Goal: Task Accomplishment & Management: Complete application form

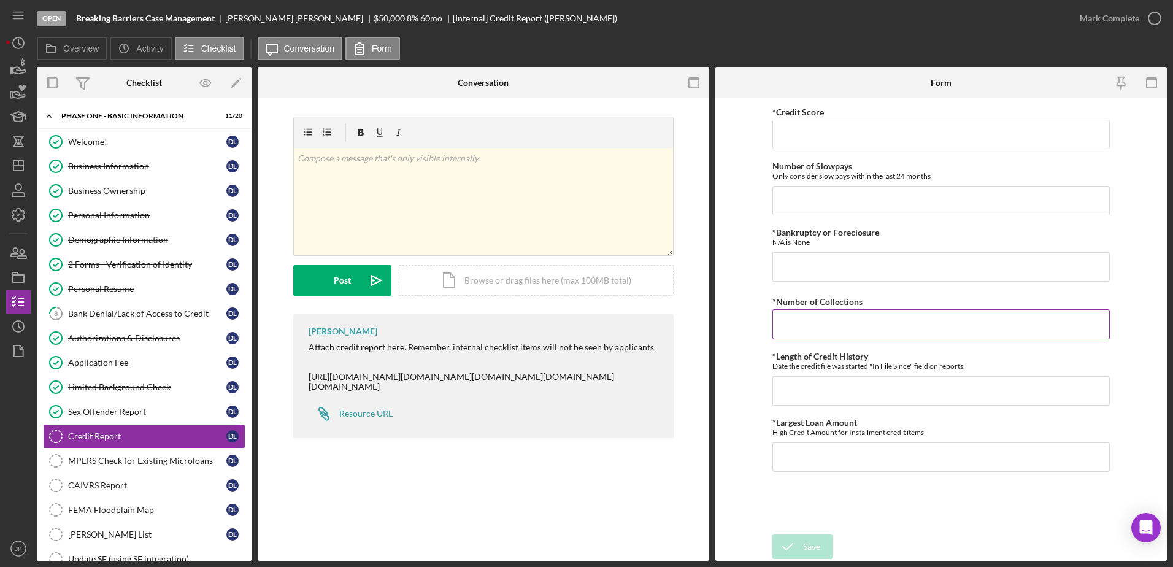
scroll to position [123, 0]
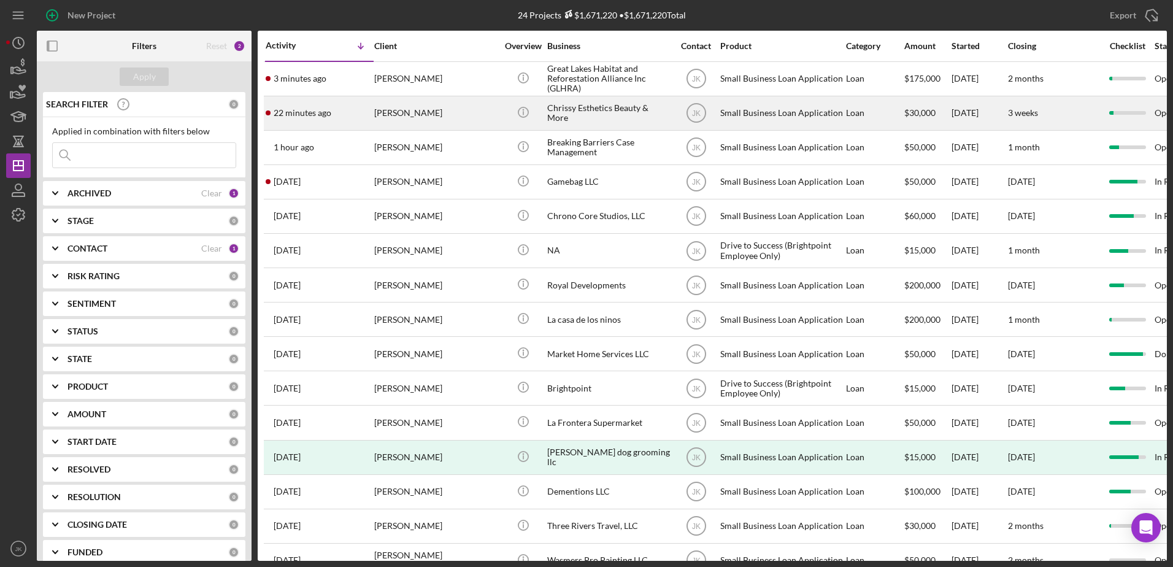
click at [588, 119] on div "Chrissy Esthetics Beauty & More" at bounding box center [608, 113] width 123 height 33
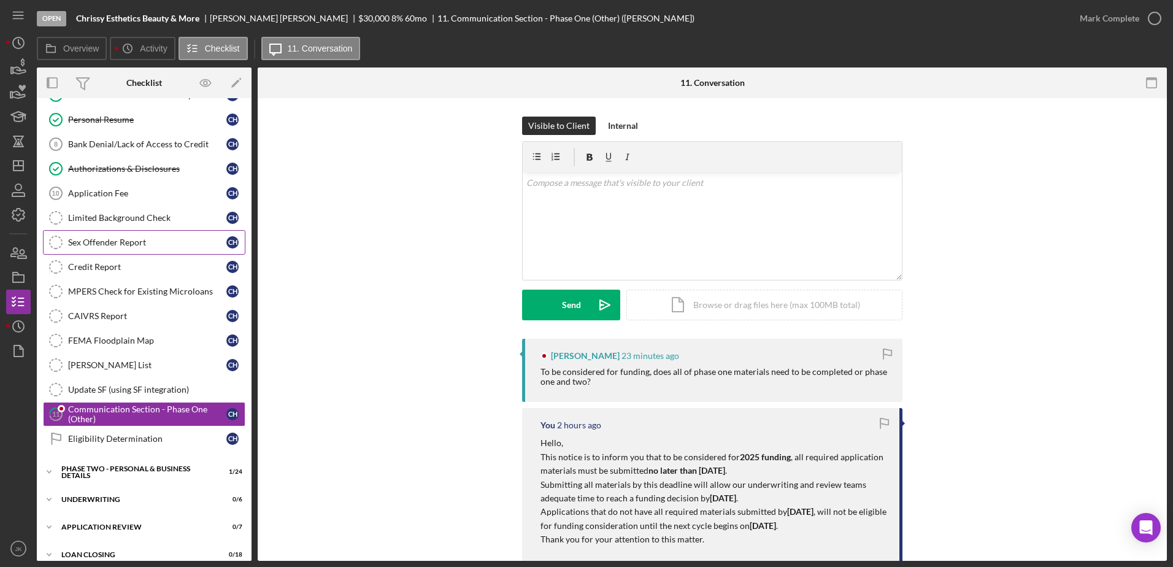
scroll to position [182, 0]
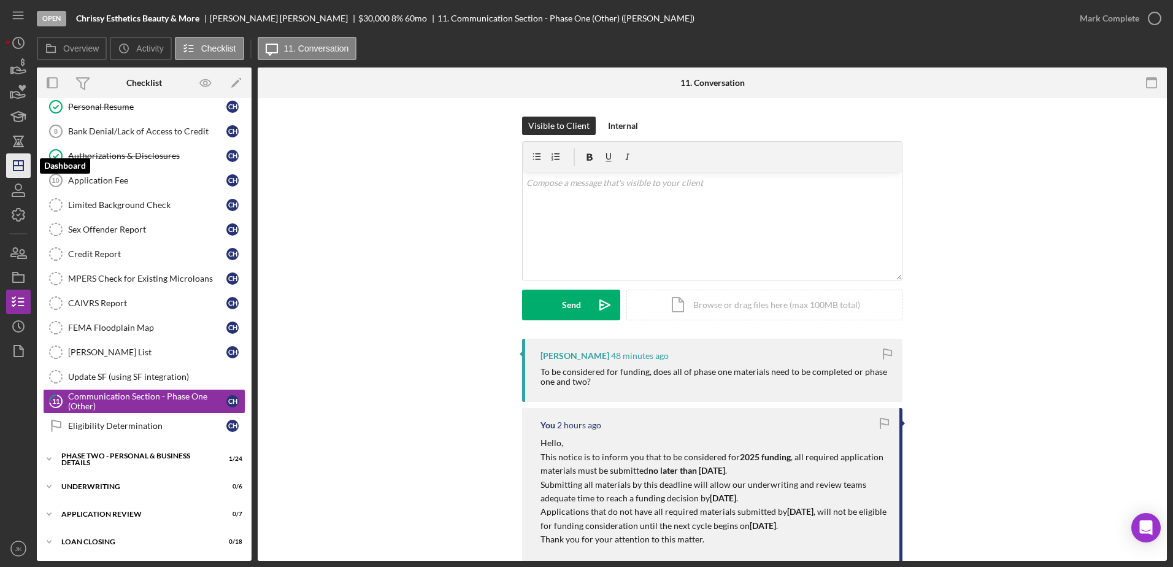
click at [15, 169] on icon "Icon/Dashboard" at bounding box center [18, 165] width 31 height 31
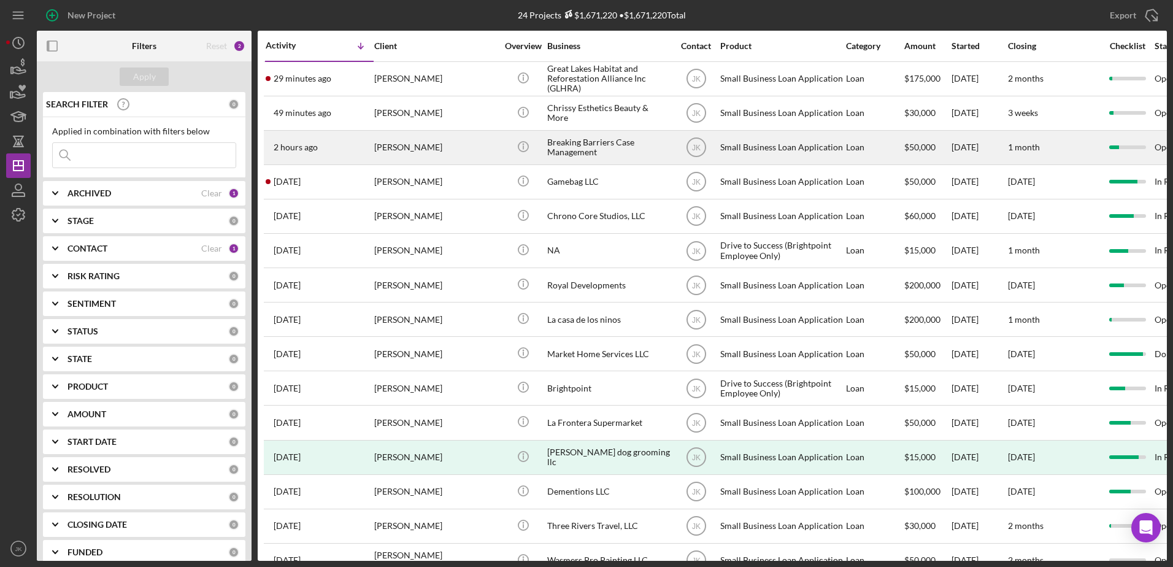
click at [419, 144] on div "[PERSON_NAME]" at bounding box center [435, 147] width 123 height 33
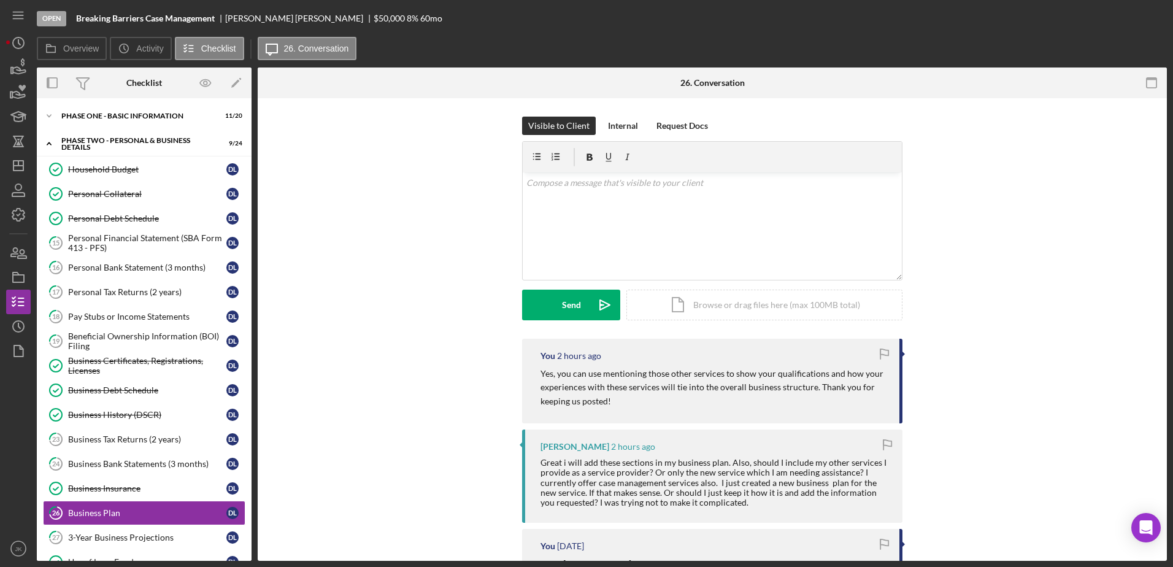
scroll to position [183, 0]
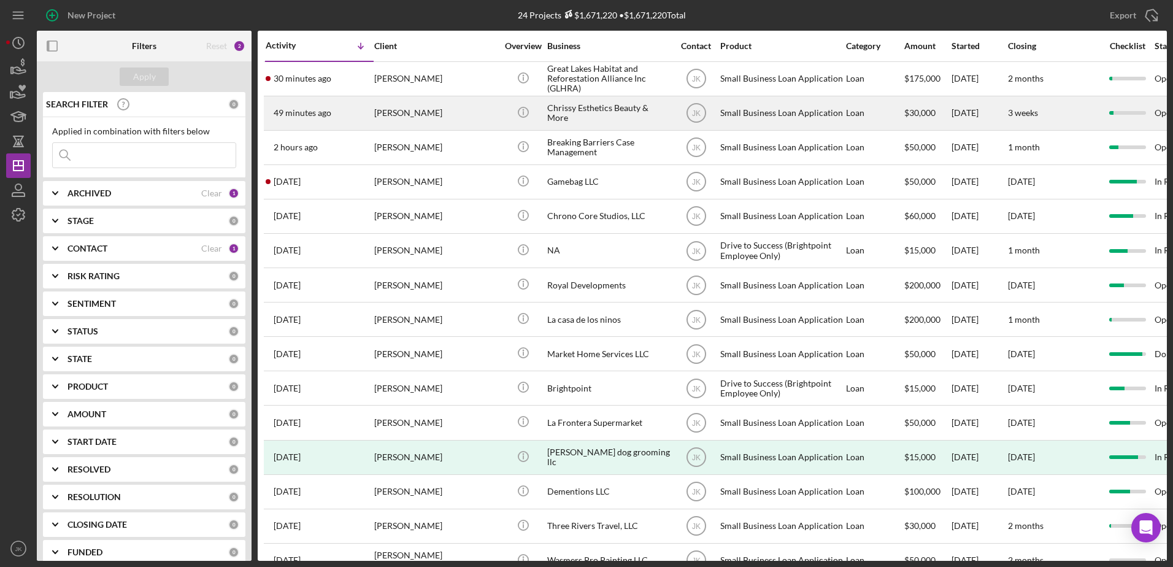
click at [466, 120] on div "[PERSON_NAME]" at bounding box center [435, 113] width 123 height 33
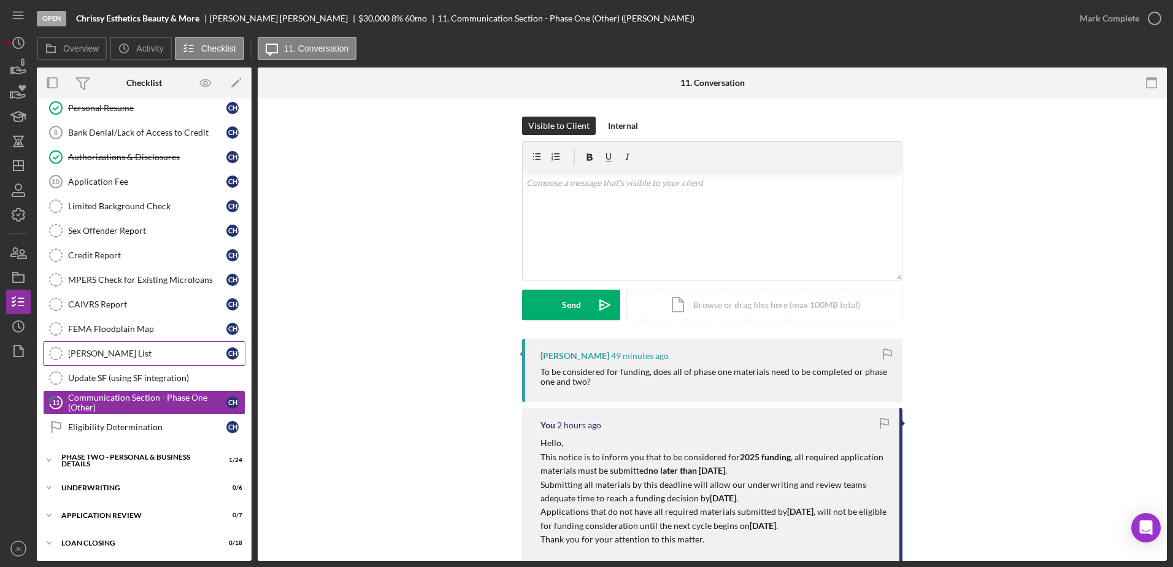
scroll to position [182, 0]
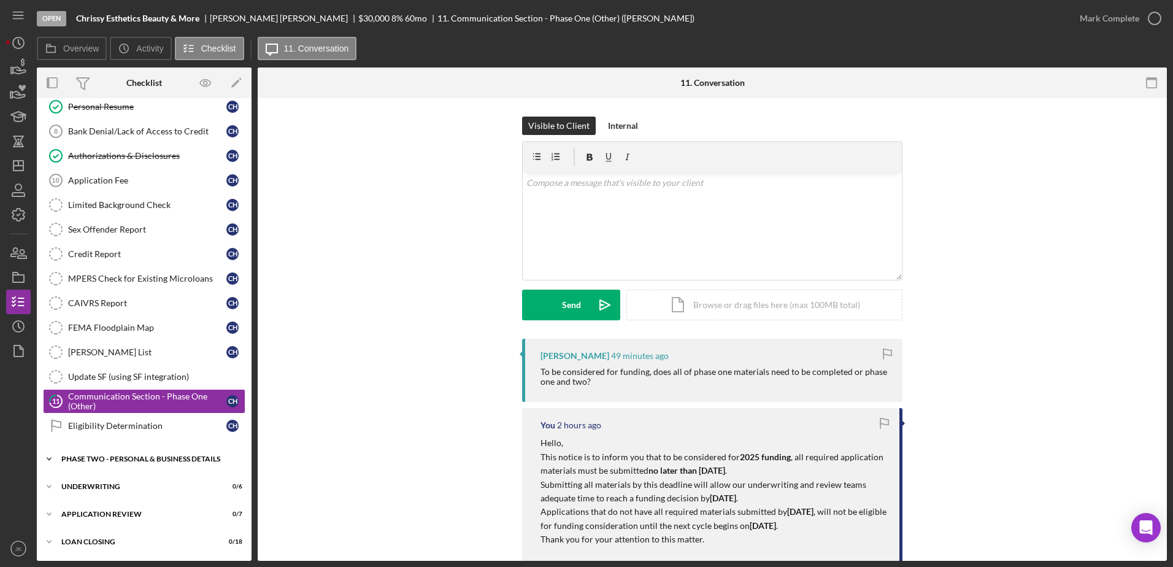
click at [174, 459] on div "PHASE TWO - PERSONAL & BUSINESS DETAILS" at bounding box center [148, 458] width 175 height 7
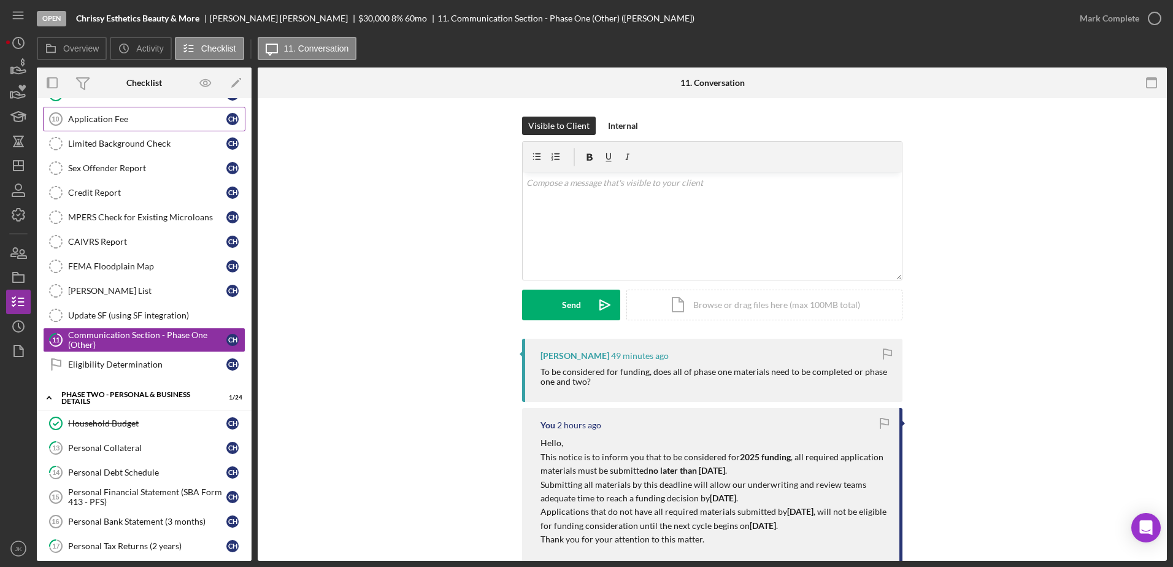
scroll to position [0, 0]
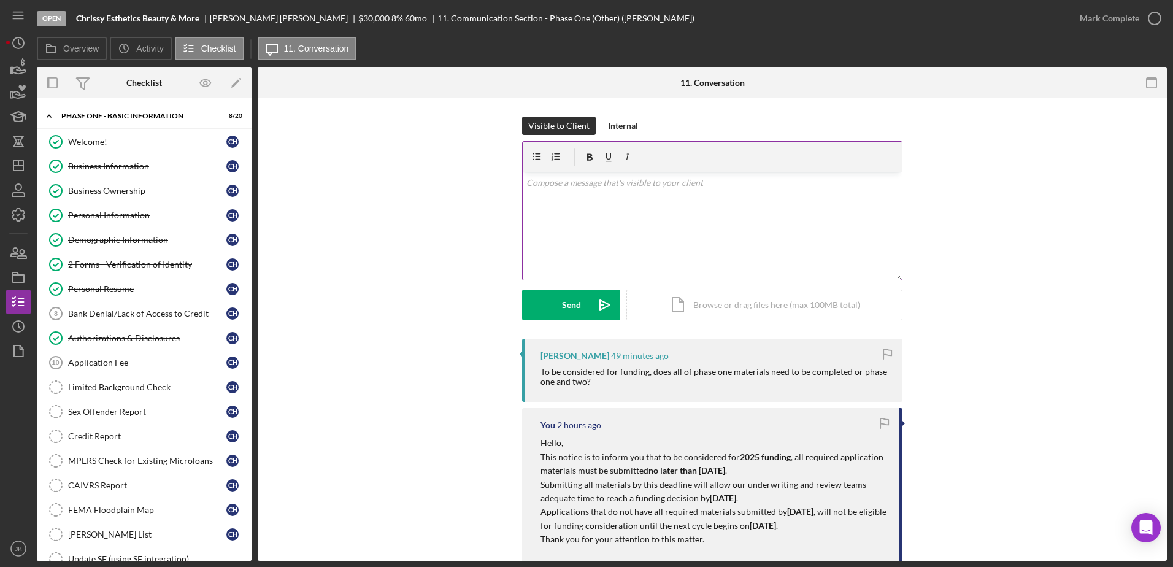
click at [673, 212] on div "v Color teal Color pink Remove color Add row above Add row below Add column bef…" at bounding box center [712, 225] width 379 height 107
click at [585, 302] on button "Send Icon/icon-invite-send" at bounding box center [571, 305] width 98 height 31
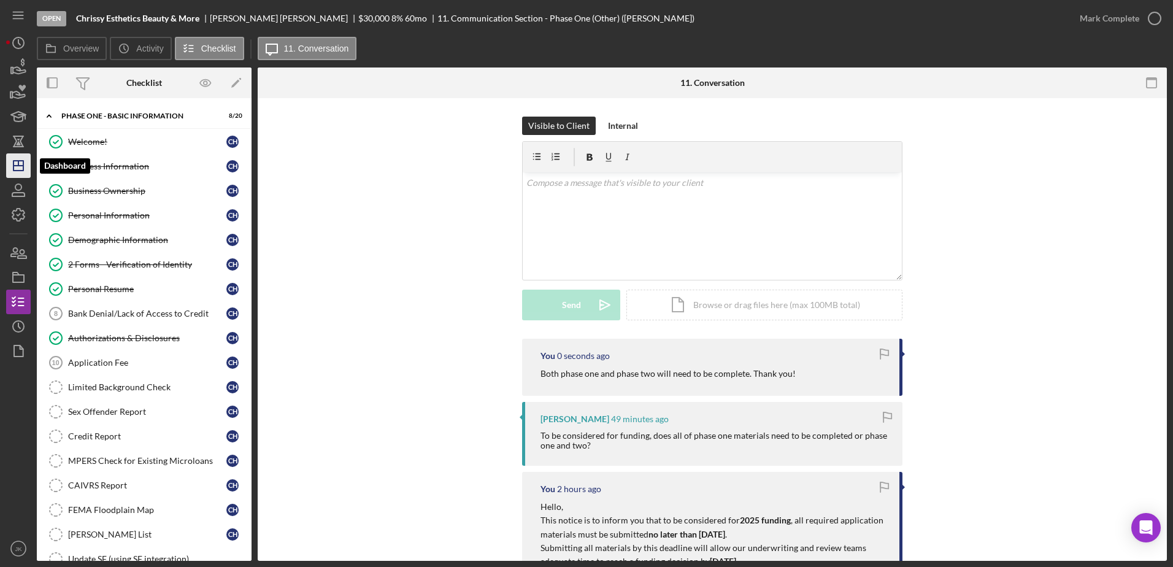
click at [16, 164] on icon "Icon/Dashboard" at bounding box center [18, 165] width 31 height 31
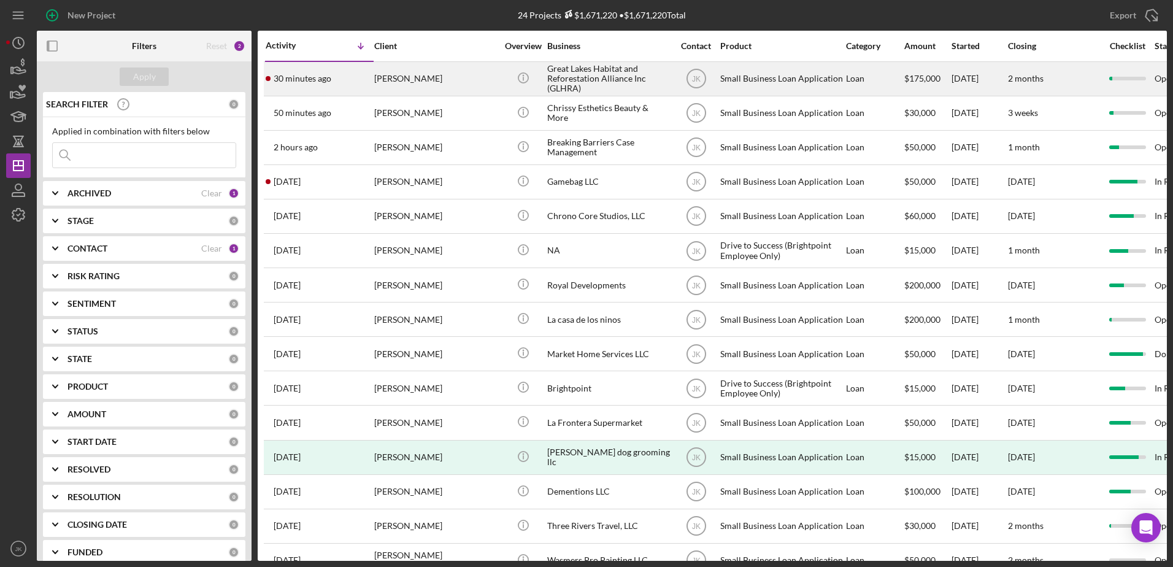
click at [425, 81] on div "[PERSON_NAME]" at bounding box center [435, 79] width 123 height 33
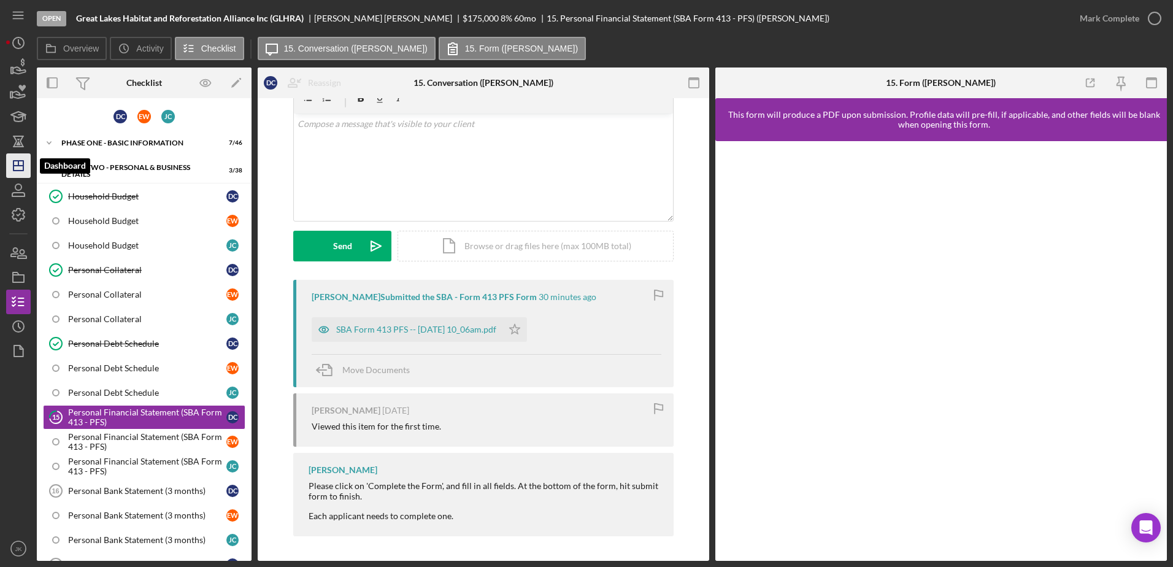
click at [18, 164] on line "button" at bounding box center [18, 163] width 0 height 5
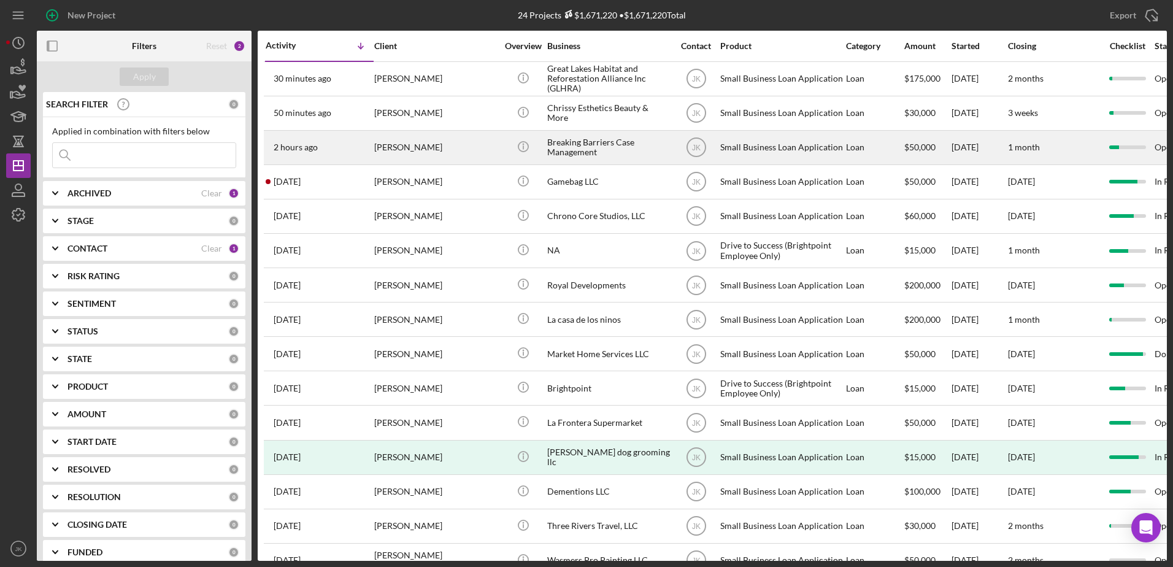
click at [466, 152] on div "[PERSON_NAME]" at bounding box center [435, 147] width 123 height 33
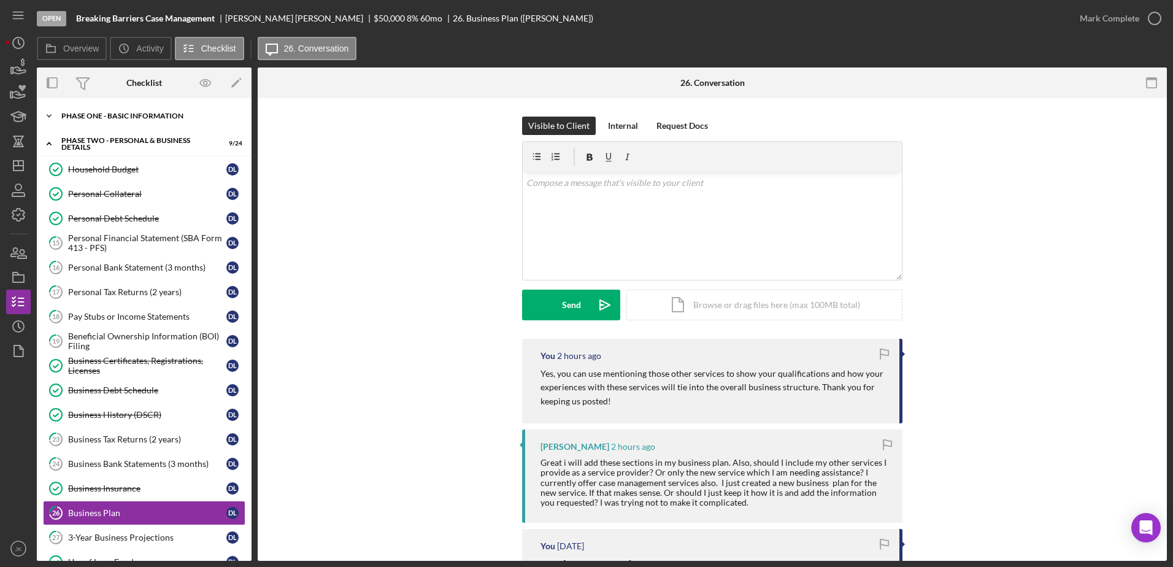
click at [132, 117] on div "Phase One - Basic Information" at bounding box center [148, 115] width 175 height 7
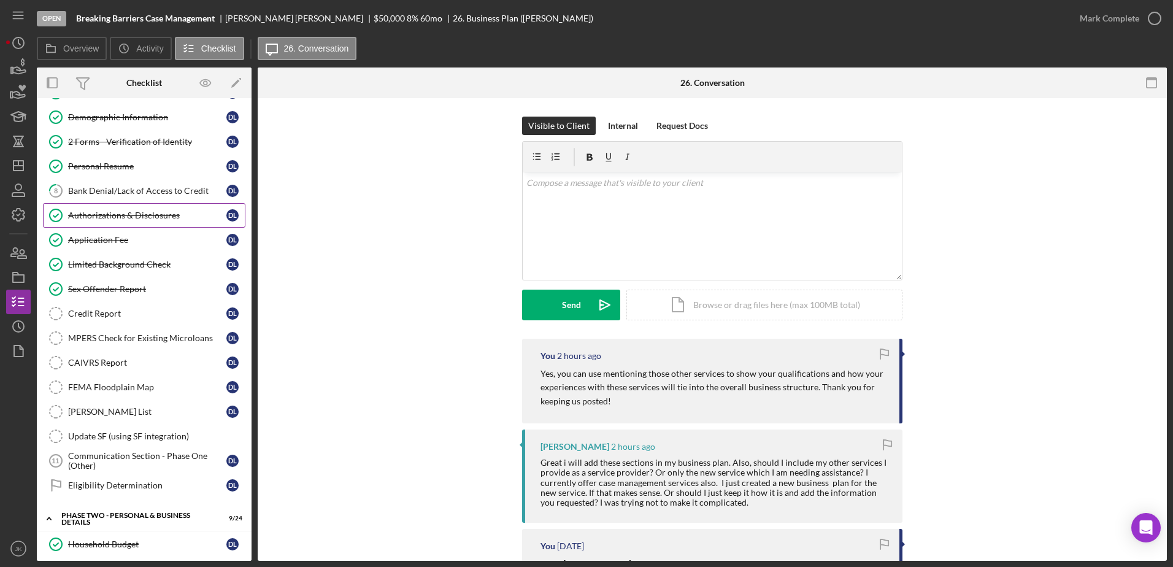
scroll to position [61, 0]
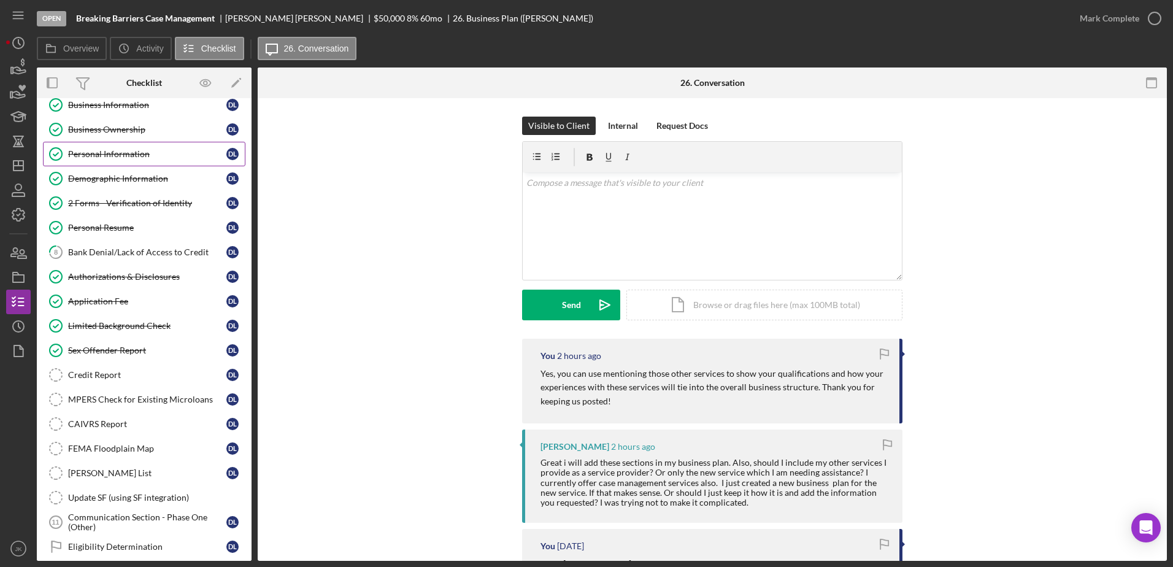
click at [113, 156] on div "Personal Information" at bounding box center [147, 154] width 158 height 10
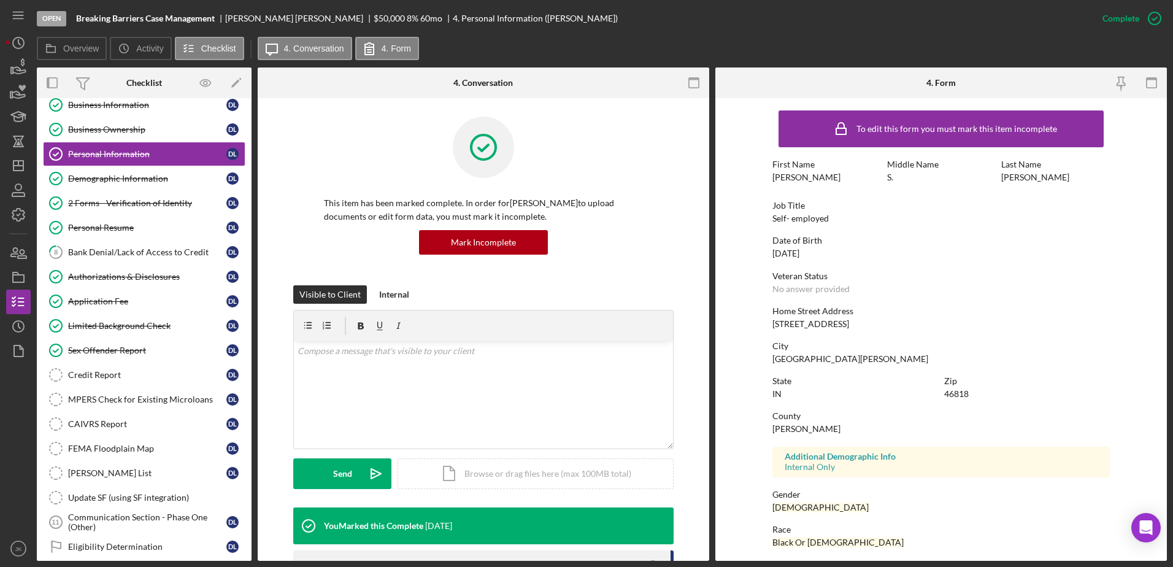
drag, startPoint x: 856, startPoint y: 326, endPoint x: 763, endPoint y: 325, distance: 93.3
click at [763, 325] on form "To edit this form you must mark this item incomplete First Name [PERSON_NAME] M…" at bounding box center [941, 329] width 452 height 463
copy div "[STREET_ADDRESS]"
click at [151, 378] on div "Credit Report" at bounding box center [147, 375] width 158 height 10
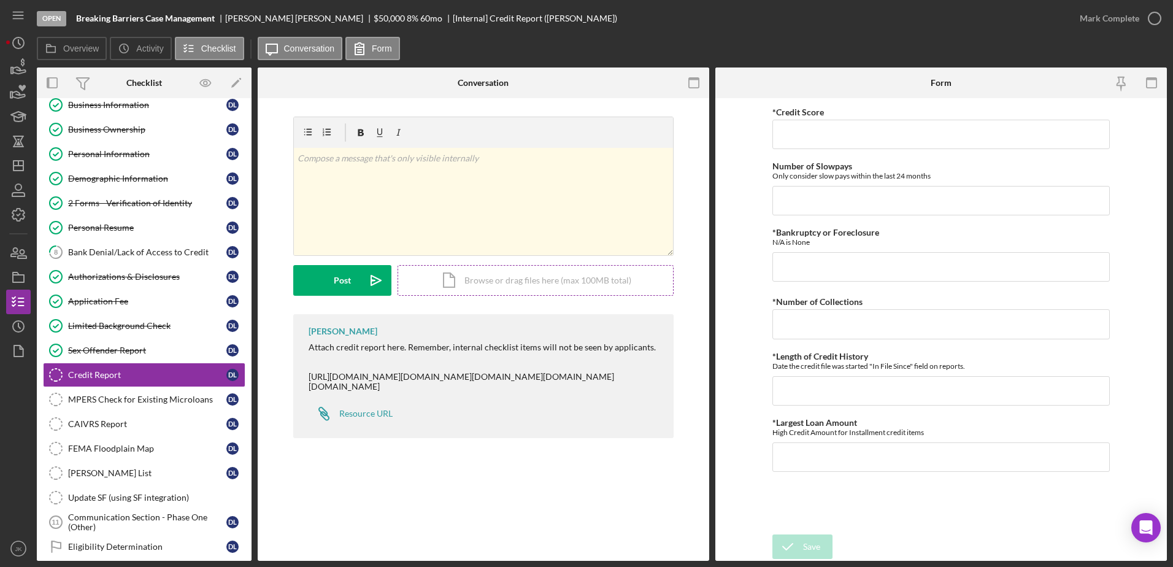
click at [493, 280] on div "Icon/Document Browse or drag files here (max 100MB total) Tap to choose files o…" at bounding box center [536, 280] width 276 height 31
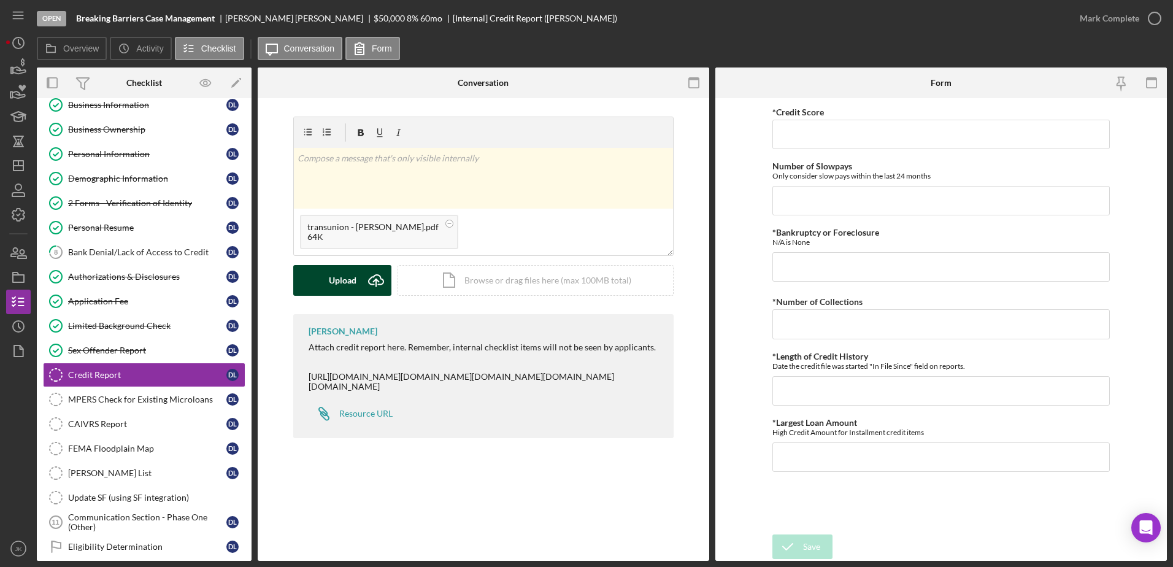
click at [350, 285] on div "Upload" at bounding box center [343, 280] width 28 height 31
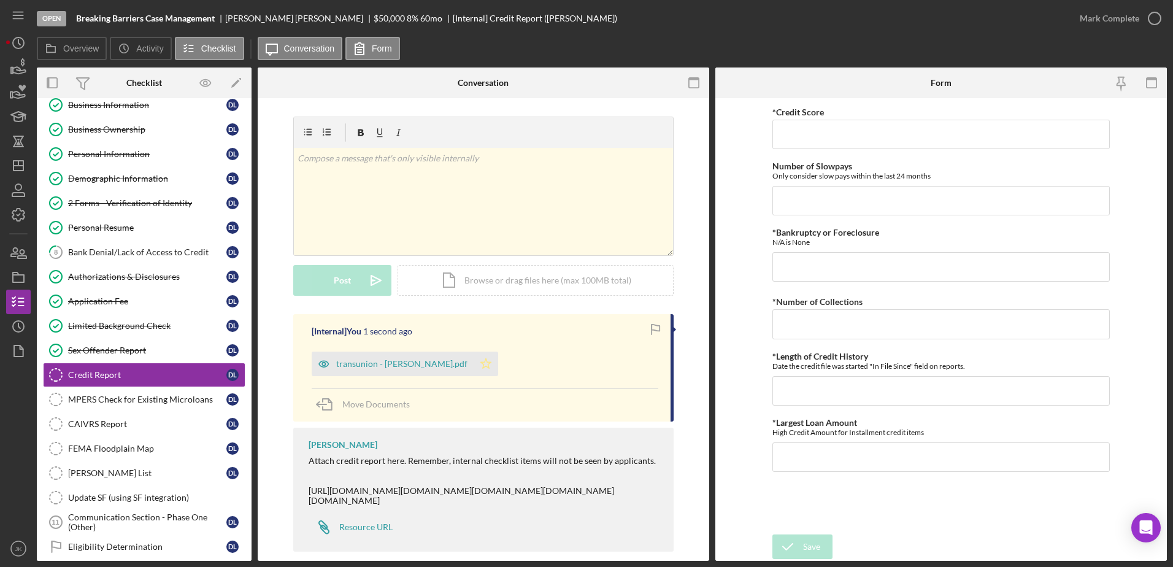
click at [476, 363] on icon "Icon/Star" at bounding box center [486, 364] width 25 height 25
click at [895, 143] on input "*Credit Score" at bounding box center [940, 134] width 337 height 29
type input "649"
click at [868, 201] on input "Number of Slowpays" at bounding box center [940, 200] width 337 height 29
type input "60"
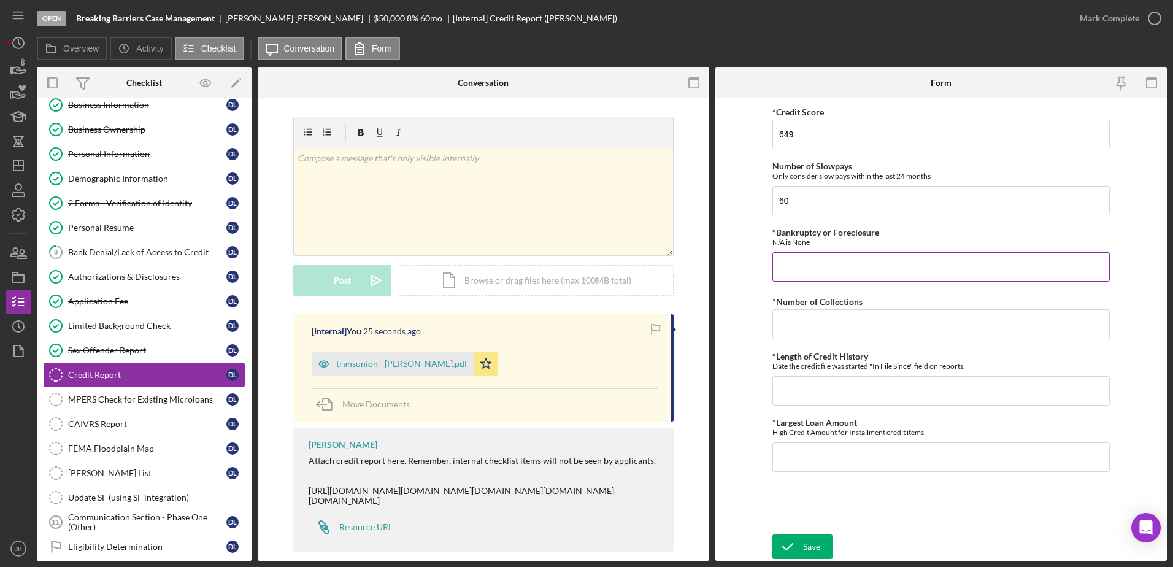
click at [888, 261] on input "*Bankruptcy or Foreclosure" at bounding box center [940, 266] width 337 height 29
type input "N/A"
click at [983, 332] on input "*Number of Collections" at bounding box center [940, 323] width 337 height 29
type input "1"
click at [994, 390] on input "*Length of Credit History" at bounding box center [940, 390] width 337 height 29
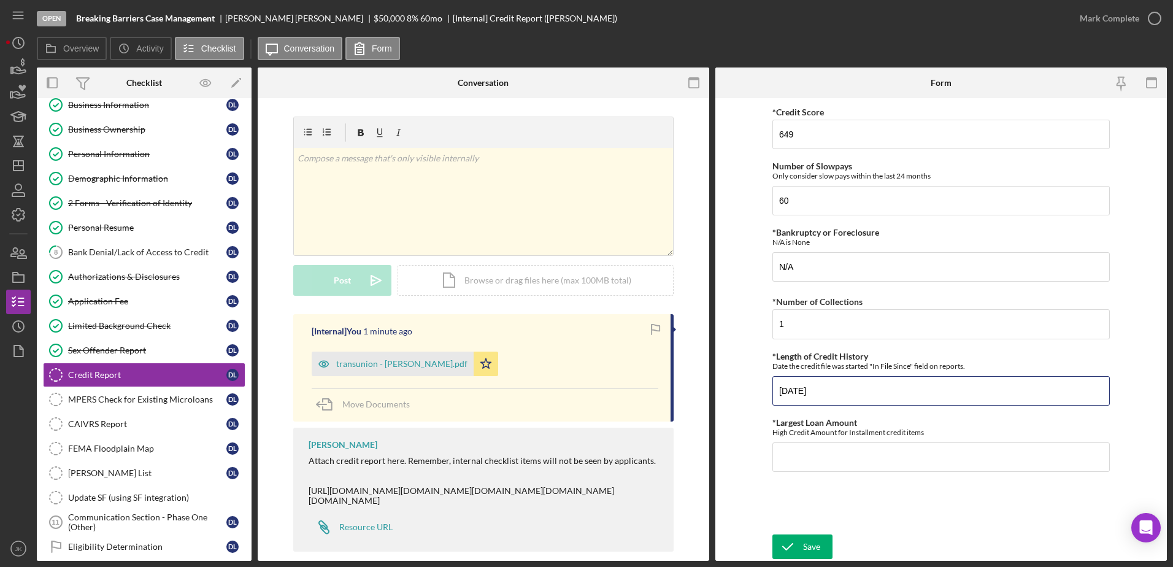
type input "[DATE]"
click at [988, 450] on input "*Largest Loan Amount" at bounding box center [940, 456] width 337 height 29
click at [809, 462] on input "*Largest Loan Amount" at bounding box center [940, 456] width 337 height 29
type input "$54,125"
click at [799, 548] on icon "submit" at bounding box center [787, 546] width 31 height 31
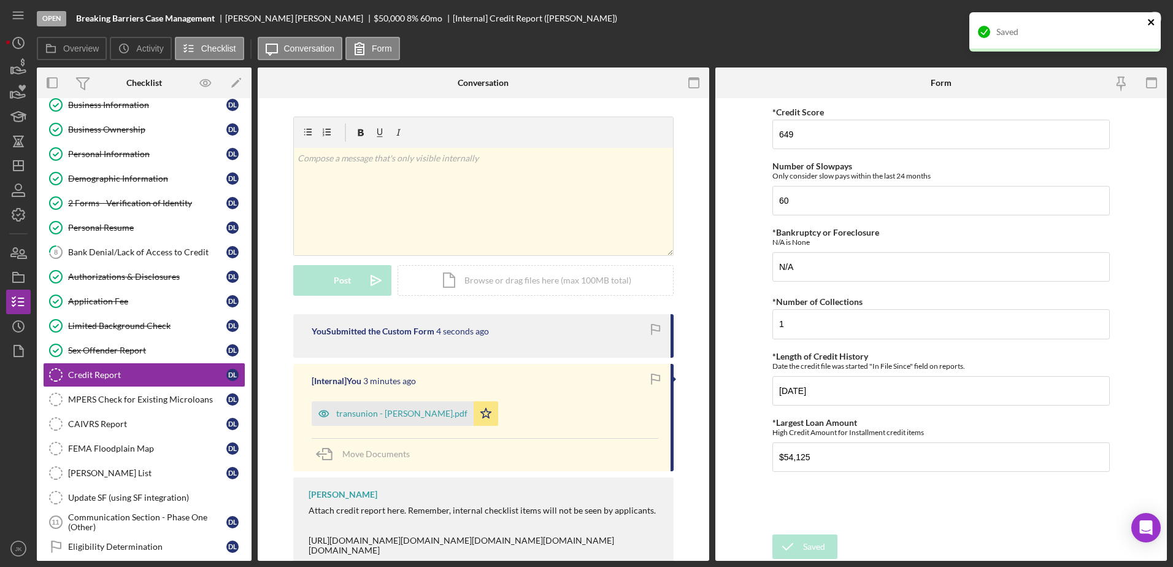
click at [1150, 21] on icon "close" at bounding box center [1151, 22] width 6 height 6
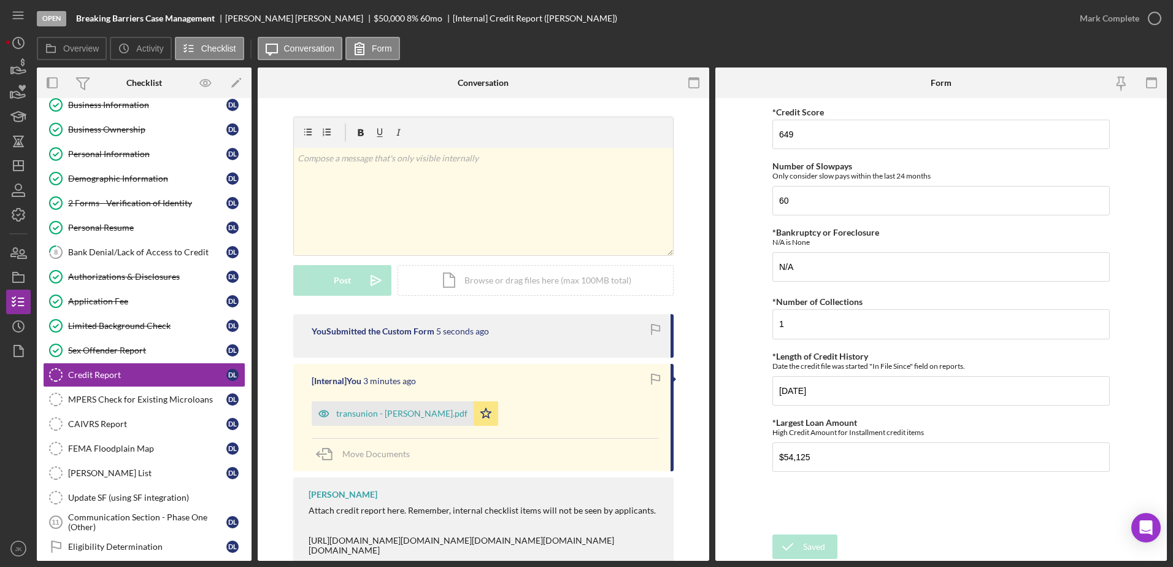
click at [1115, 17] on div "Mark Complete" at bounding box center [1110, 18] width 60 height 25
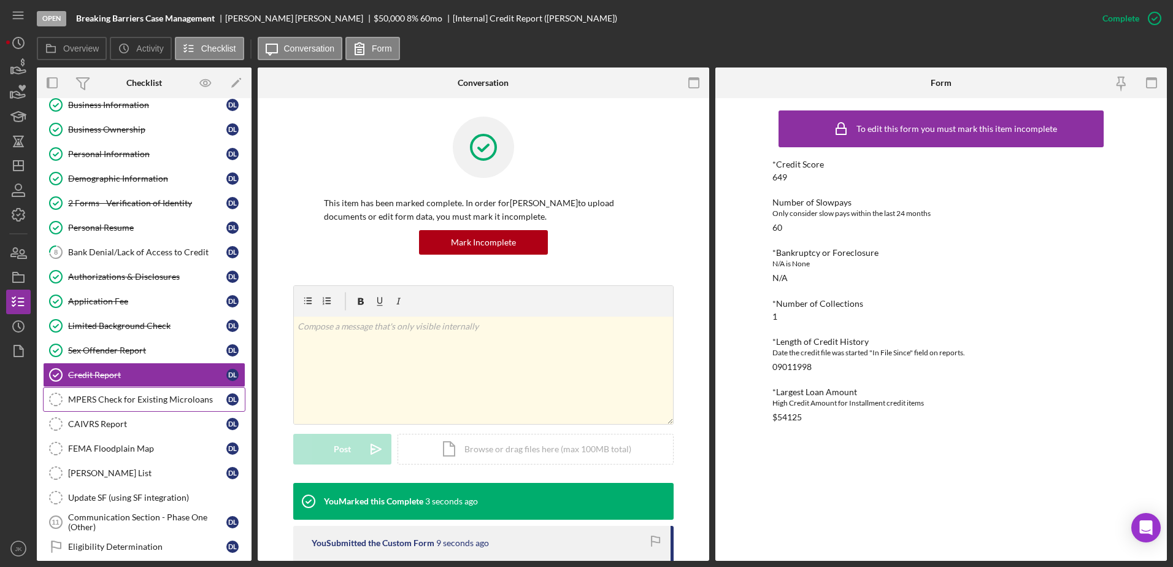
click at [139, 399] on div "MPERS Check for Existing Microloans" at bounding box center [147, 399] width 158 height 10
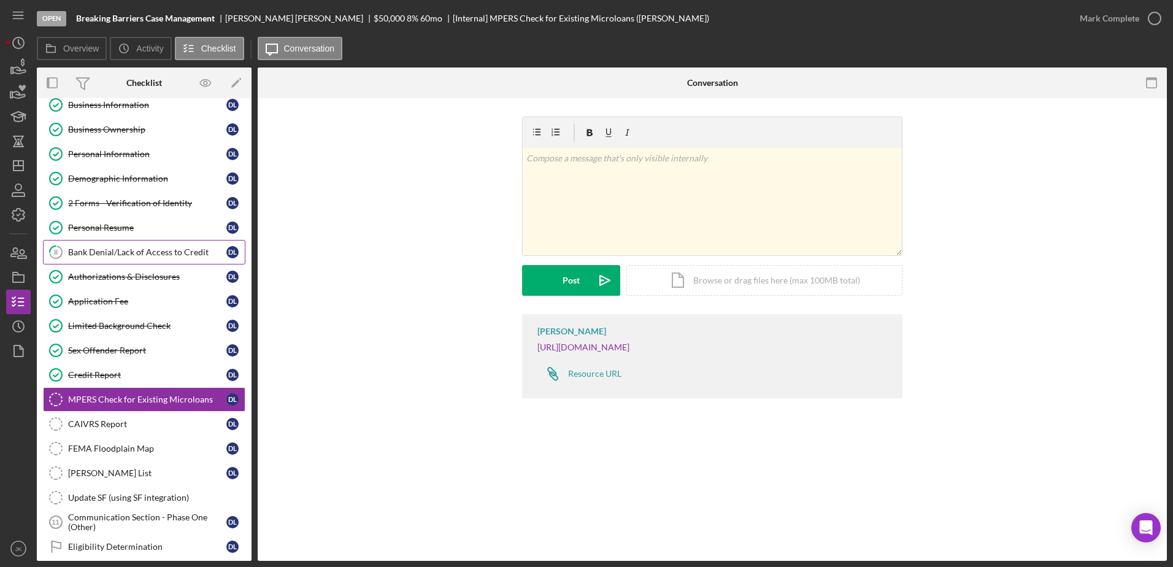
click at [172, 248] on div "Bank Denial/Lack of Access to Credit" at bounding box center [147, 252] width 158 height 10
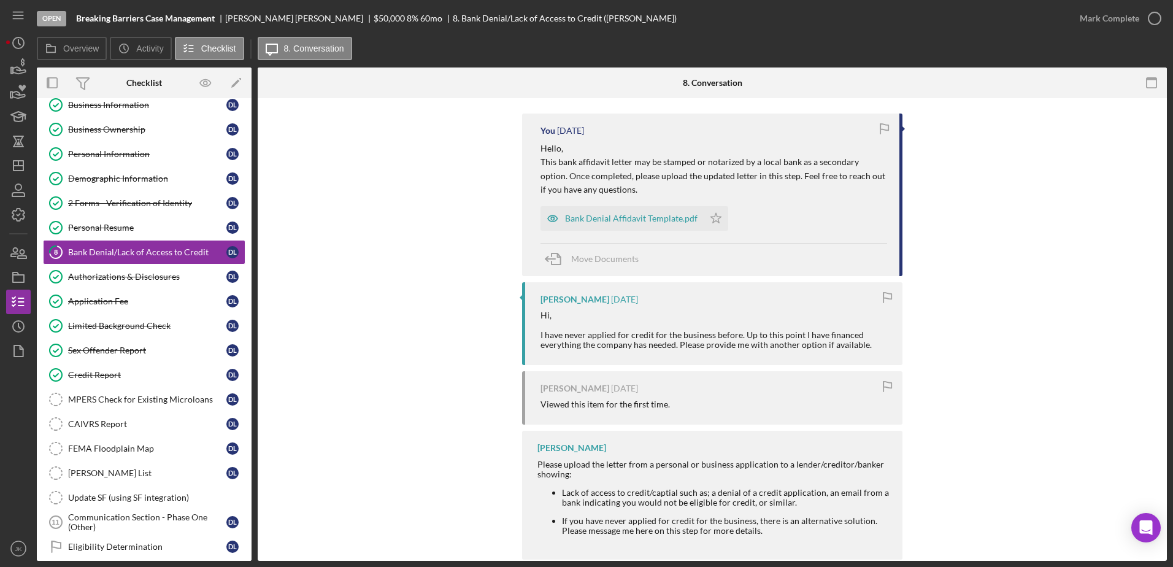
scroll to position [248, 0]
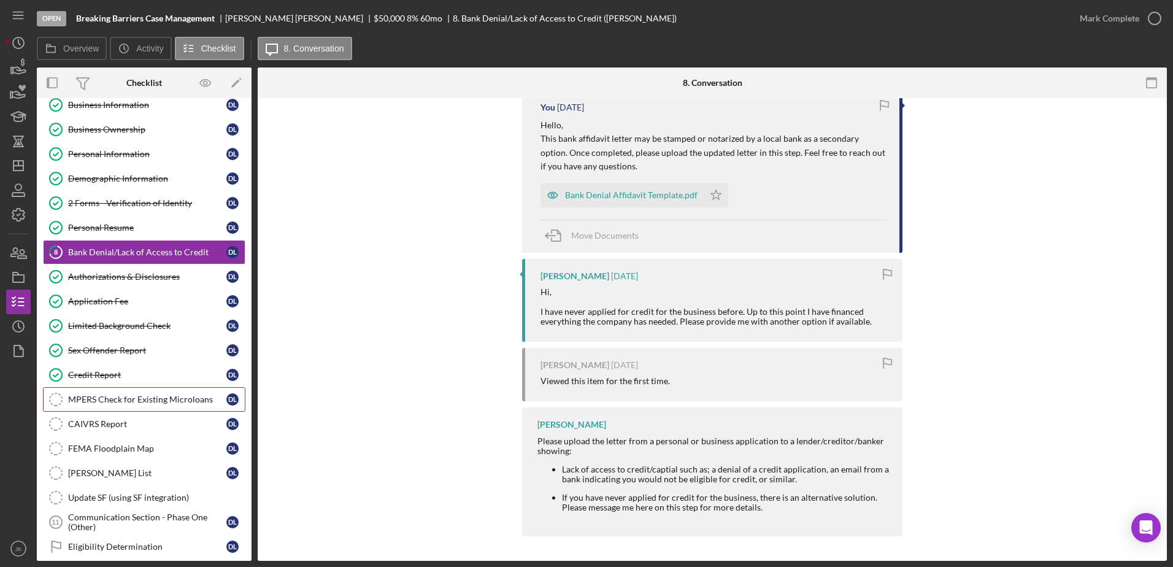
click at [102, 395] on div "MPERS Check for Existing Microloans" at bounding box center [147, 399] width 158 height 10
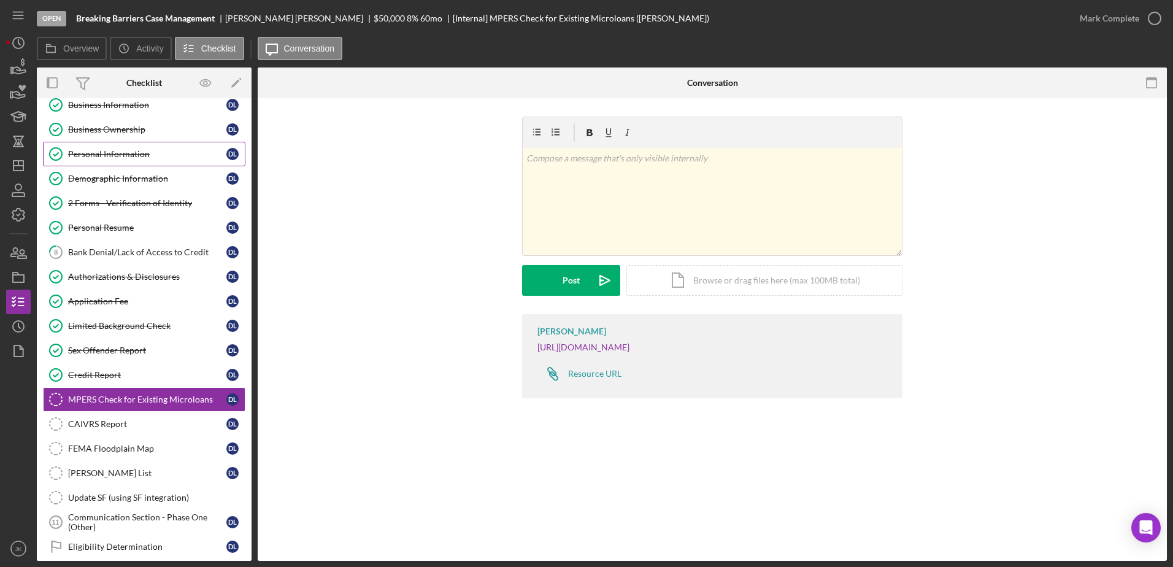
click at [119, 152] on div "Personal Information" at bounding box center [147, 154] width 158 height 10
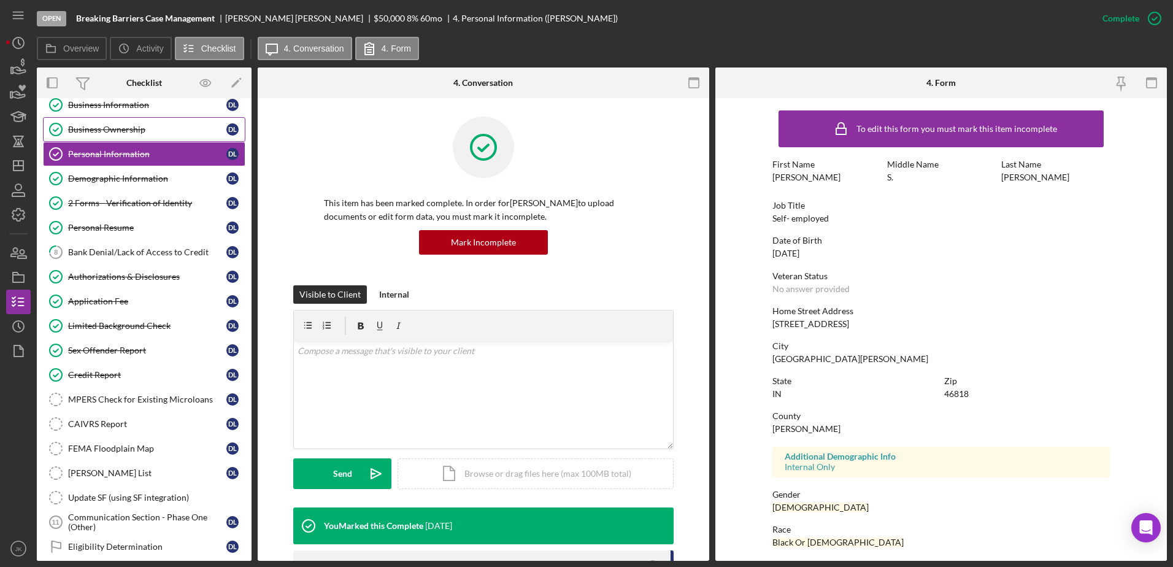
click at [140, 132] on div "Business Ownership" at bounding box center [147, 130] width 158 height 10
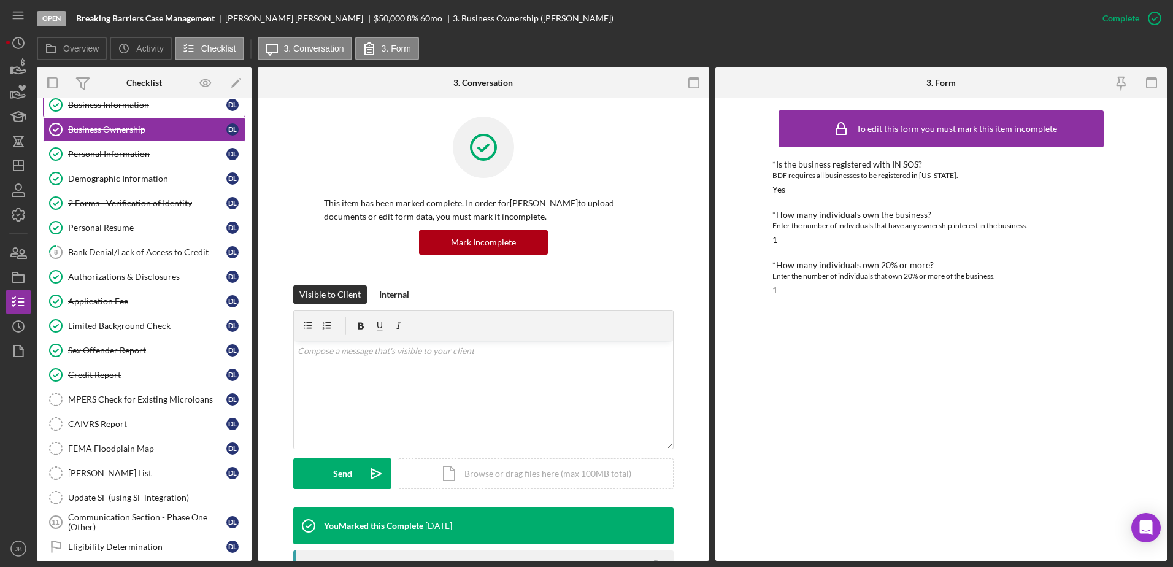
click at [144, 108] on div "Business Information" at bounding box center [147, 105] width 158 height 10
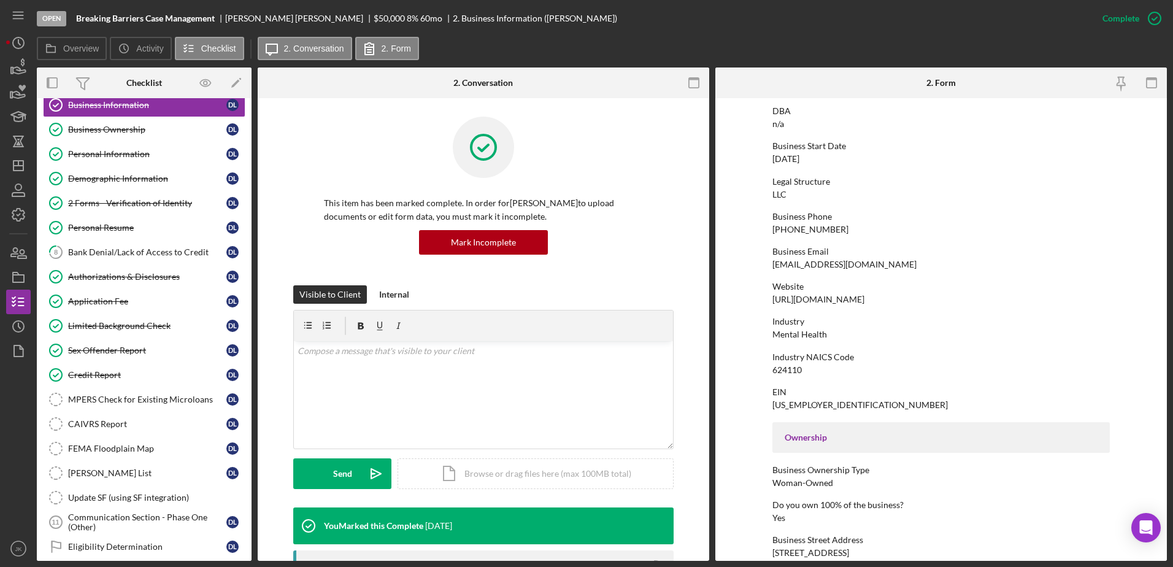
scroll to position [307, 0]
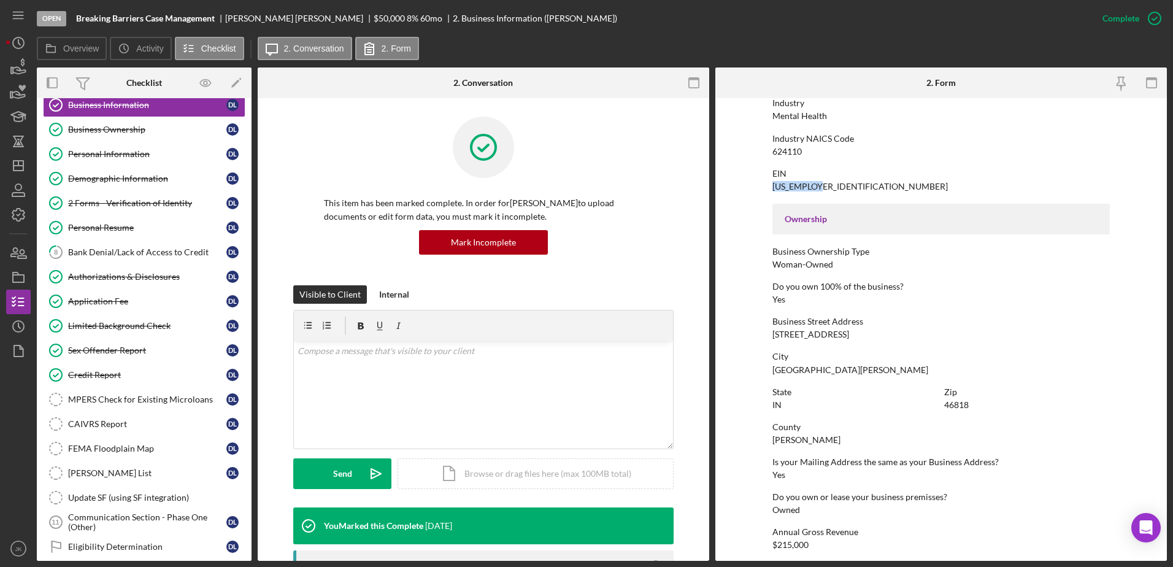
drag, startPoint x: 825, startPoint y: 185, endPoint x: 763, endPoint y: 187, distance: 62.0
click at [763, 187] on form "To edit this form you must mark this item incomplete Business Name Breaking Bar…" at bounding box center [941, 329] width 452 height 463
copy div "[US_EMPLOYER_IDENTIFICATION_NUMBER]"
click at [139, 276] on div "Authorizations & Disclosures" at bounding box center [147, 277] width 158 height 10
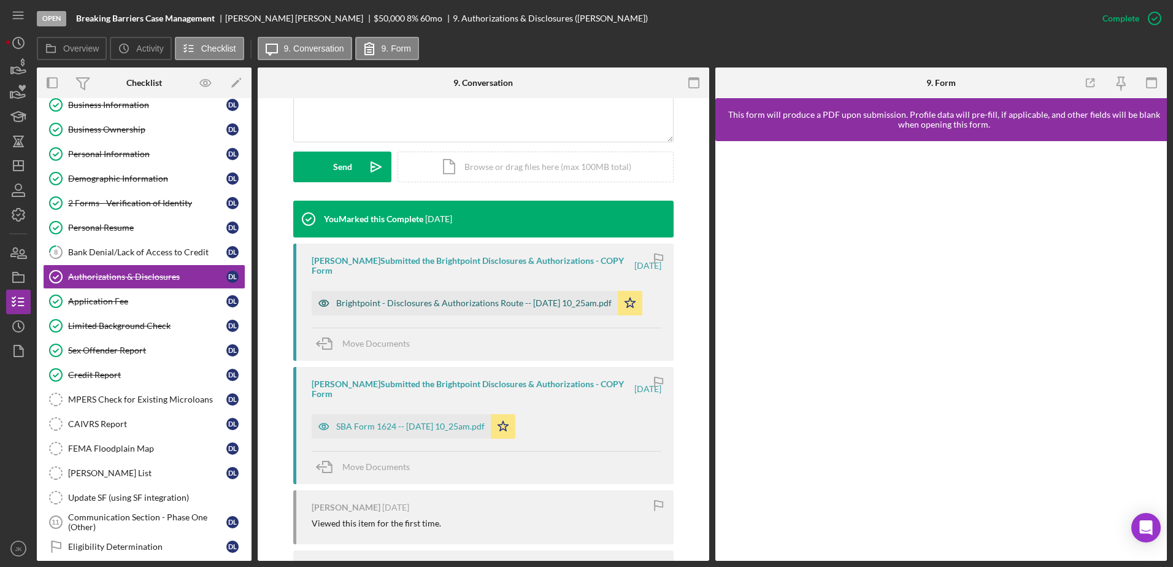
click at [452, 302] on div "Brightpoint - Disclosures & Authorizations Route -- [DATE] 10_25am.pdf" at bounding box center [473, 303] width 275 height 10
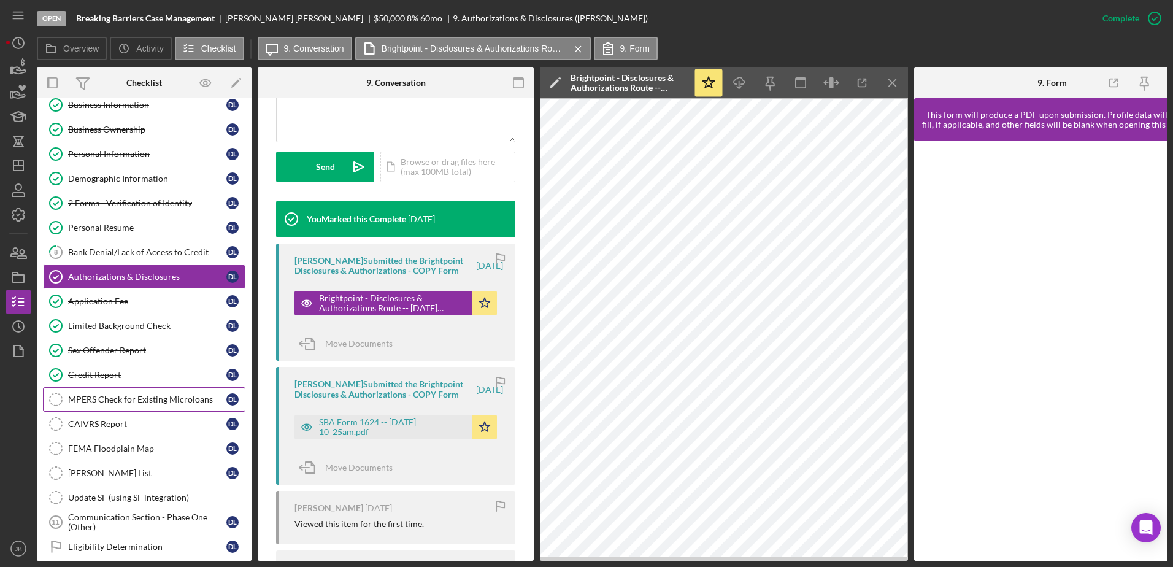
click at [124, 399] on div "MPERS Check for Existing Microloans" at bounding box center [147, 399] width 158 height 10
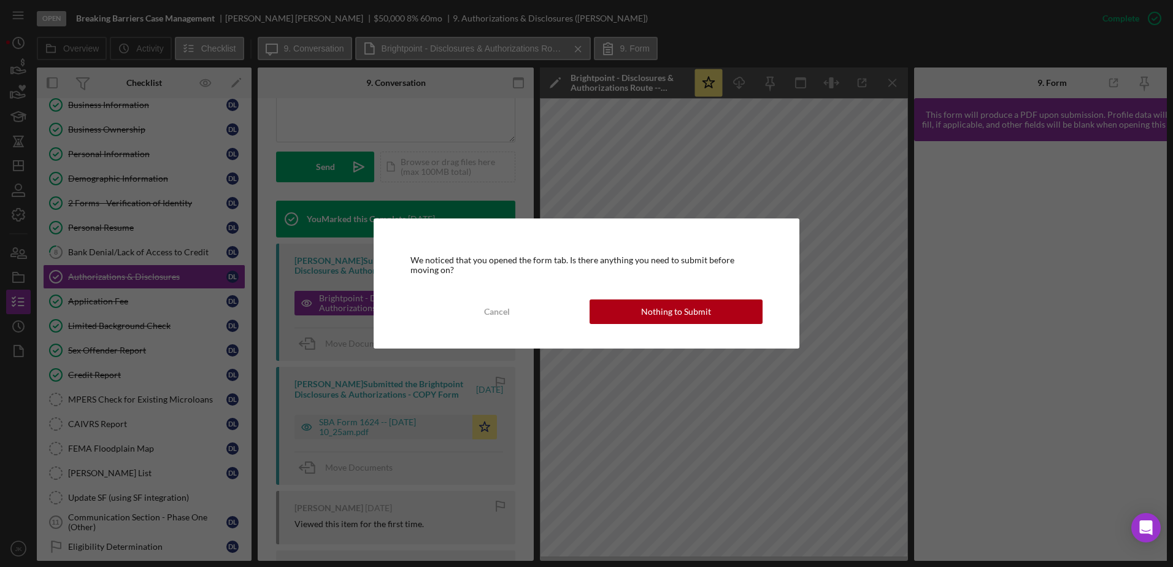
click at [682, 296] on div "We noticed that you opened the form tab. Is there anything you need to submit b…" at bounding box center [587, 283] width 426 height 130
click at [683, 306] on div "Nothing to Submit" at bounding box center [676, 311] width 70 height 25
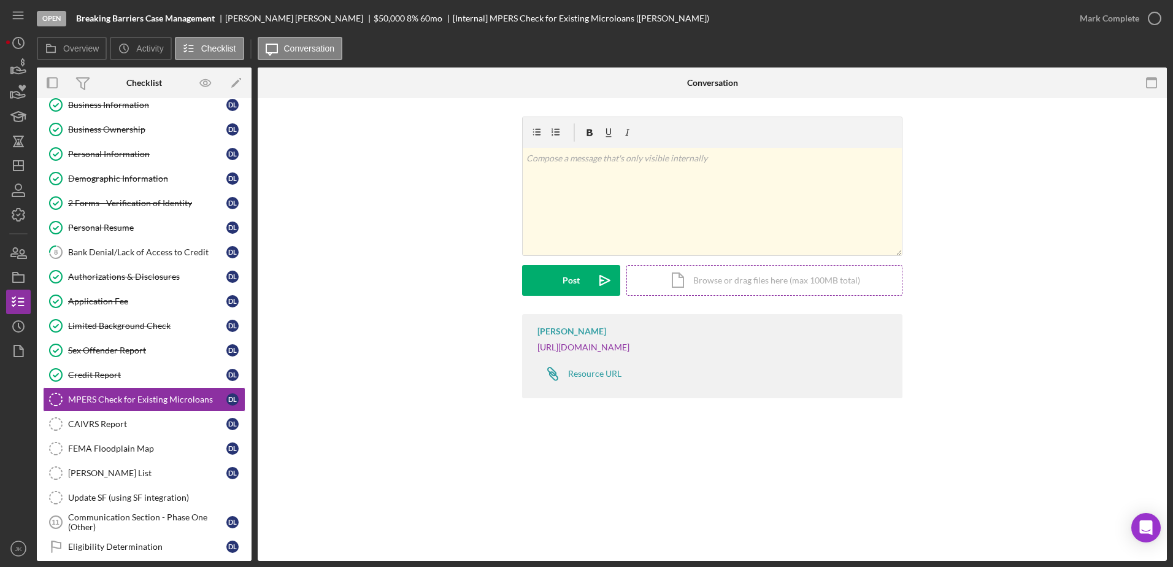
click at [705, 279] on div "Icon/Document Browse or drag files here (max 100MB total) Tap to choose files o…" at bounding box center [764, 280] width 276 height 31
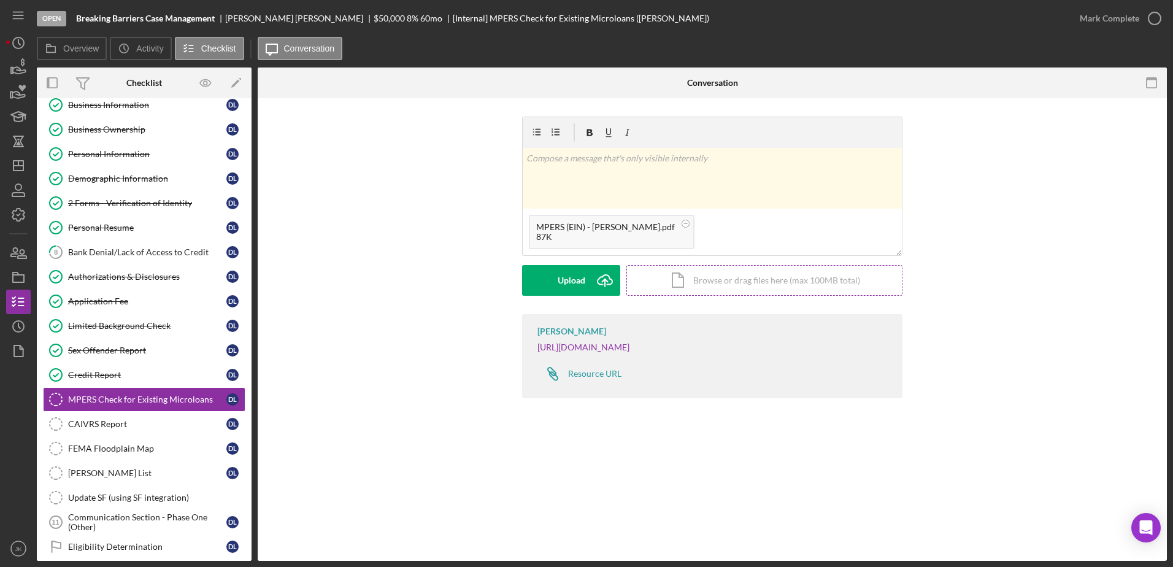
click at [710, 282] on div "Icon/Document Browse or drag files here (max 100MB total) Tap to choose files o…" at bounding box center [764, 280] width 276 height 31
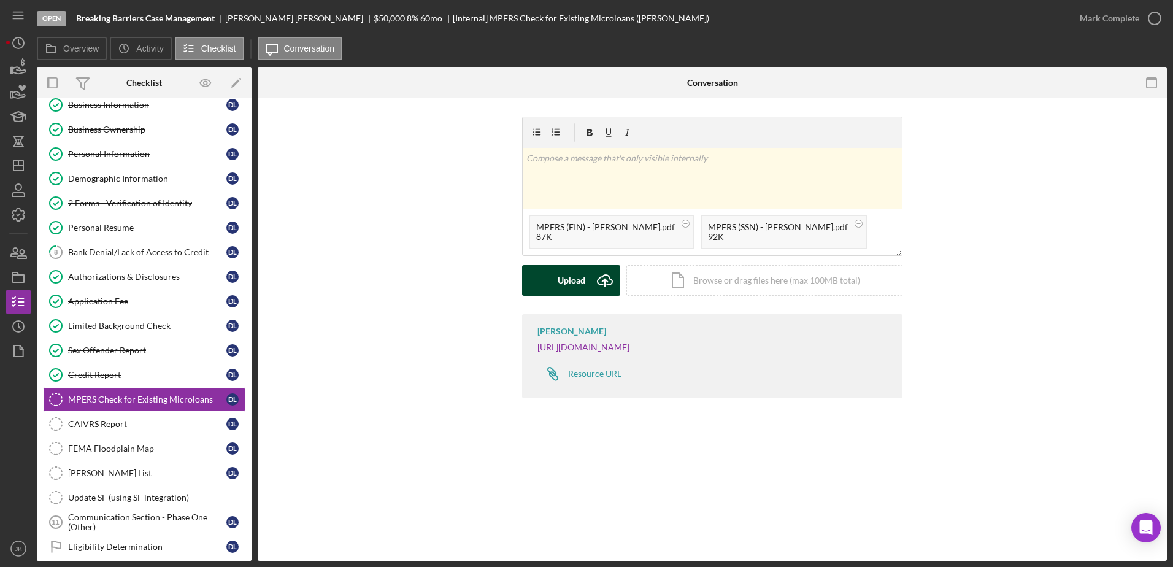
click at [569, 282] on div "Upload" at bounding box center [572, 280] width 28 height 31
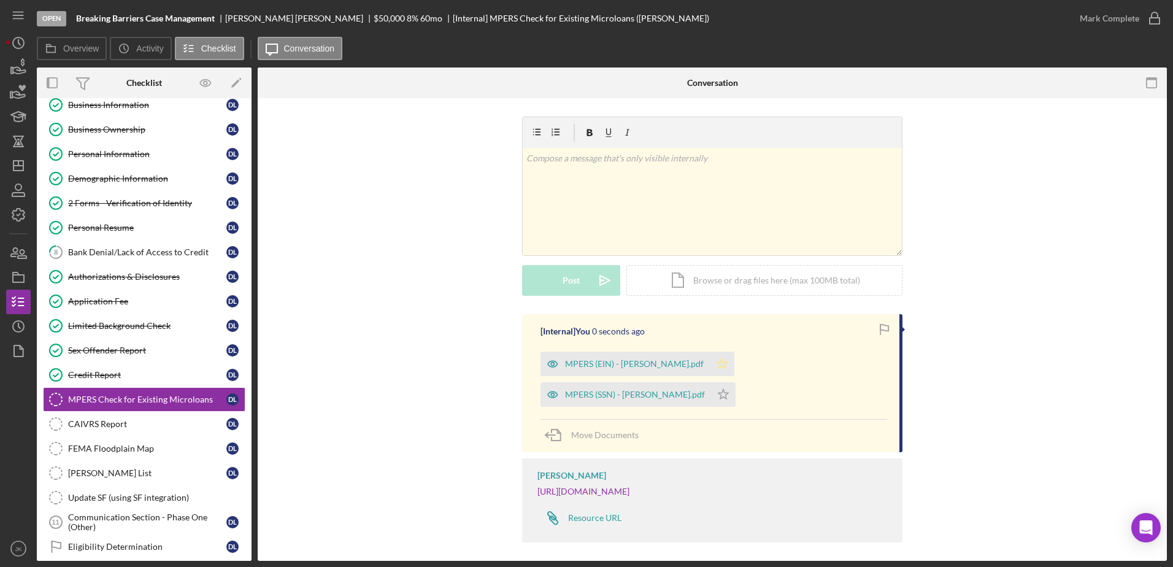
click at [714, 359] on icon "Icon/Star" at bounding box center [722, 364] width 25 height 25
click at [711, 394] on icon "Icon/Star" at bounding box center [723, 394] width 25 height 25
click at [1098, 0] on div "Mark Complete" at bounding box center [1116, 18] width 99 height 37
click at [1103, 12] on div "Mark Complete" at bounding box center [1110, 18] width 60 height 25
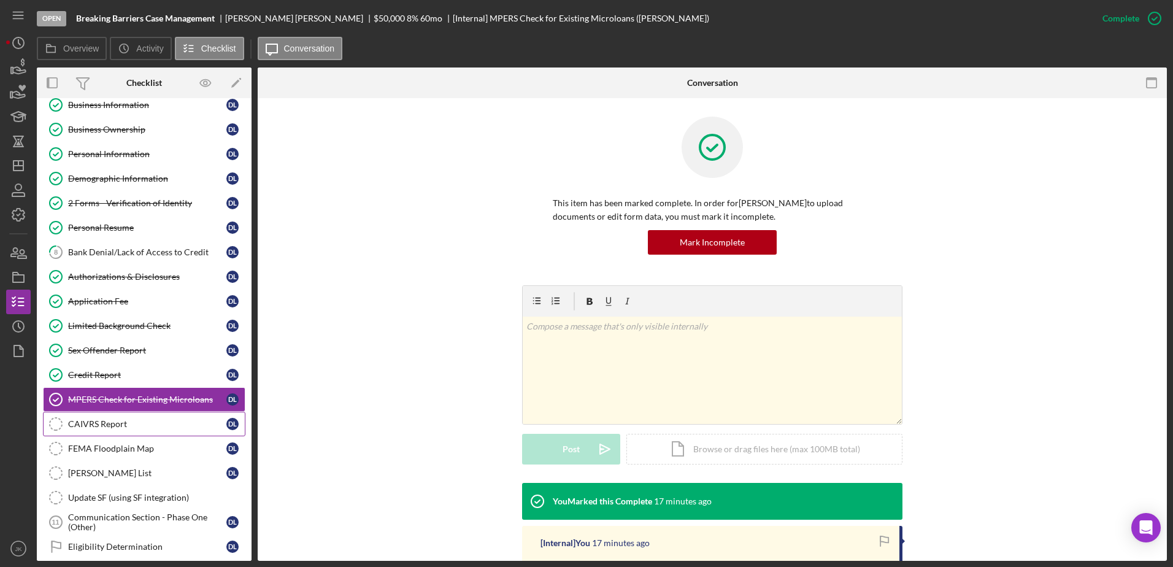
click at [131, 423] on div "CAIVRS Report" at bounding box center [147, 424] width 158 height 10
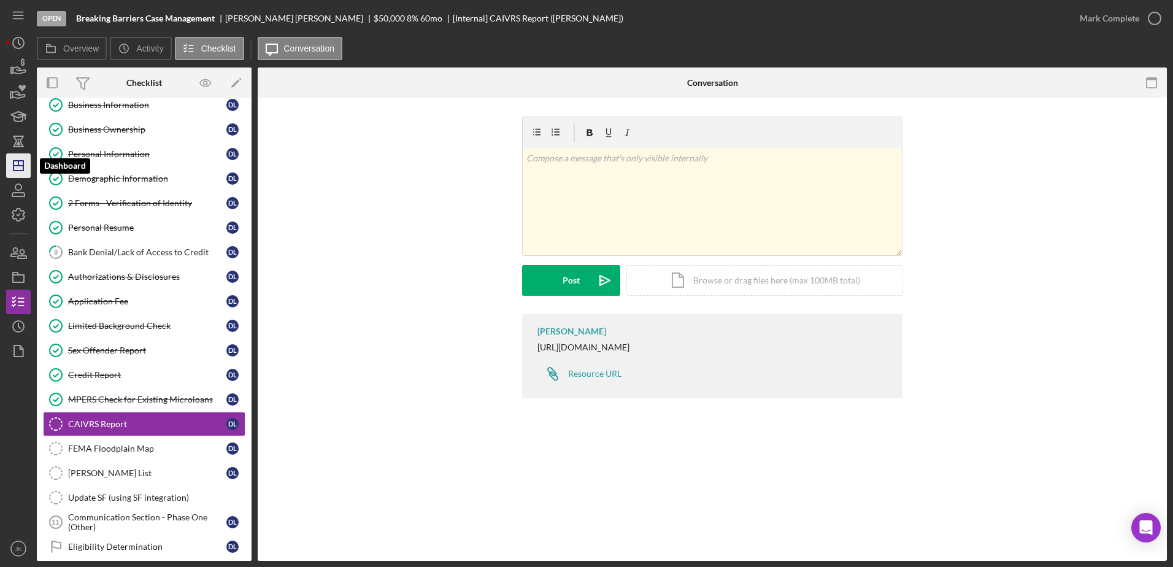
click at [27, 166] on icon "Icon/Dashboard" at bounding box center [18, 165] width 31 height 31
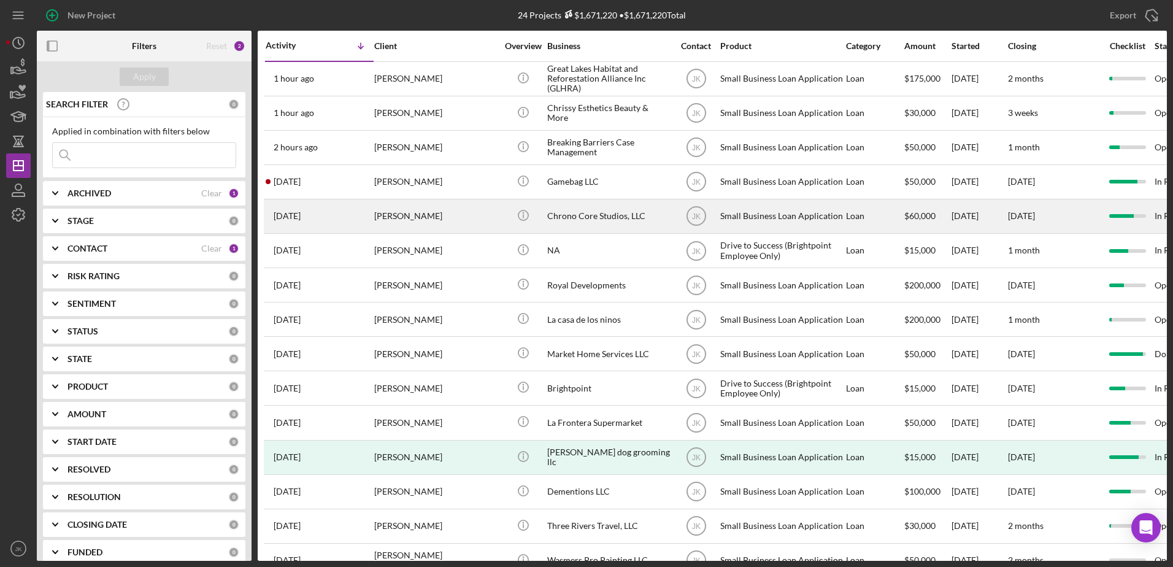
click at [441, 207] on div "[PERSON_NAME]" at bounding box center [435, 216] width 123 height 33
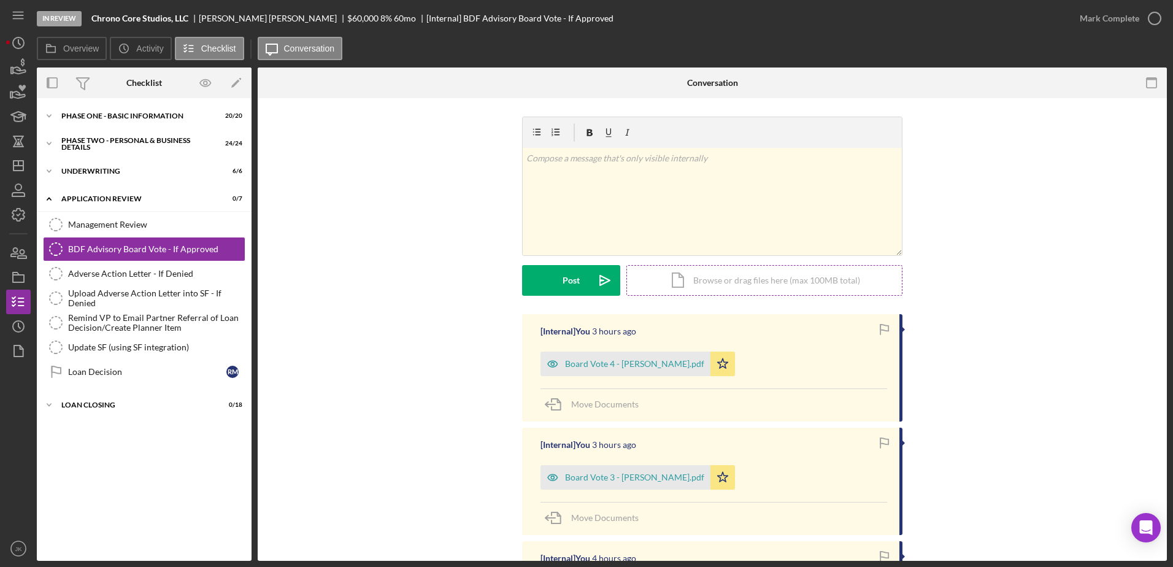
click at [729, 272] on div "Icon/Document Browse or drag files here (max 100MB total) Tap to choose files o…" at bounding box center [764, 280] width 276 height 31
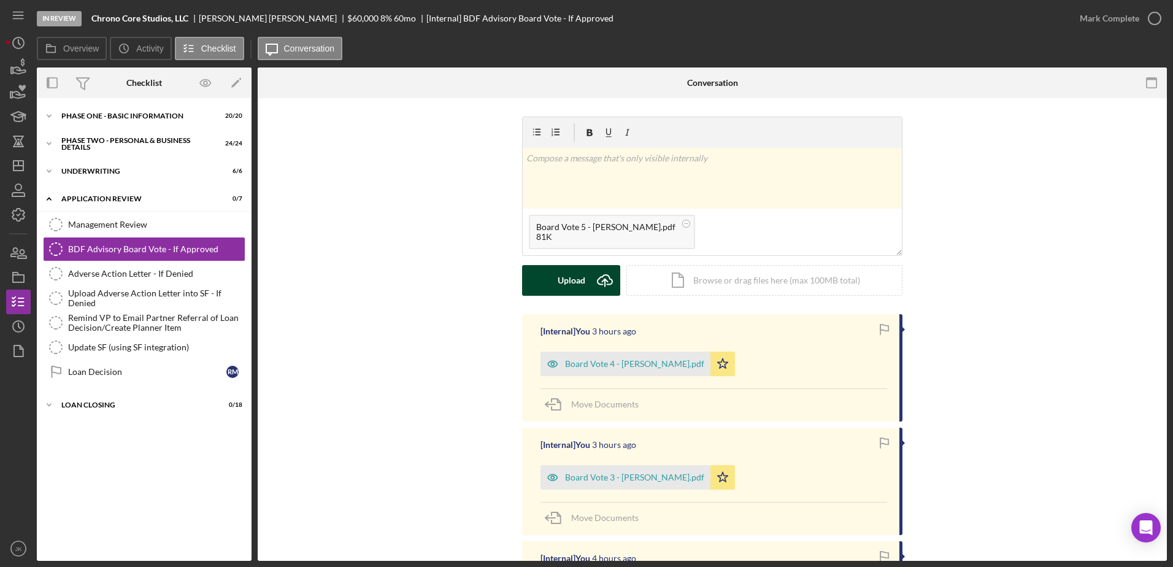
click at [582, 276] on div "Upload" at bounding box center [572, 280] width 28 height 31
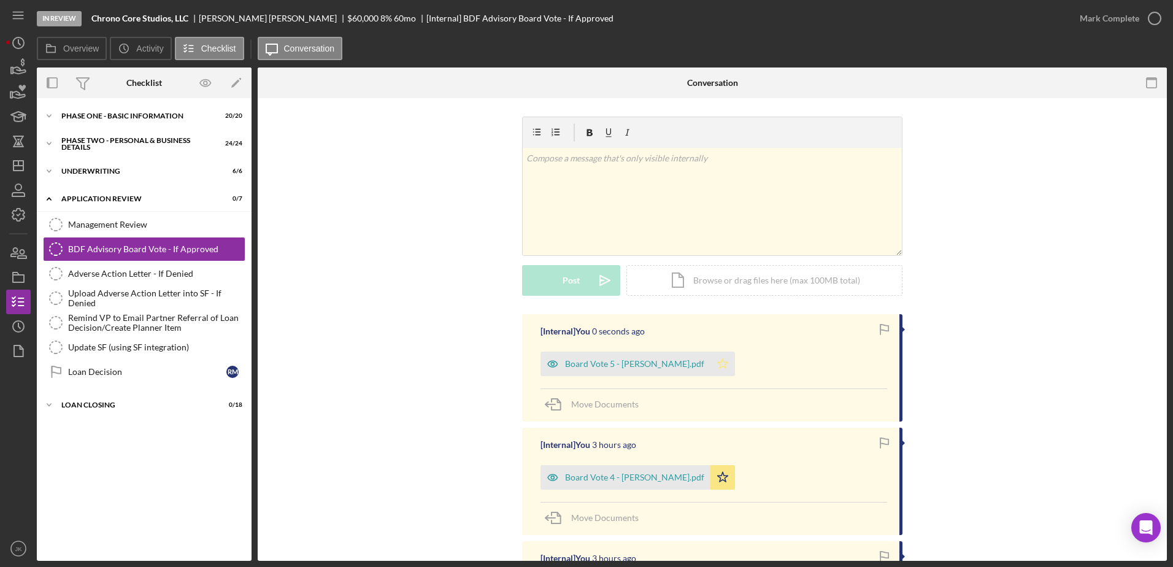
click at [710, 358] on icon "Icon/Star" at bounding box center [722, 364] width 25 height 25
click at [27, 164] on icon "Icon/Dashboard" at bounding box center [18, 165] width 31 height 31
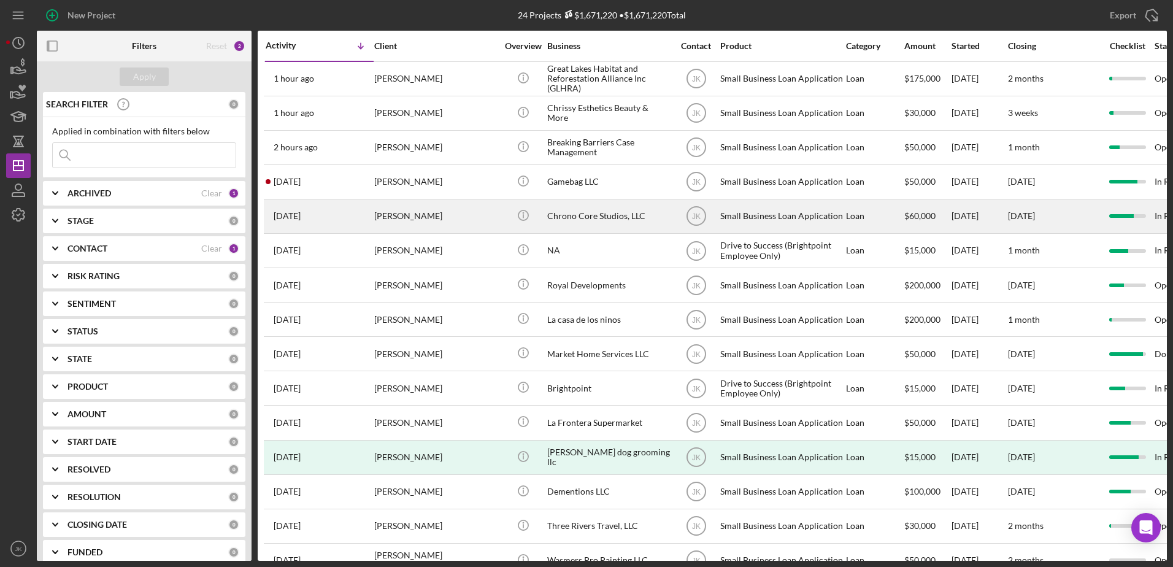
click at [446, 217] on div "[PERSON_NAME]" at bounding box center [435, 216] width 123 height 33
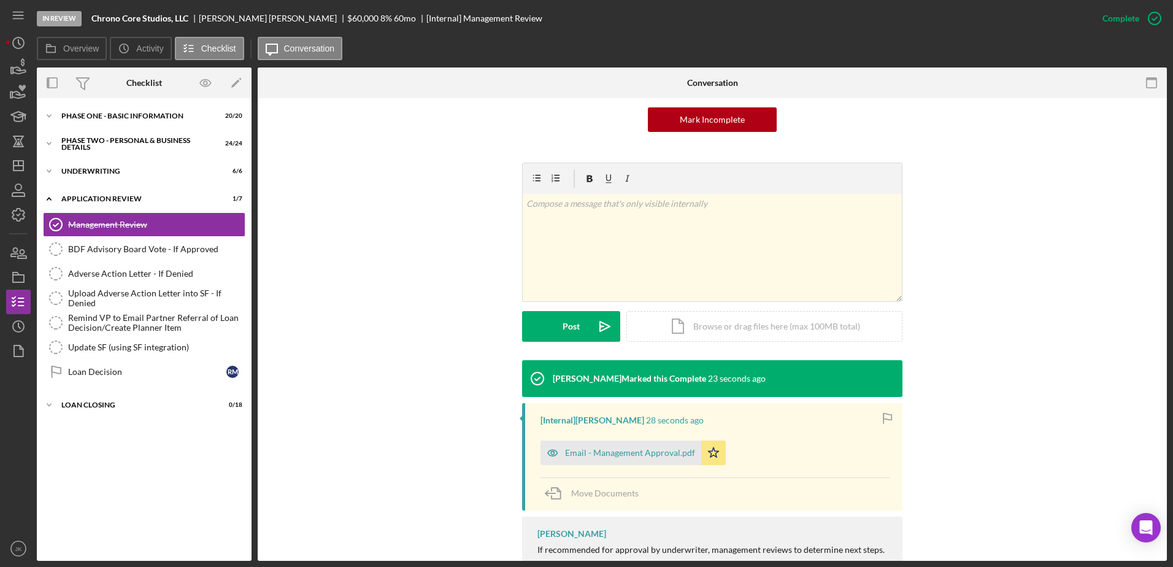
scroll to position [164, 0]
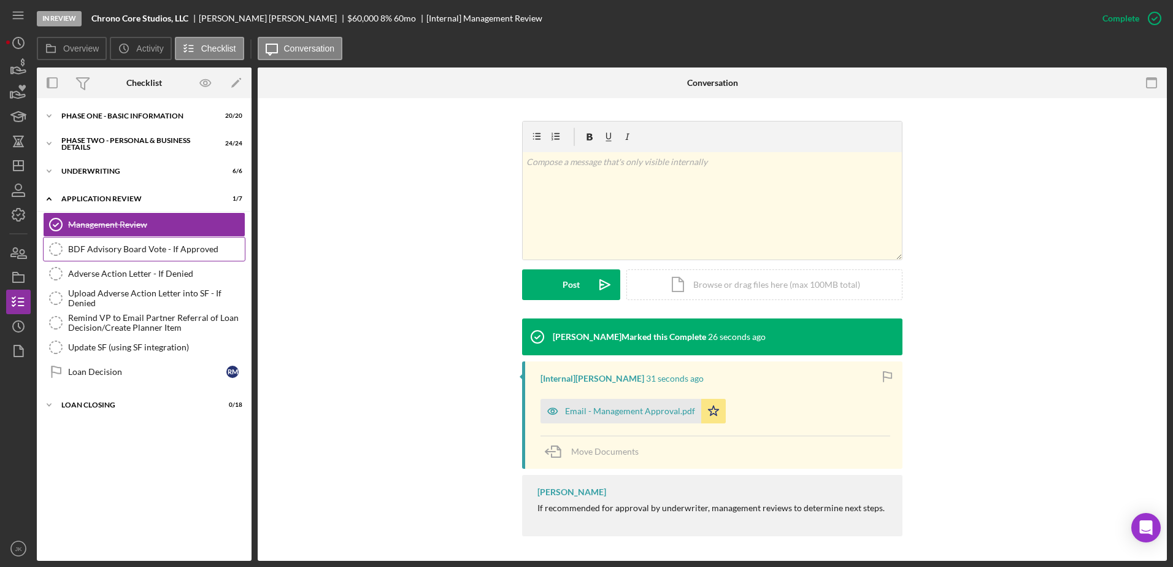
click at [180, 250] on div "BDF Advisory Board Vote - If Approved" at bounding box center [156, 249] width 177 height 10
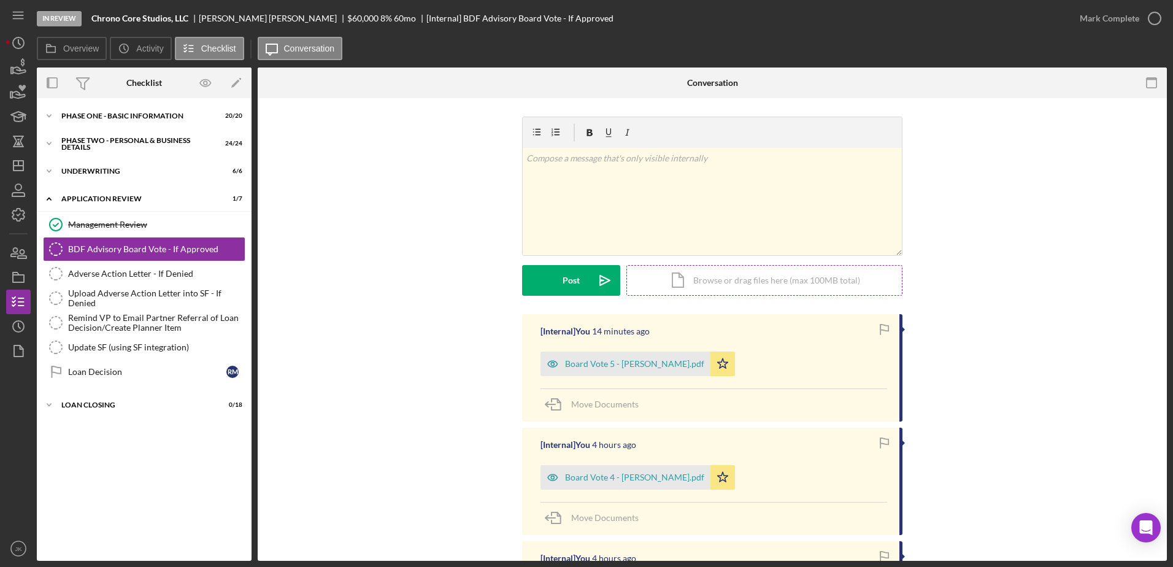
click at [752, 280] on div "Icon/Document Browse or drag files here (max 100MB total) Tap to choose files o…" at bounding box center [764, 280] width 276 height 31
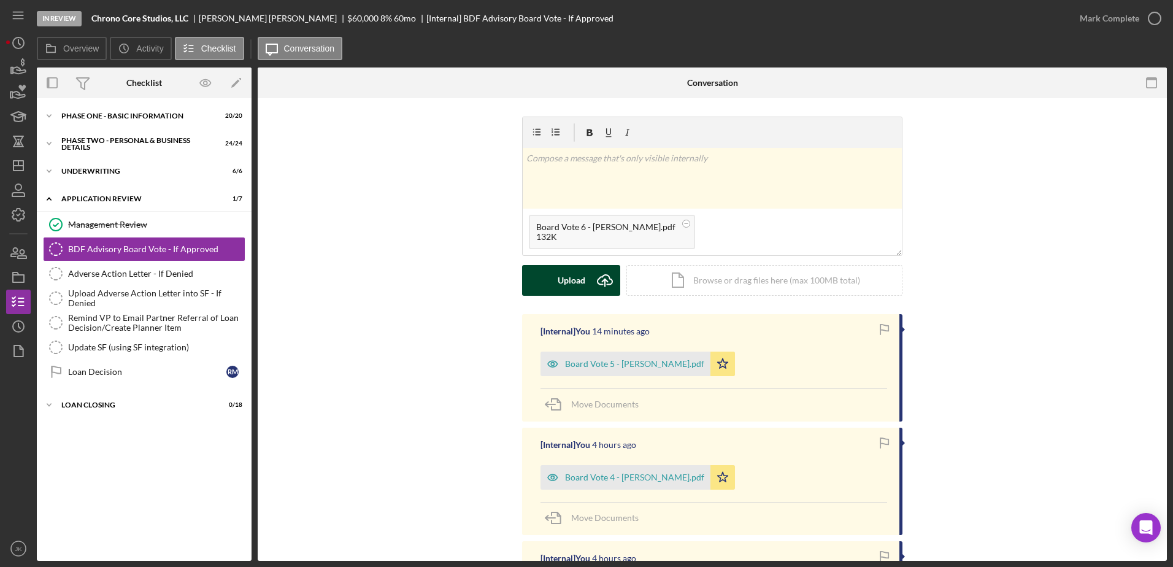
click at [581, 279] on div "Upload" at bounding box center [572, 280] width 28 height 31
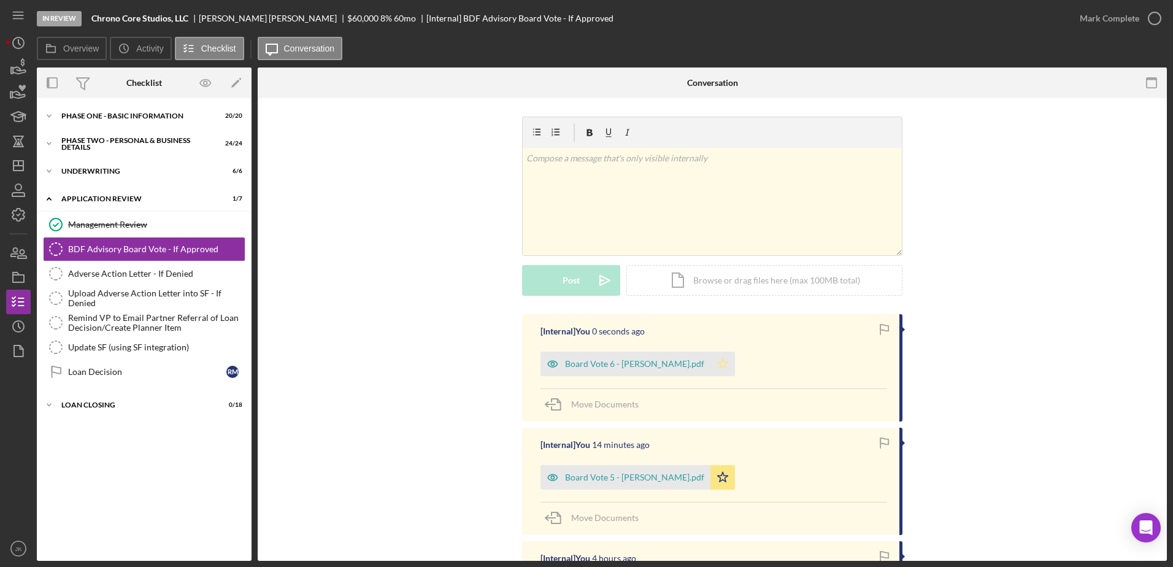
click at [718, 366] on polygon "button" at bounding box center [723, 363] width 10 height 10
click at [21, 159] on icon "Icon/Dashboard" at bounding box center [18, 165] width 31 height 31
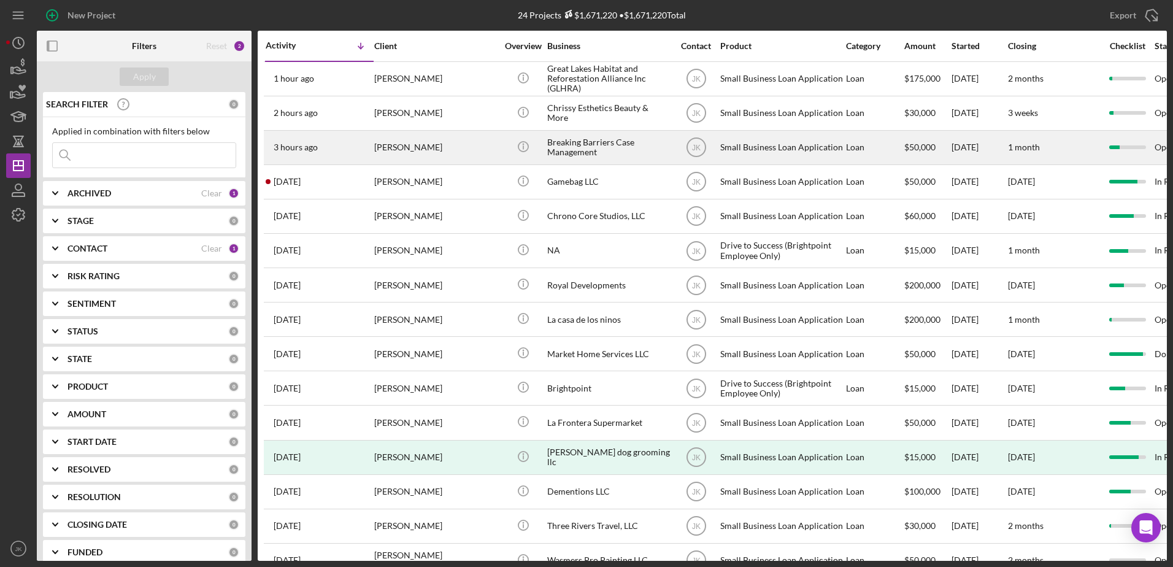
click at [459, 148] on div "[PERSON_NAME]" at bounding box center [435, 147] width 123 height 33
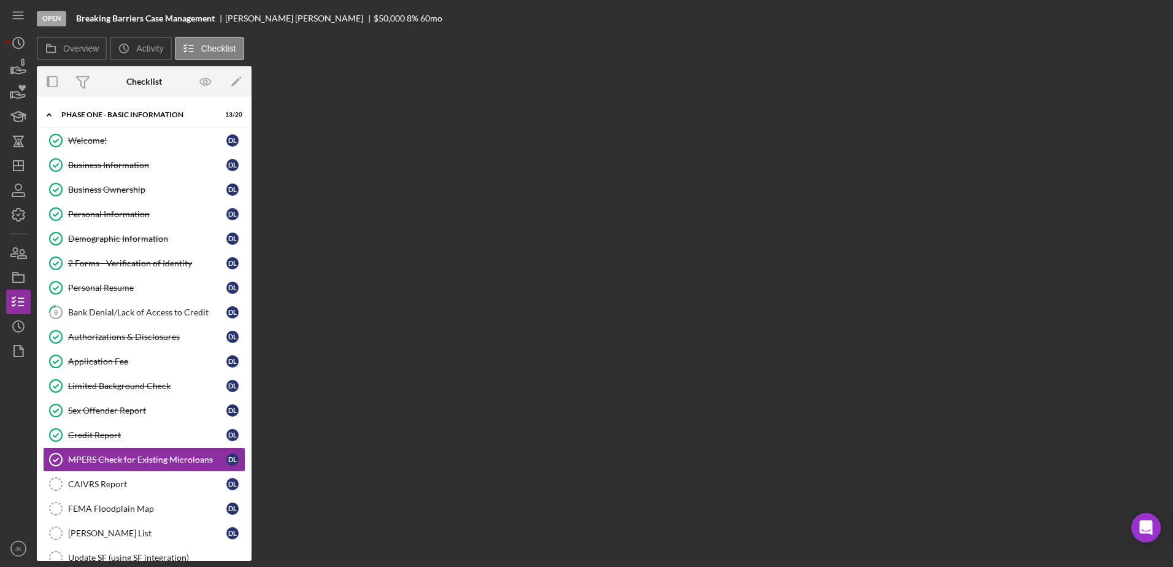
scroll to position [131, 0]
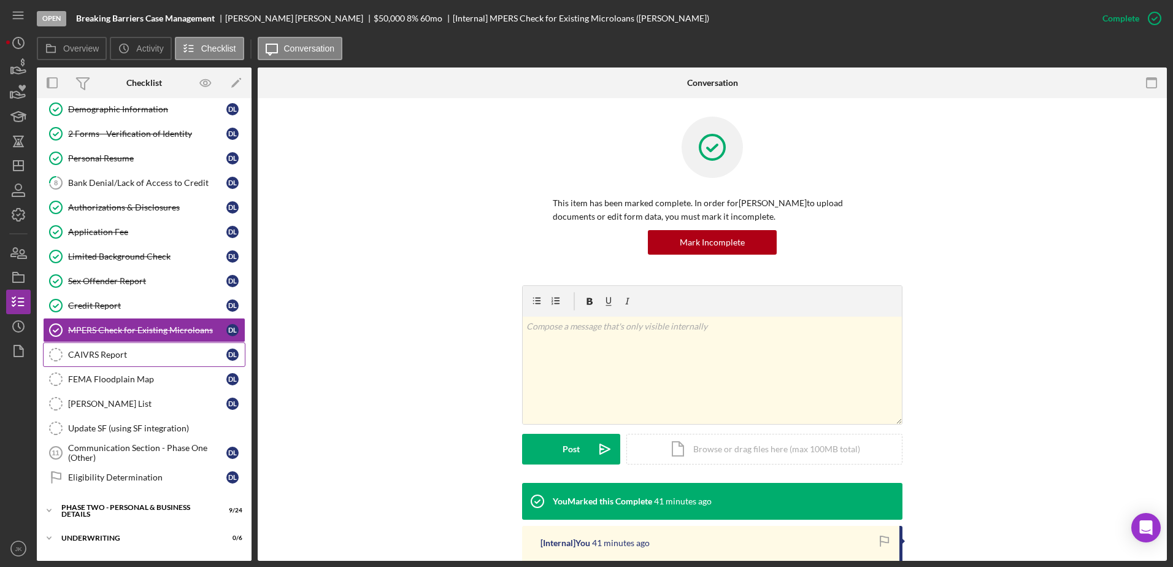
click at [131, 353] on div "CAIVRS Report" at bounding box center [147, 355] width 158 height 10
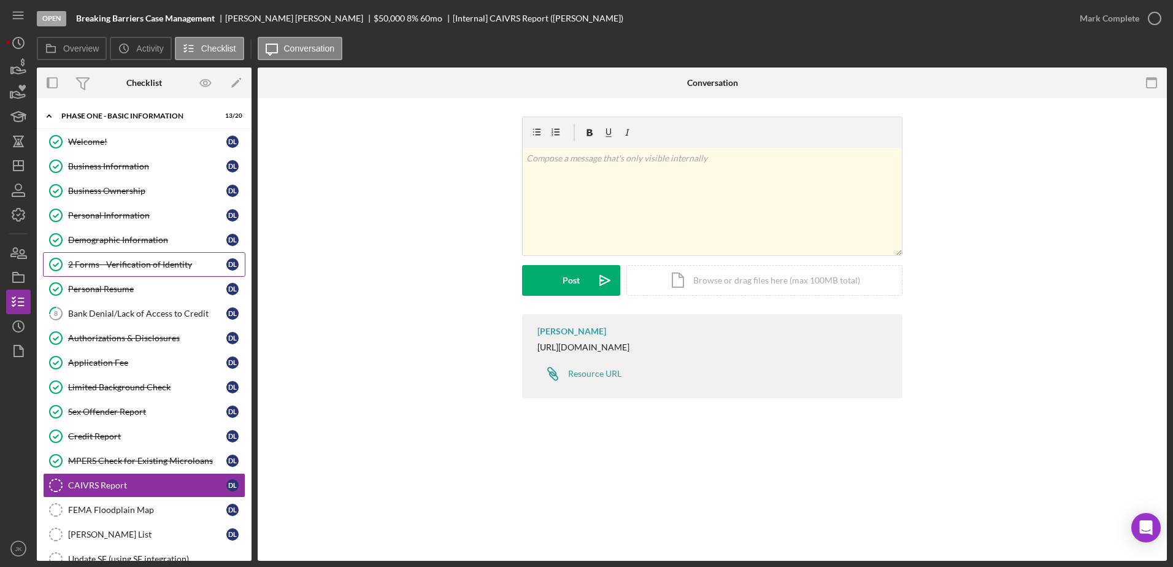
click at [153, 271] on link "2 Forms - Verification of Identity 2 Forms - Verification of Identity D L" at bounding box center [144, 264] width 202 height 25
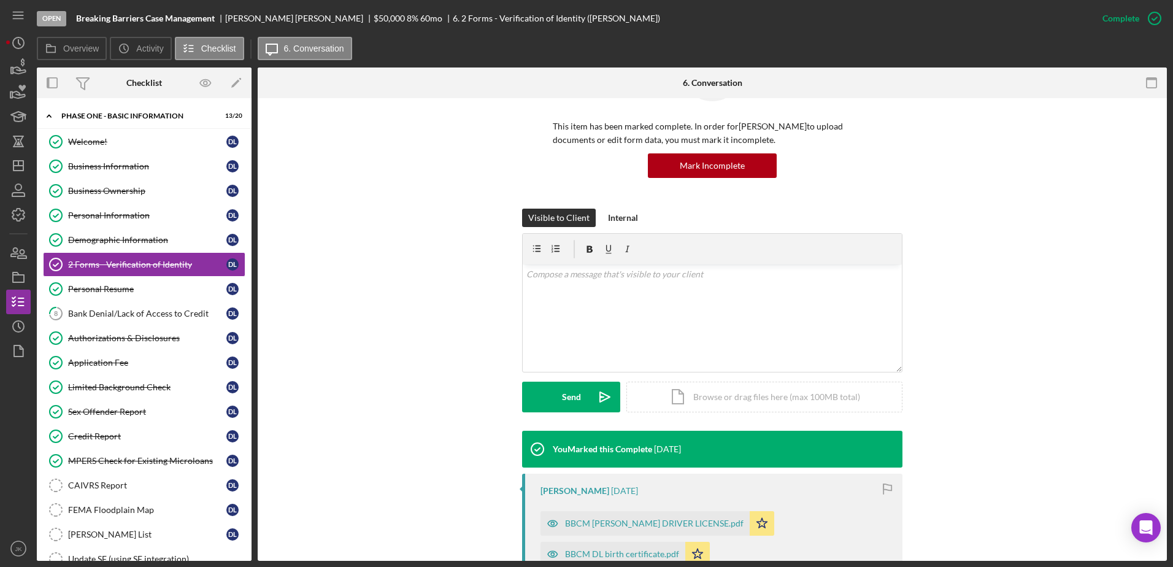
scroll to position [245, 0]
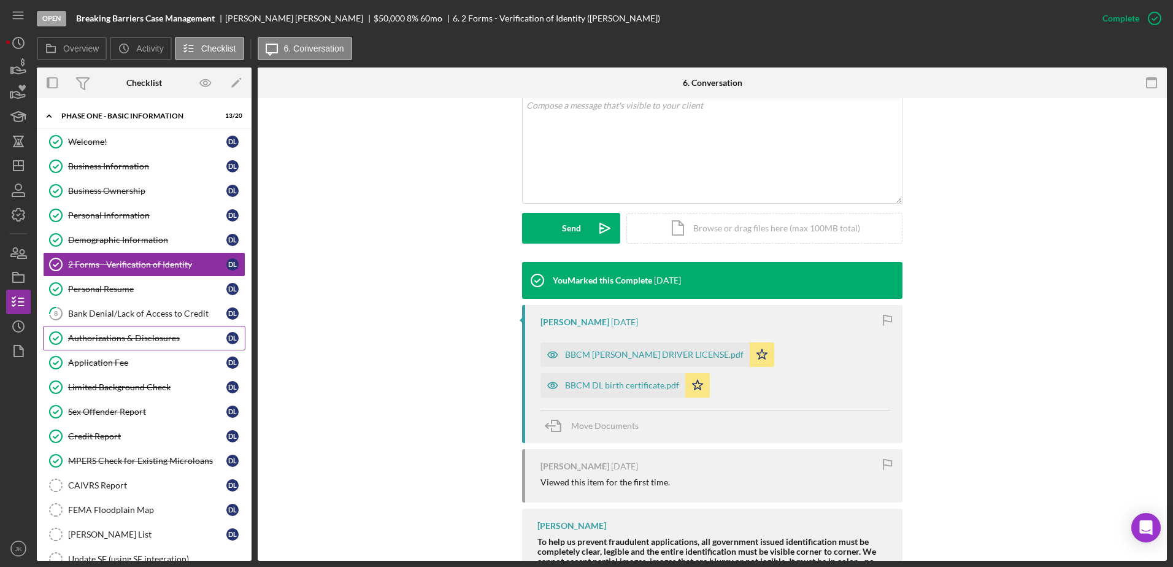
click at [134, 335] on div "Authorizations & Disclosures" at bounding box center [147, 338] width 158 height 10
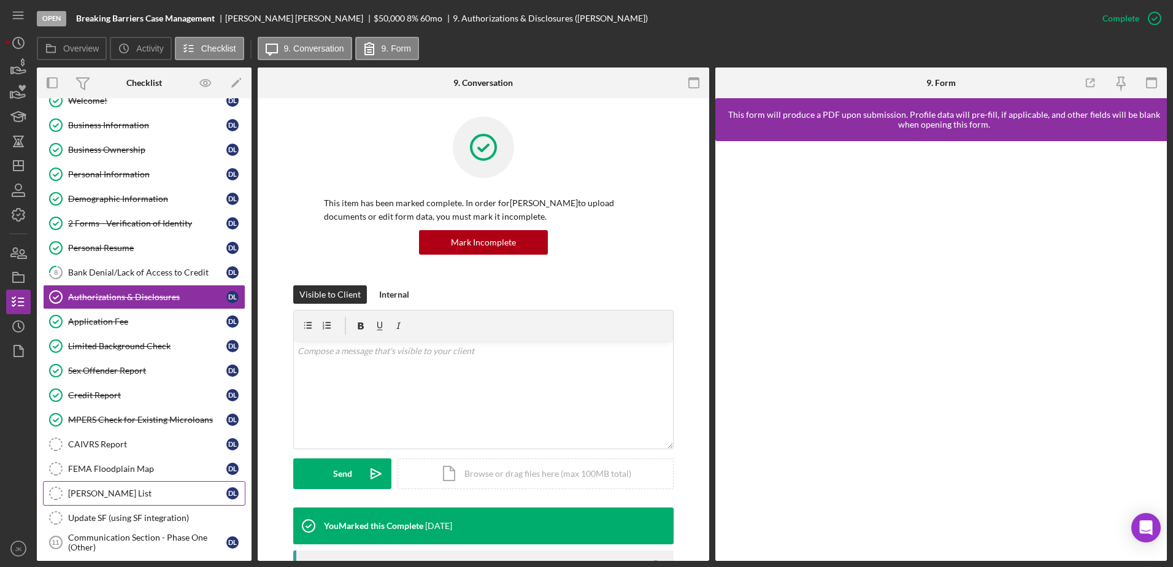
scroll to position [61, 0]
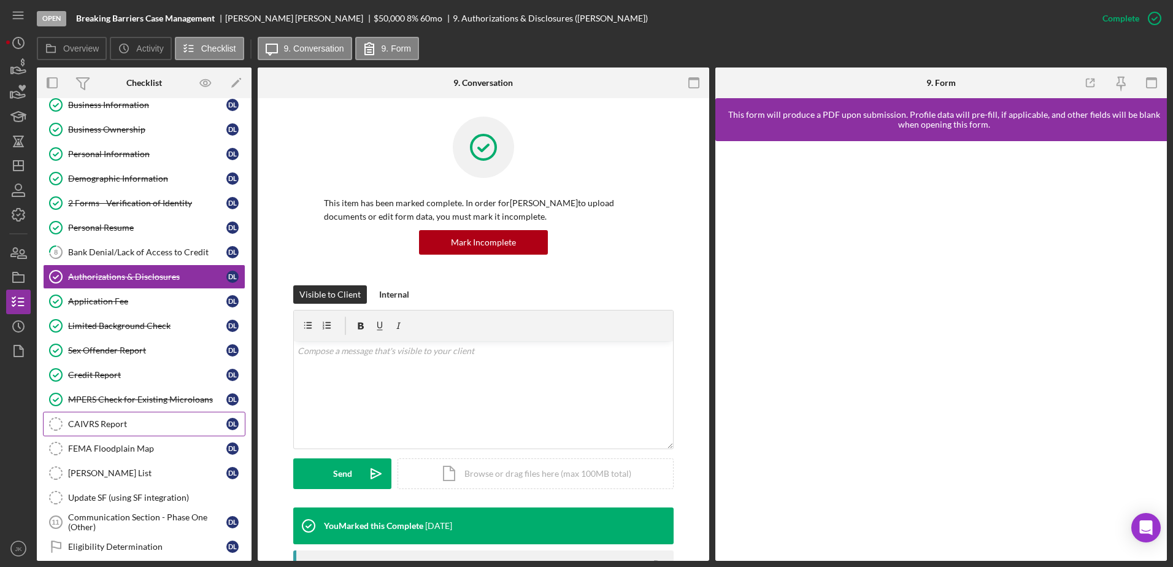
click at [155, 418] on link "CAIVRS Report CAIVRS Report D L" at bounding box center [144, 424] width 202 height 25
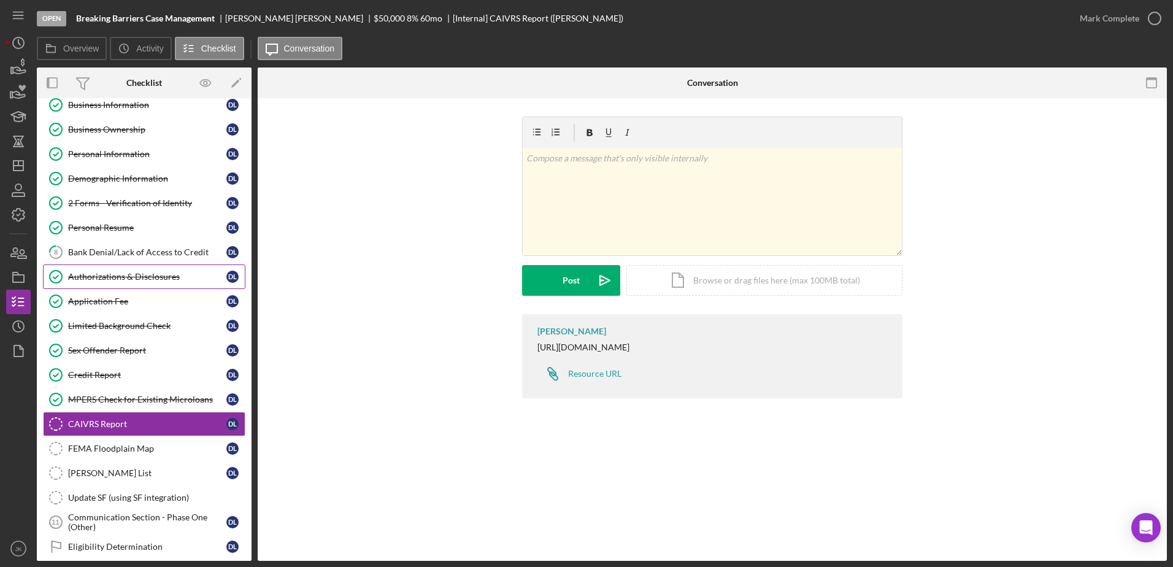
click at [169, 274] on div "Authorizations & Disclosures" at bounding box center [147, 277] width 158 height 10
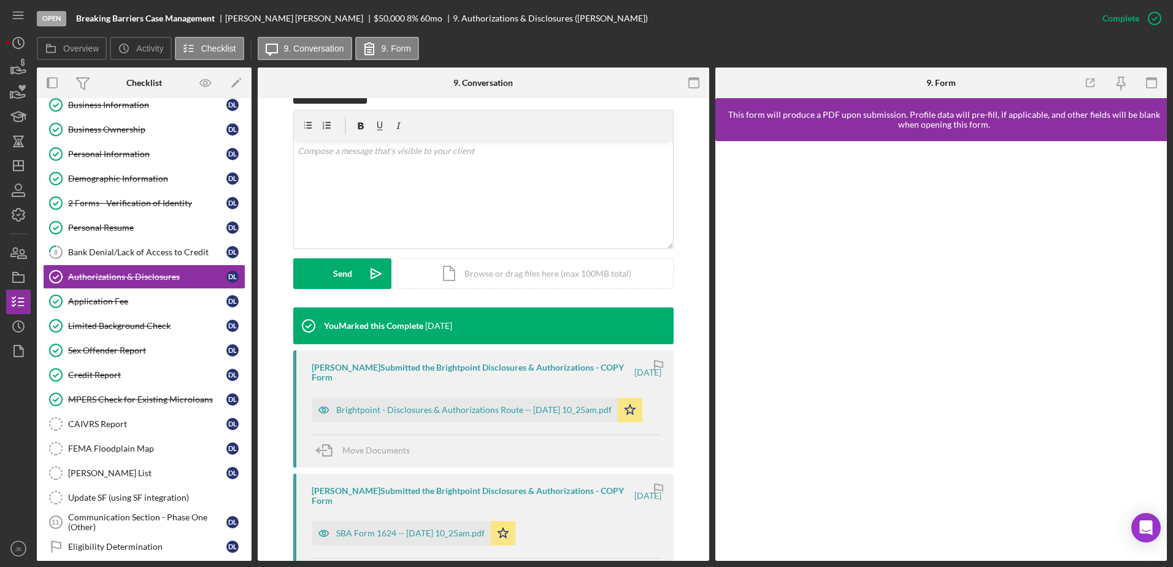
scroll to position [245, 0]
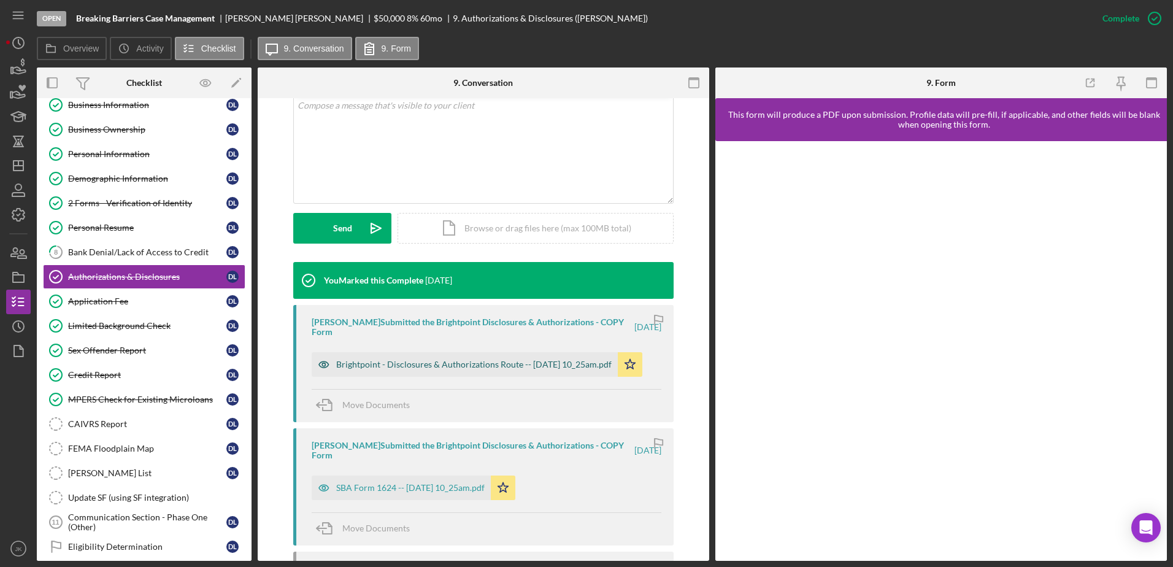
click at [506, 365] on div "Brightpoint - Disclosures & Authorizations Route -- [DATE] 10_25am.pdf" at bounding box center [473, 364] width 275 height 10
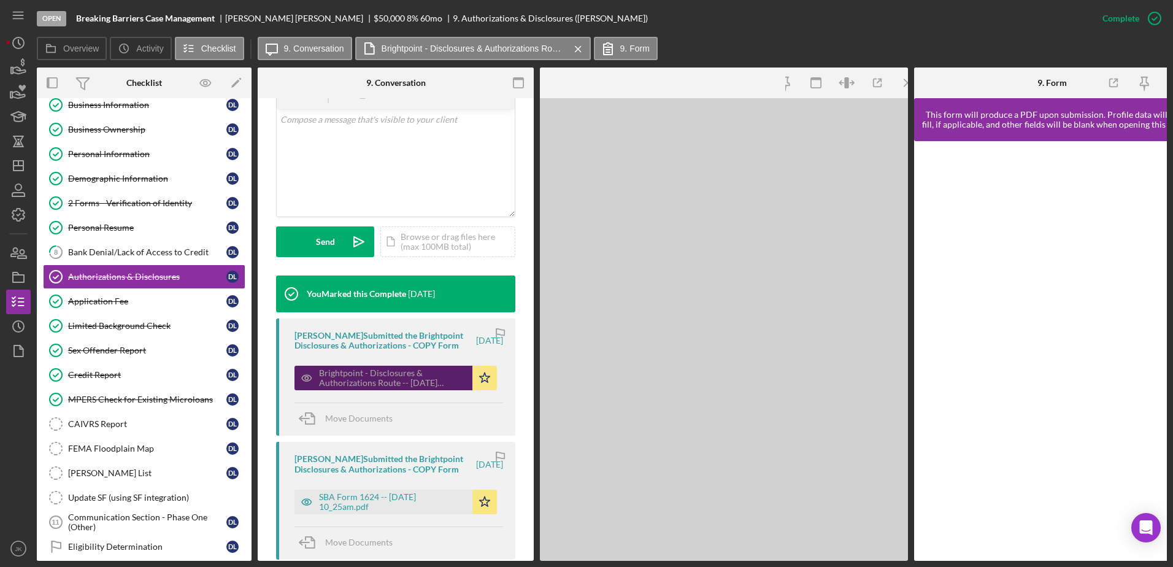
scroll to position [259, 0]
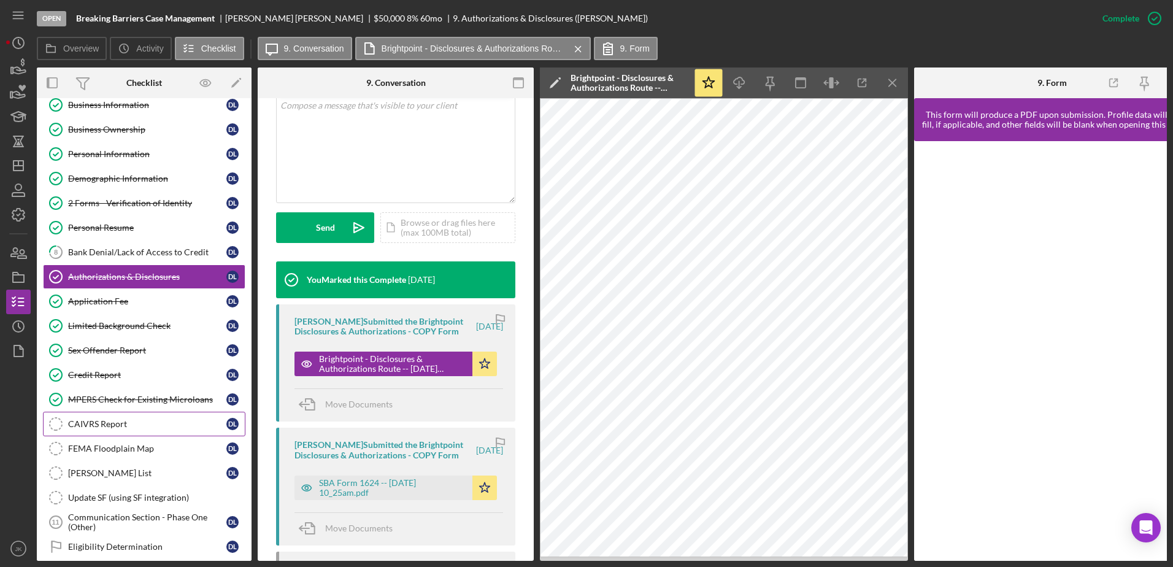
click at [130, 426] on div "CAIVRS Report" at bounding box center [147, 424] width 158 height 10
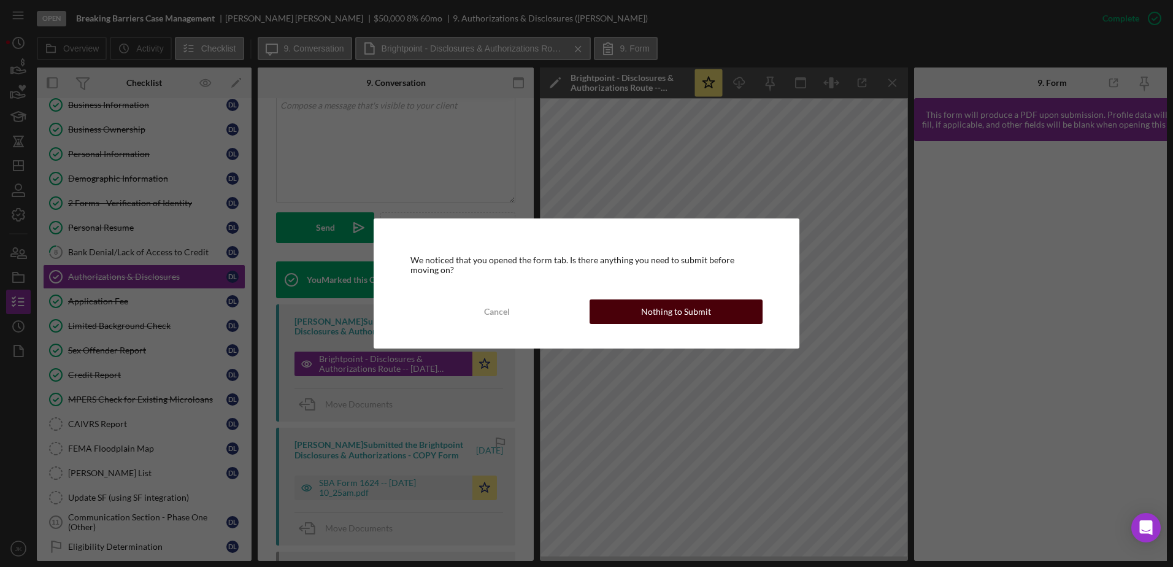
click at [693, 315] on div "Nothing to Submit" at bounding box center [676, 311] width 70 height 25
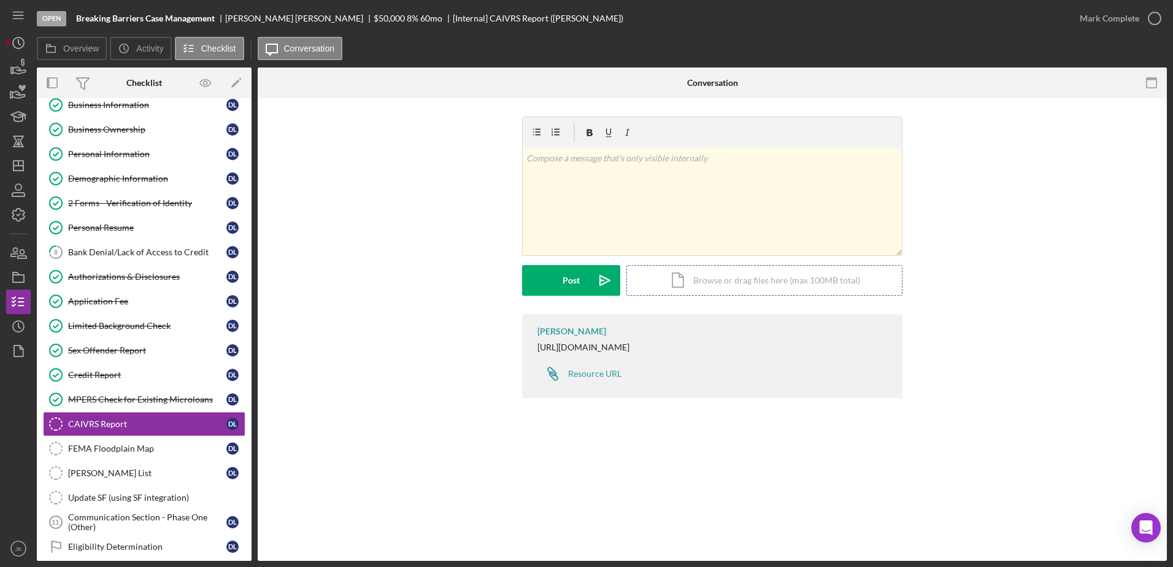
click at [717, 271] on div "Icon/Document Browse or drag files here (max 100MB total) Tap to choose files o…" at bounding box center [764, 280] width 276 height 31
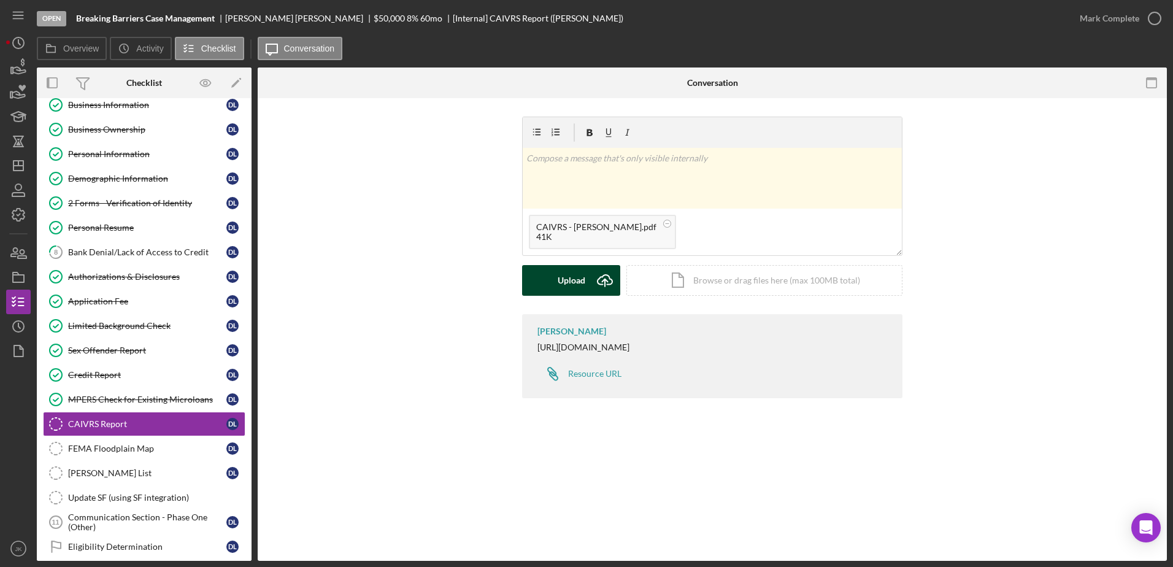
click at [559, 280] on div "Upload" at bounding box center [572, 280] width 28 height 31
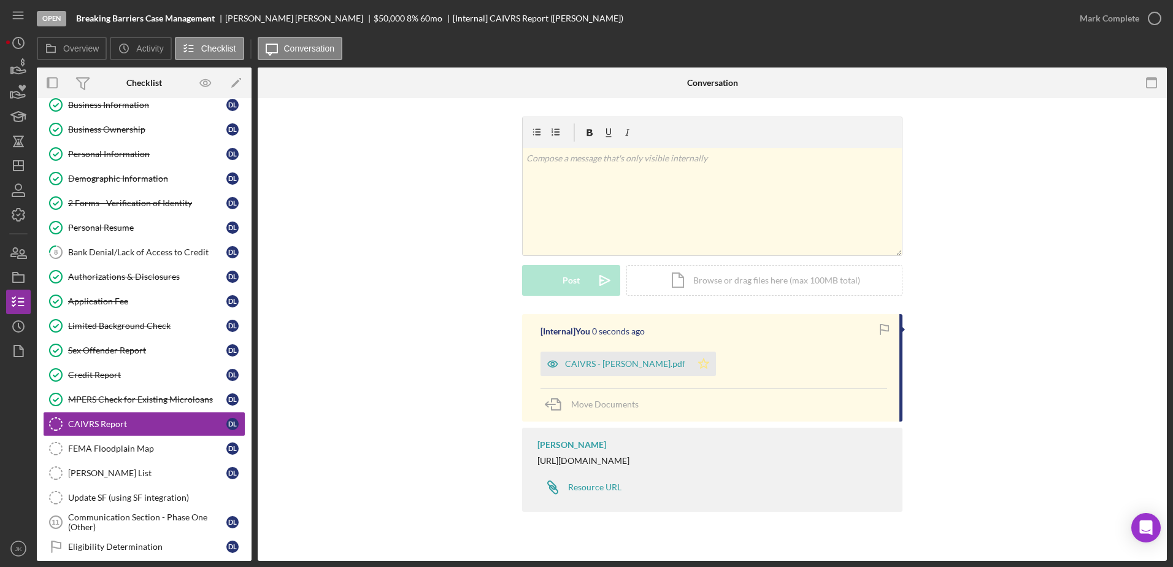
click at [699, 364] on icon "Icon/Star" at bounding box center [703, 364] width 25 height 25
click at [1121, 21] on div "Mark Complete" at bounding box center [1110, 18] width 60 height 25
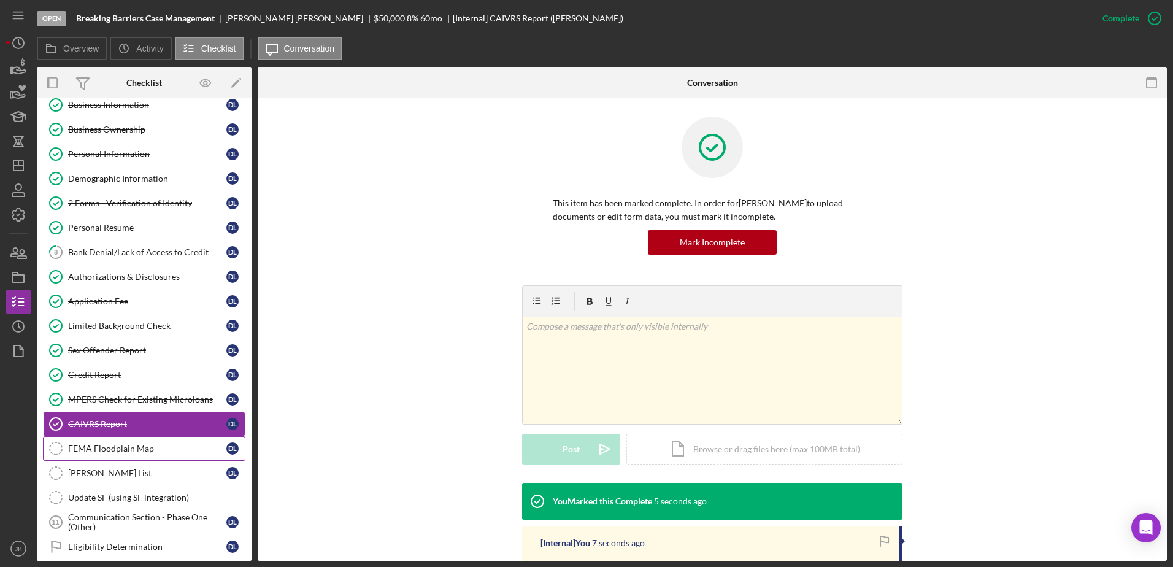
click at [153, 445] on div "FEMA Floodplain Map" at bounding box center [147, 449] width 158 height 10
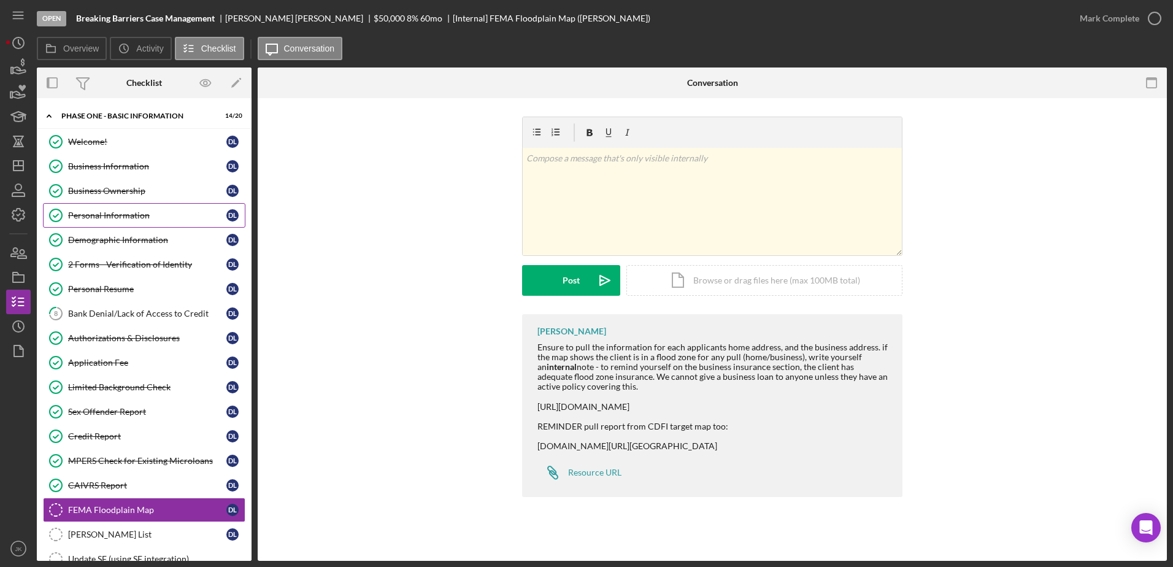
click at [140, 209] on link "Personal Information Personal Information D L" at bounding box center [144, 215] width 202 height 25
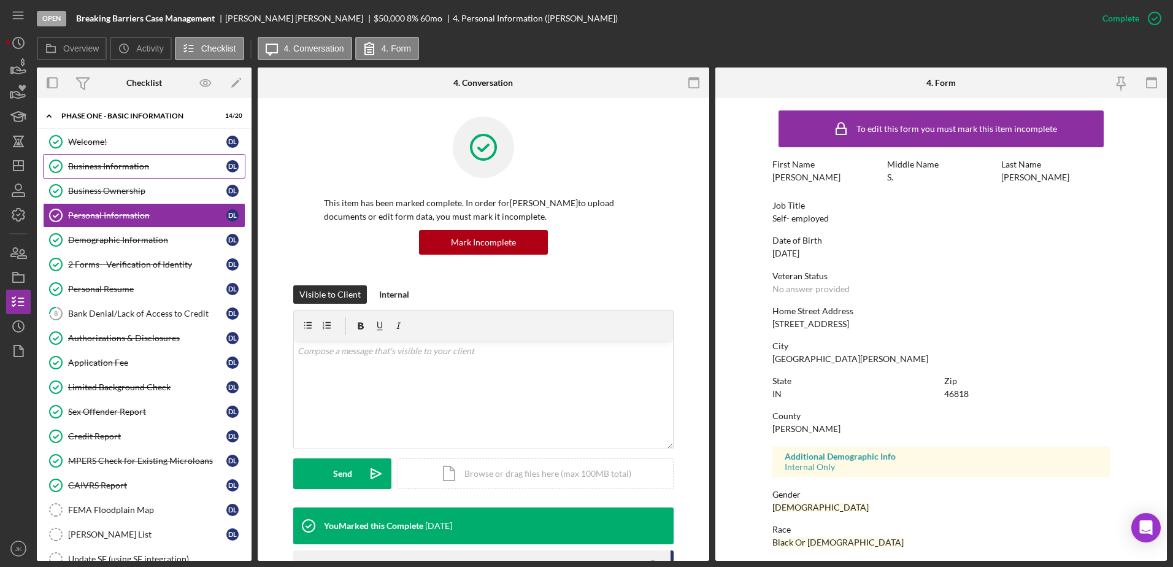
click at [135, 166] on div "Business Information" at bounding box center [147, 166] width 158 height 10
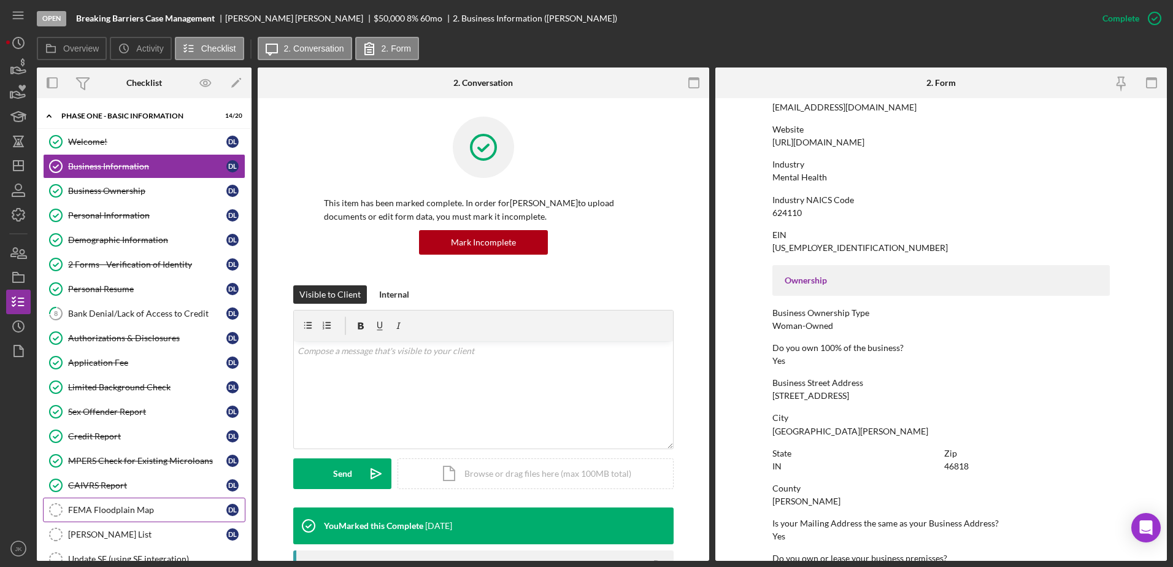
scroll to position [123, 0]
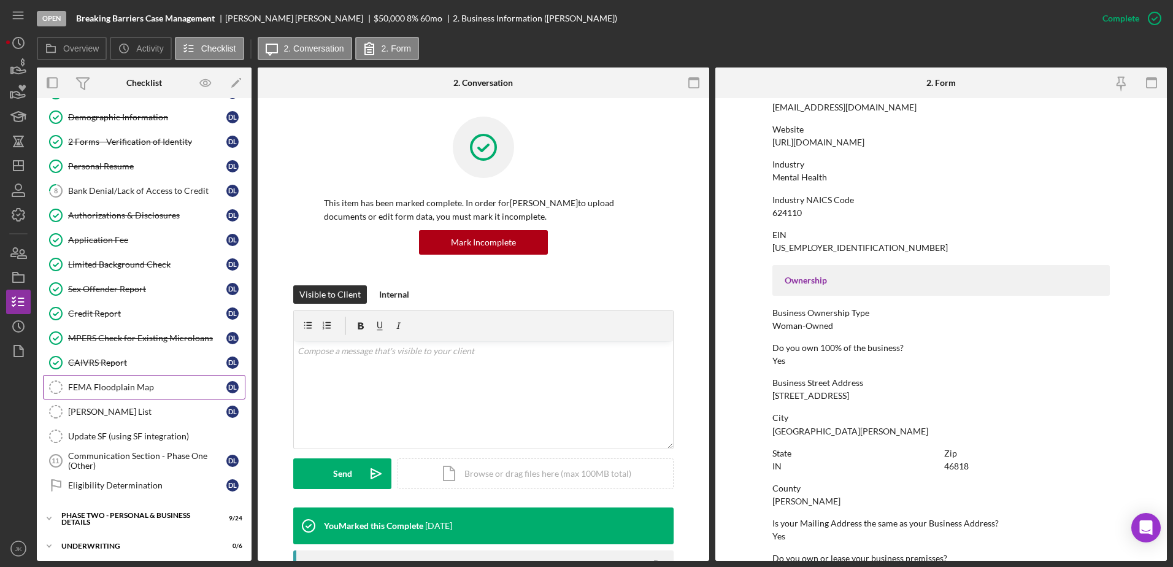
click at [140, 390] on div "FEMA Floodplain Map" at bounding box center [147, 387] width 158 height 10
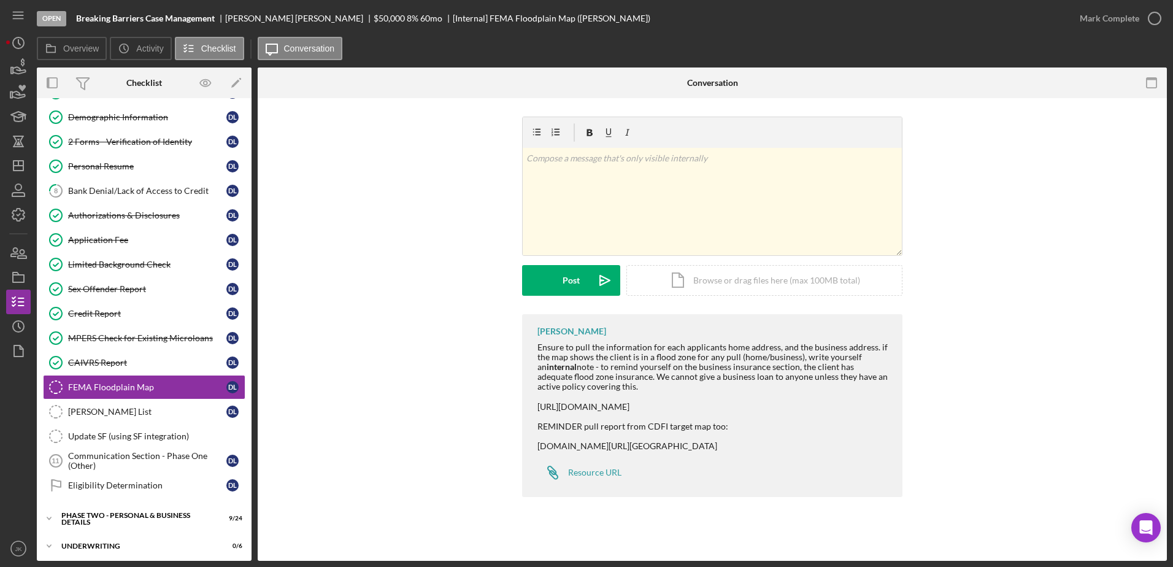
drag, startPoint x: 691, startPoint y: 398, endPoint x: 525, endPoint y: 396, distance: 166.3
click at [525, 396] on div "[PERSON_NAME] Ensure to pull the information for each applicants home address, …" at bounding box center [712, 405] width 380 height 183
drag, startPoint x: 525, startPoint y: 396, endPoint x: 571, endPoint y: 396, distance: 46.0
copy div "[URL][DOMAIN_NAME]"
drag, startPoint x: 534, startPoint y: 436, endPoint x: 1021, endPoint y: 462, distance: 487.2
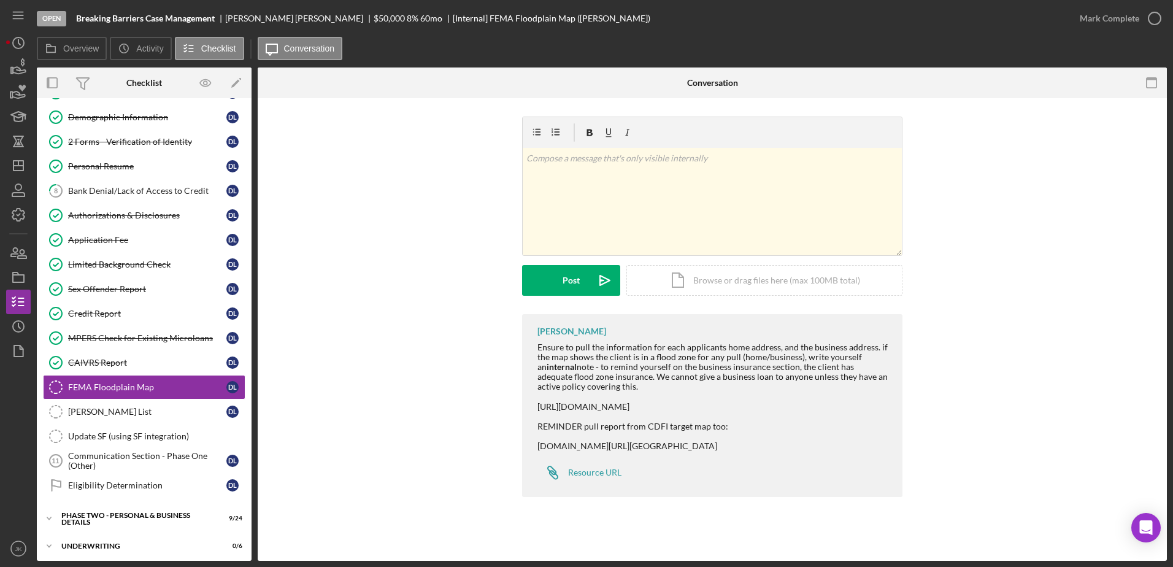
click at [1021, 462] on div "[PERSON_NAME] Ensure to pull the information for each applicants home address, …" at bounding box center [712, 408] width 872 height 189
copy div "[DOMAIN_NAME][URL][GEOGRAPHIC_DATA]"
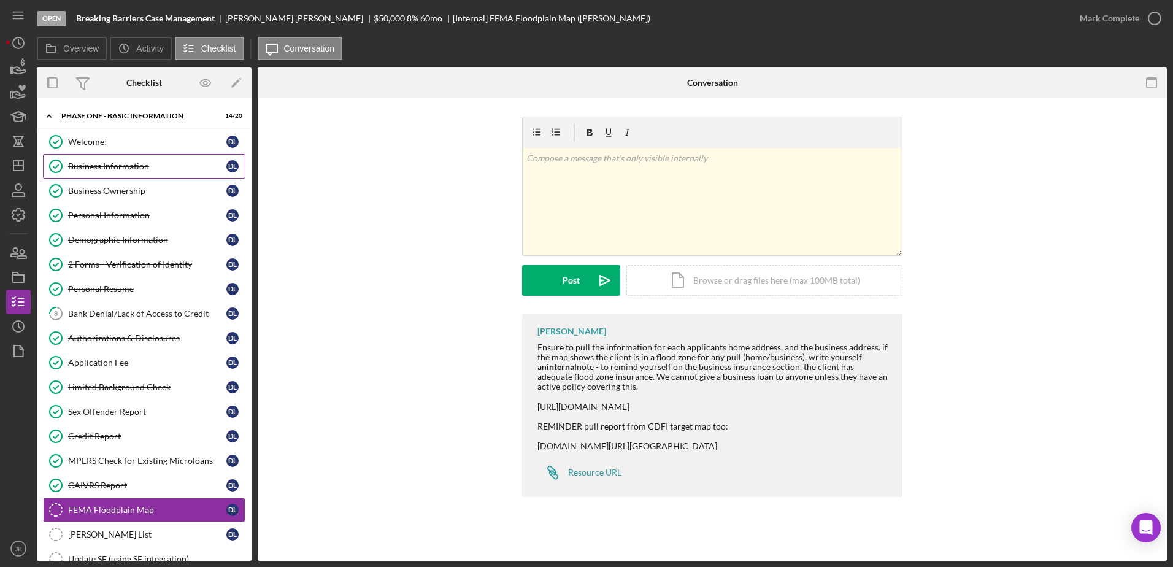
click at [135, 168] on div "Business Information" at bounding box center [147, 166] width 158 height 10
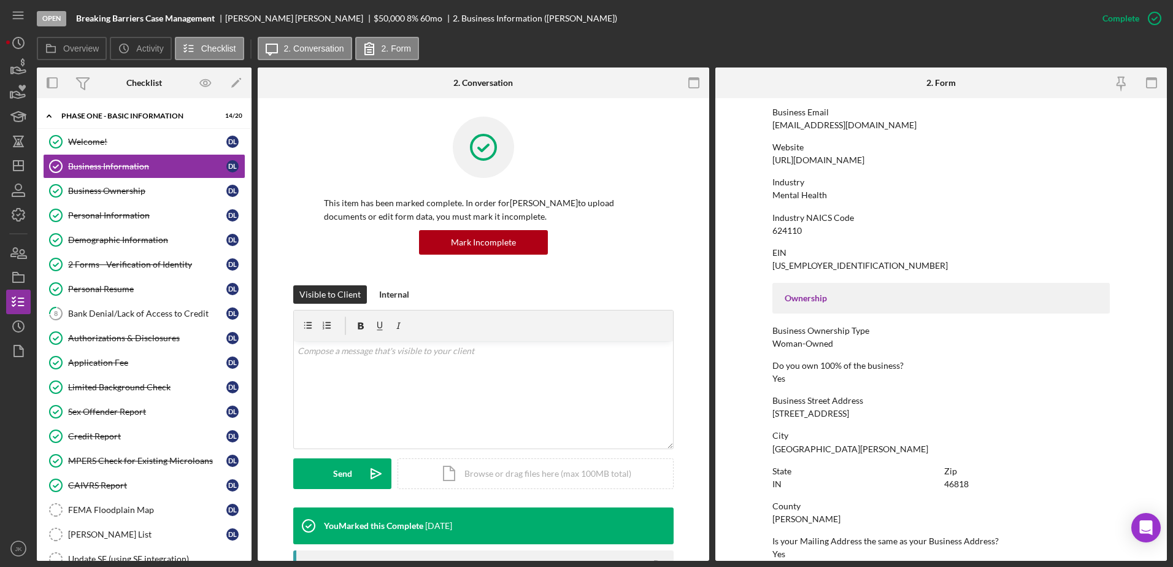
scroll to position [245, 0]
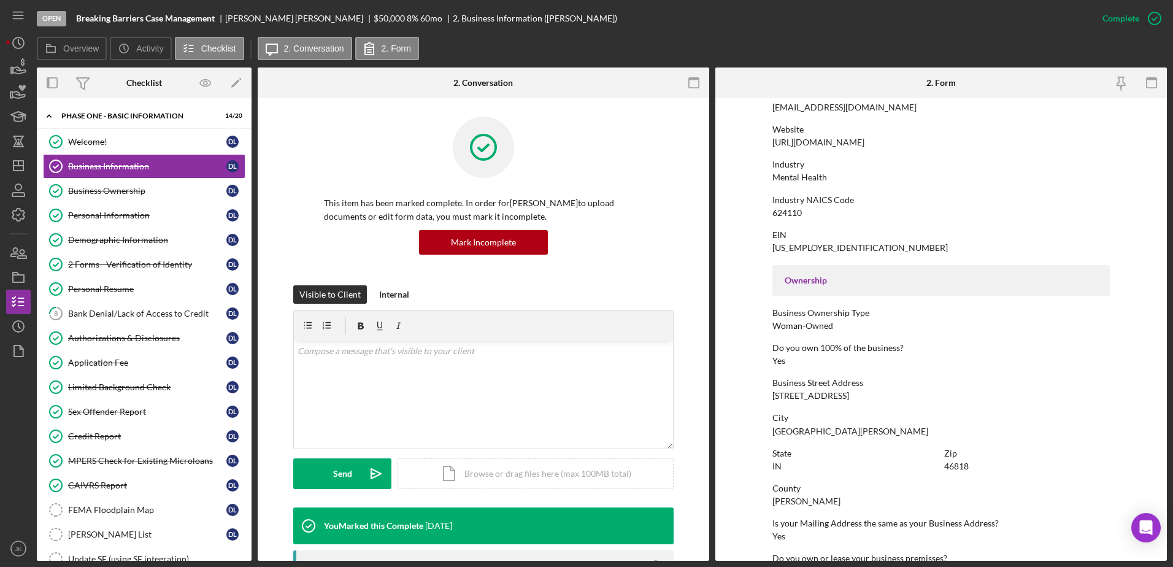
drag, startPoint x: 853, startPoint y: 394, endPoint x: 769, endPoint y: 395, distance: 84.7
click at [769, 395] on form "To edit this form you must mark this item incomplete Business Name Breaking Bar…" at bounding box center [941, 329] width 452 height 463
copy div "[STREET_ADDRESS]"
click at [152, 210] on div "Personal Information" at bounding box center [147, 215] width 158 height 10
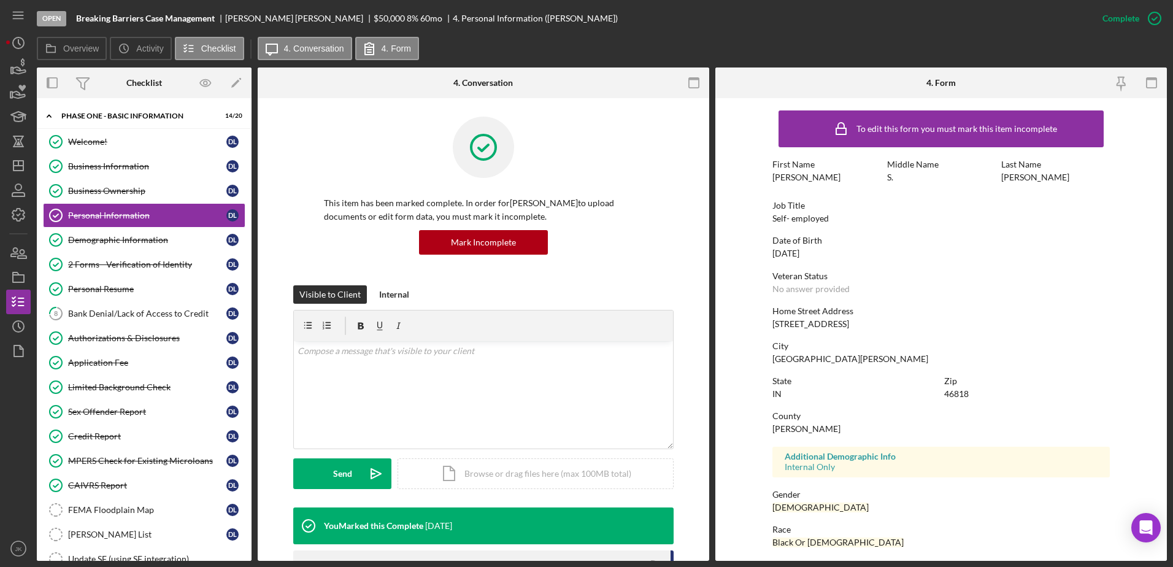
drag, startPoint x: 856, startPoint y: 323, endPoint x: 764, endPoint y: 328, distance: 92.8
click at [764, 328] on form "To edit this form you must mark this item incomplete First Name [PERSON_NAME] M…" at bounding box center [941, 329] width 452 height 463
copy div "[STREET_ADDRESS]"
click at [141, 171] on div "Business Information" at bounding box center [147, 166] width 158 height 10
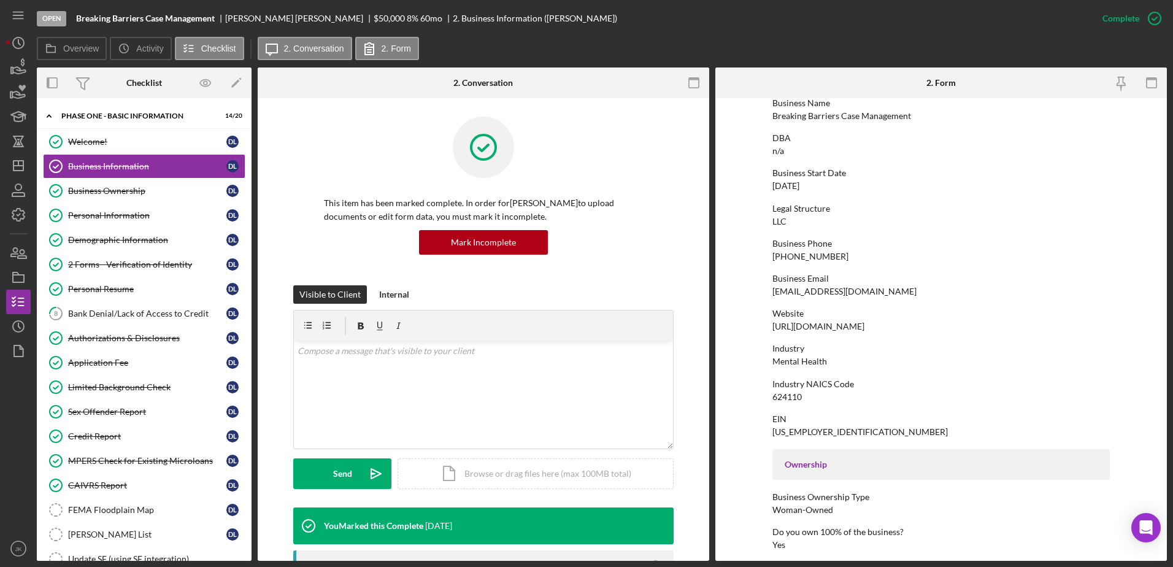
scroll to position [184, 0]
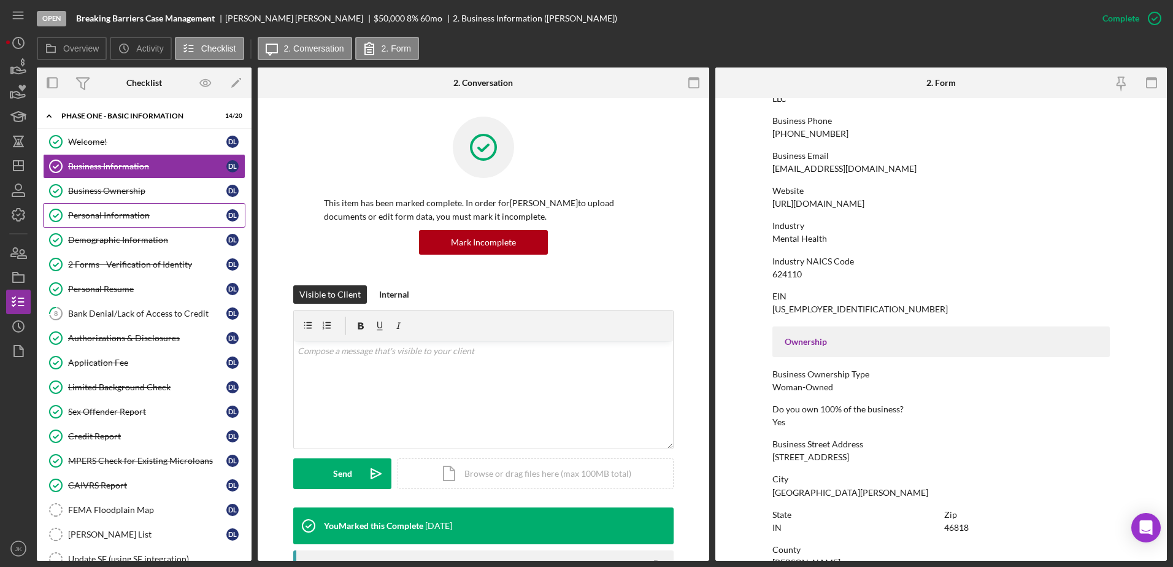
click at [150, 212] on div "Personal Information" at bounding box center [147, 215] width 158 height 10
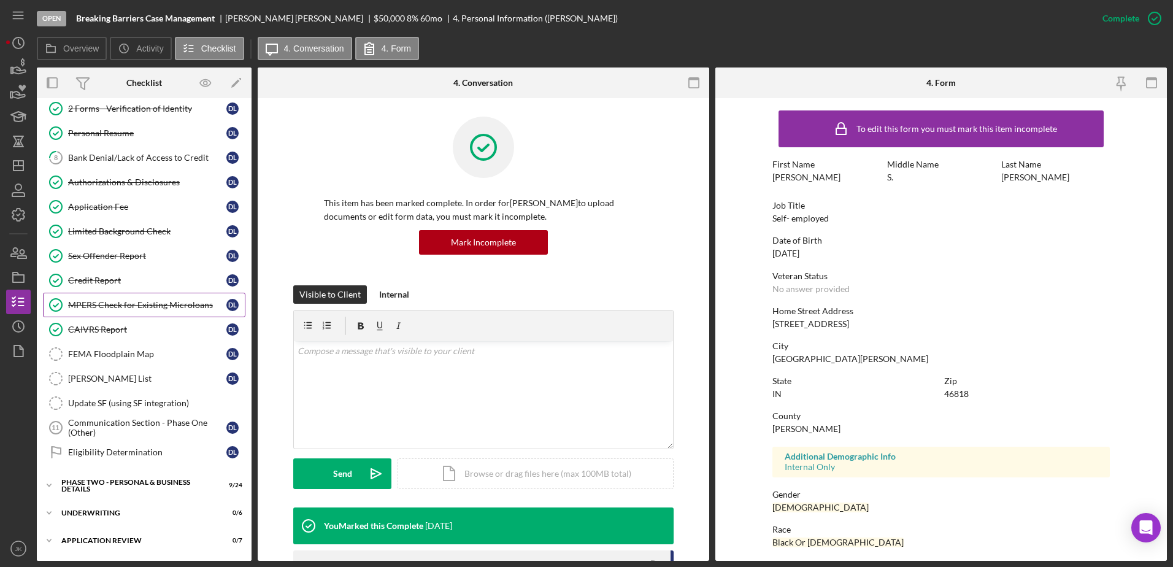
scroll to position [182, 0]
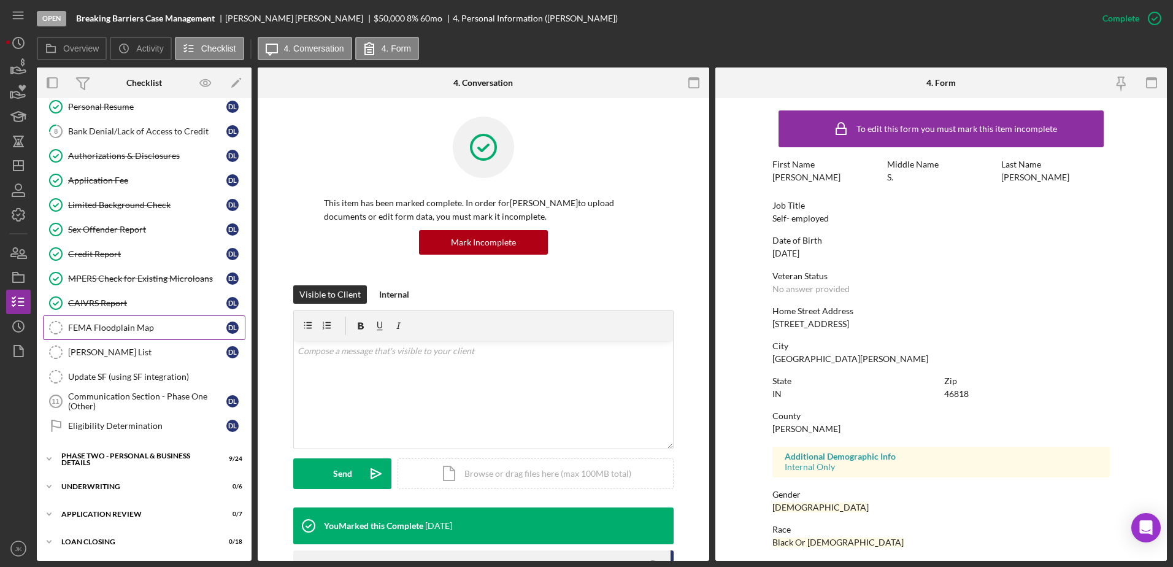
click at [138, 331] on div "FEMA Floodplain Map" at bounding box center [147, 328] width 158 height 10
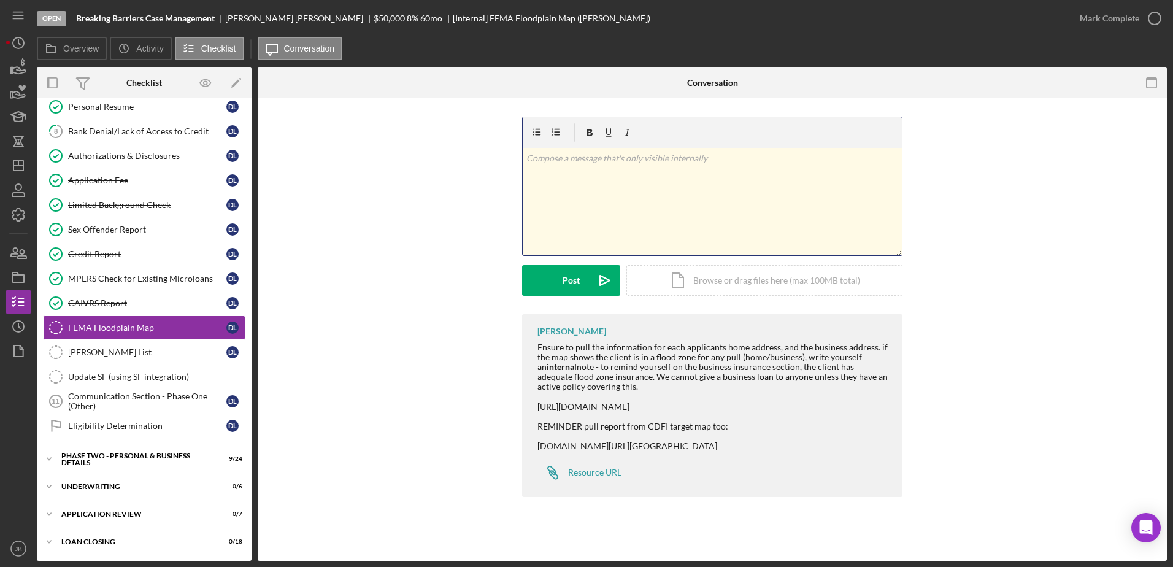
click at [686, 228] on div "v Color teal Color pink Remove color Add row above Add row below Add column bef…" at bounding box center [712, 201] width 379 height 107
click at [537, 131] on icon "button" at bounding box center [537, 133] width 28 height 28
click at [740, 269] on div "Icon/Document Browse or drag files here (max 100MB total) Tap to choose files o…" at bounding box center [764, 280] width 276 height 31
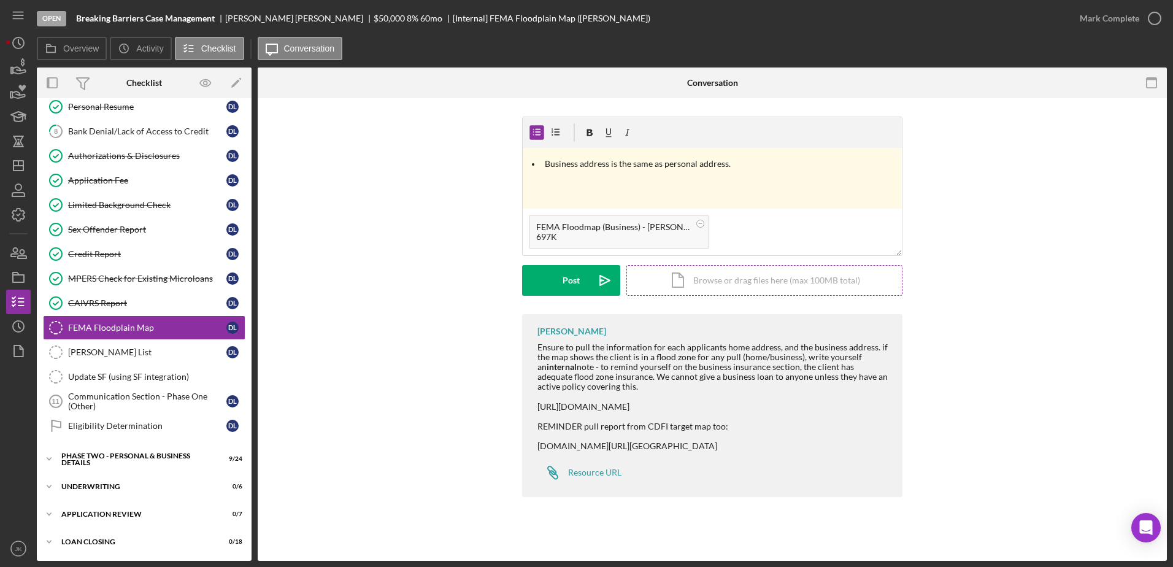
click at [729, 277] on div "Icon/Document Browse or drag files here (max 100MB total) Tap to choose files o…" at bounding box center [764, 280] width 276 height 31
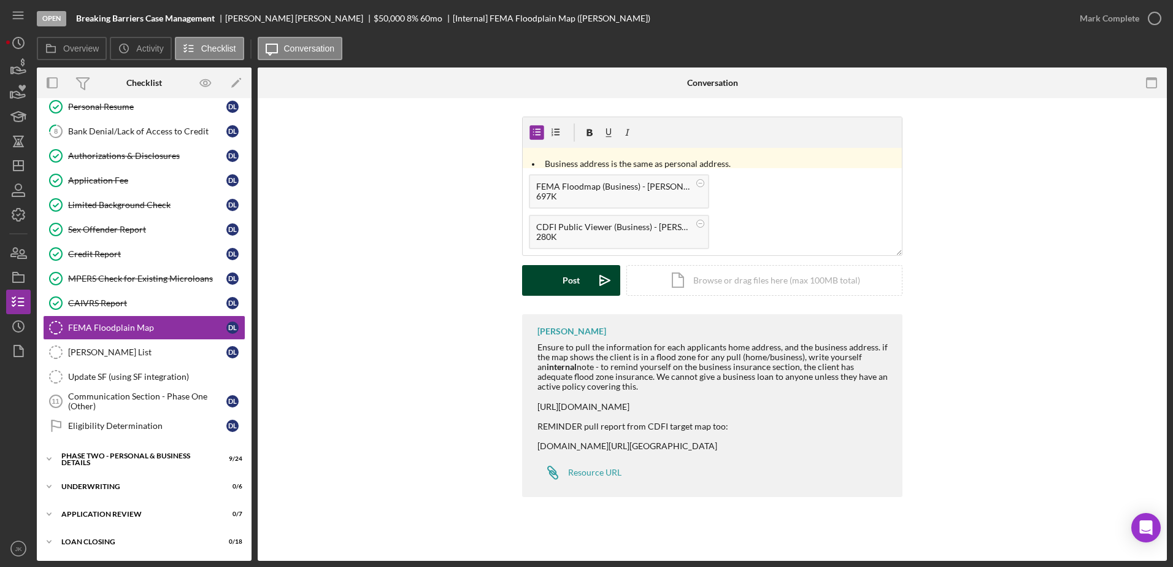
click at [555, 276] on button "Post Icon/icon-invite-send" at bounding box center [571, 280] width 98 height 31
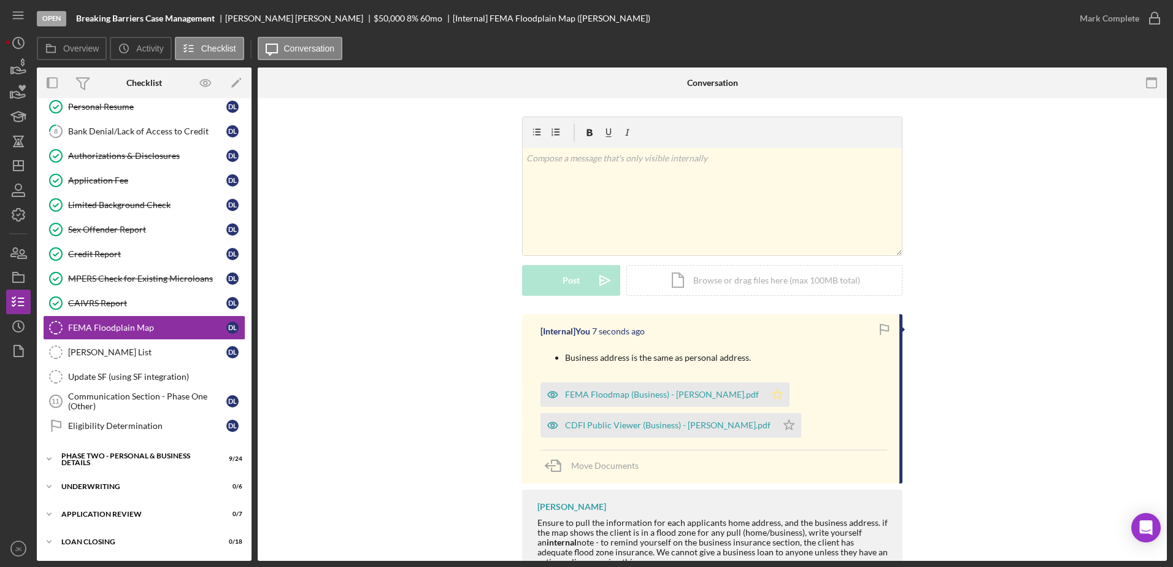
click at [772, 393] on polygon "button" at bounding box center [777, 395] width 10 height 10
click at [784, 424] on polygon "button" at bounding box center [789, 425] width 10 height 10
click at [1127, 17] on div "Mark Complete" at bounding box center [1110, 18] width 60 height 25
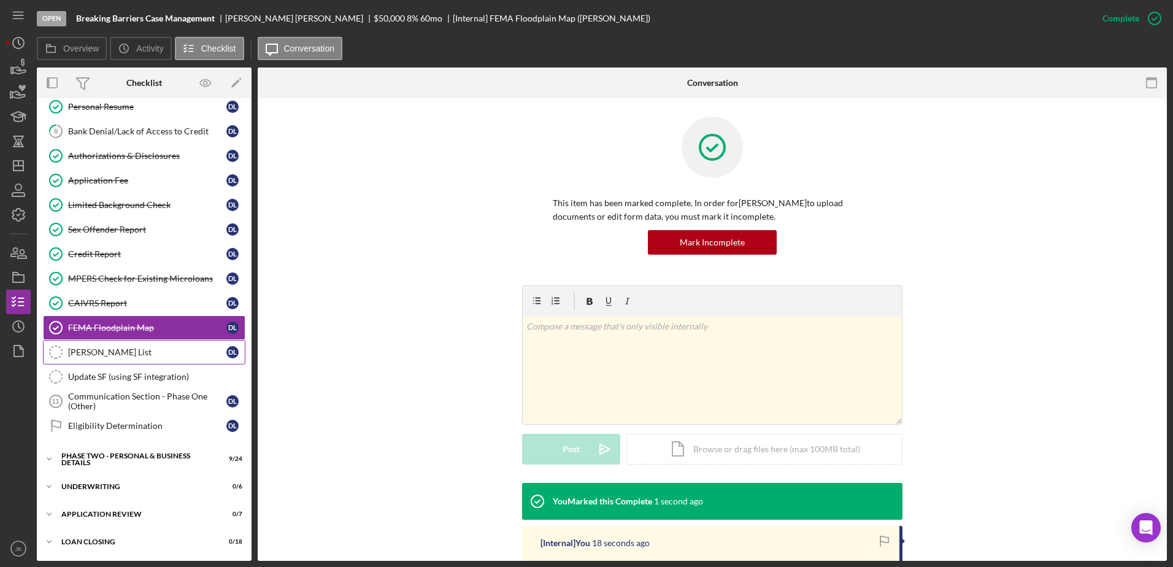
click at [143, 349] on div "[PERSON_NAME] List" at bounding box center [147, 352] width 158 height 10
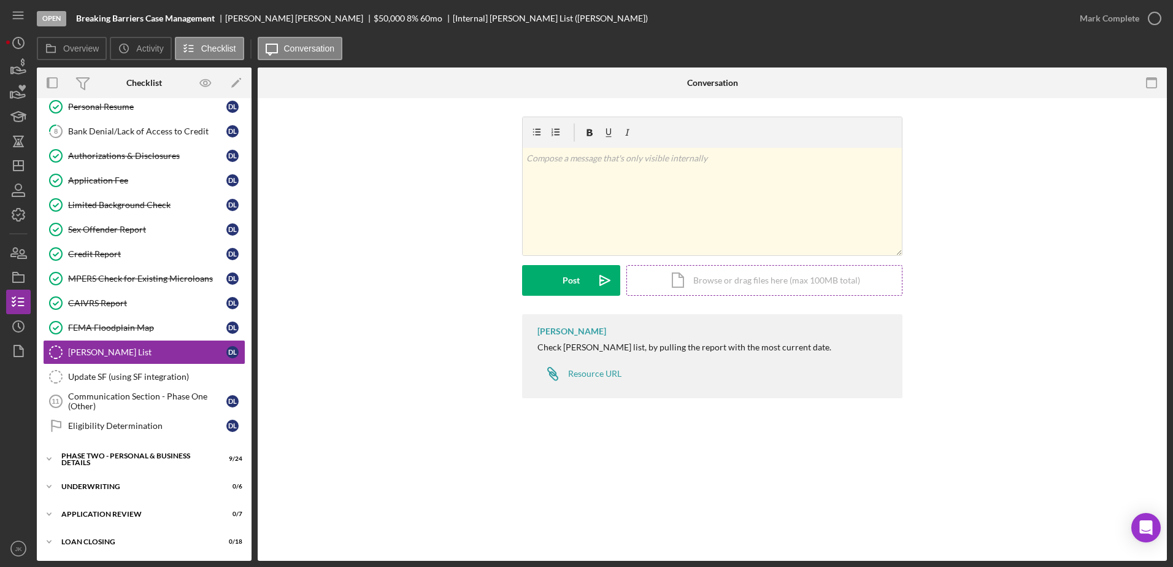
click at [727, 283] on div "Icon/Document Browse or drag files here (max 100MB total) Tap to choose files o…" at bounding box center [764, 280] width 276 height 31
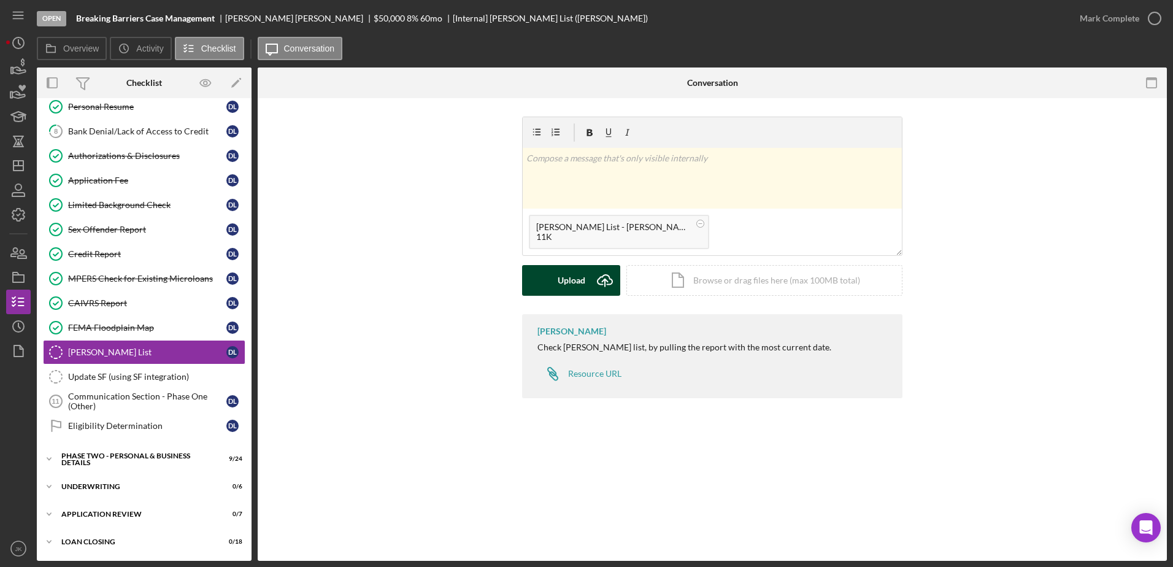
click at [546, 279] on button "Upload Icon/Upload" at bounding box center [571, 280] width 98 height 31
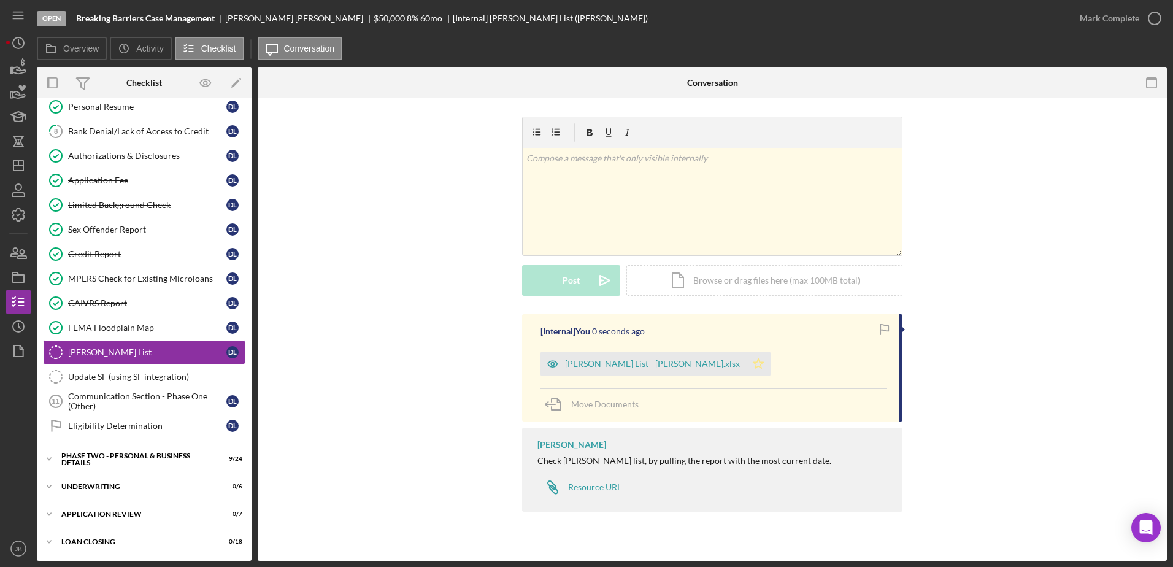
click at [746, 361] on icon "Icon/Star" at bounding box center [758, 364] width 25 height 25
click at [1126, 12] on div "Mark Complete" at bounding box center [1110, 18] width 60 height 25
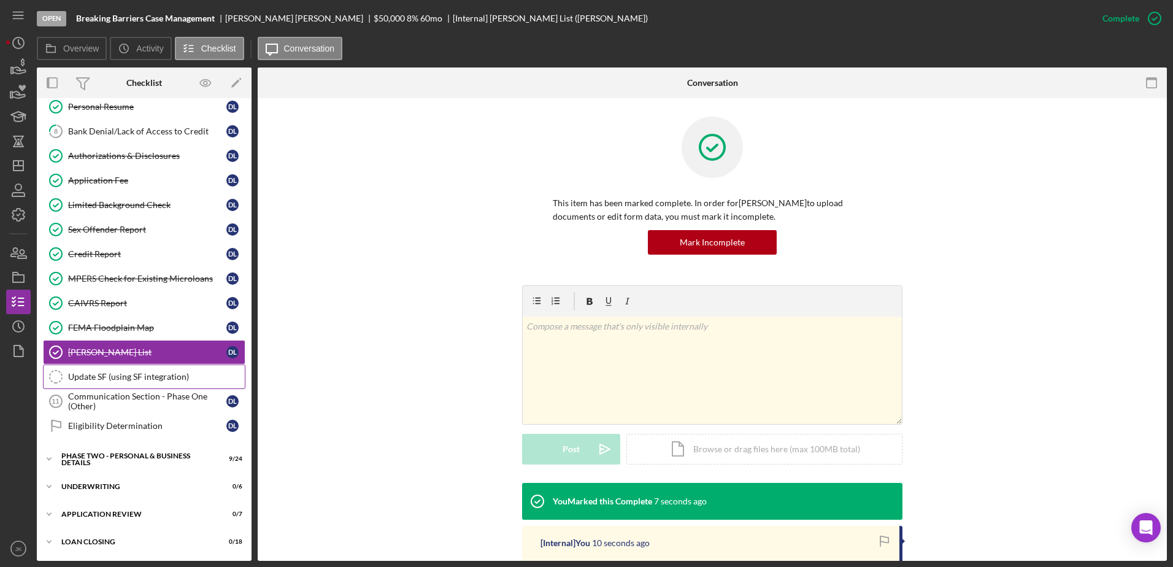
click at [137, 373] on div "Update SF (using SF integration)" at bounding box center [156, 377] width 177 height 10
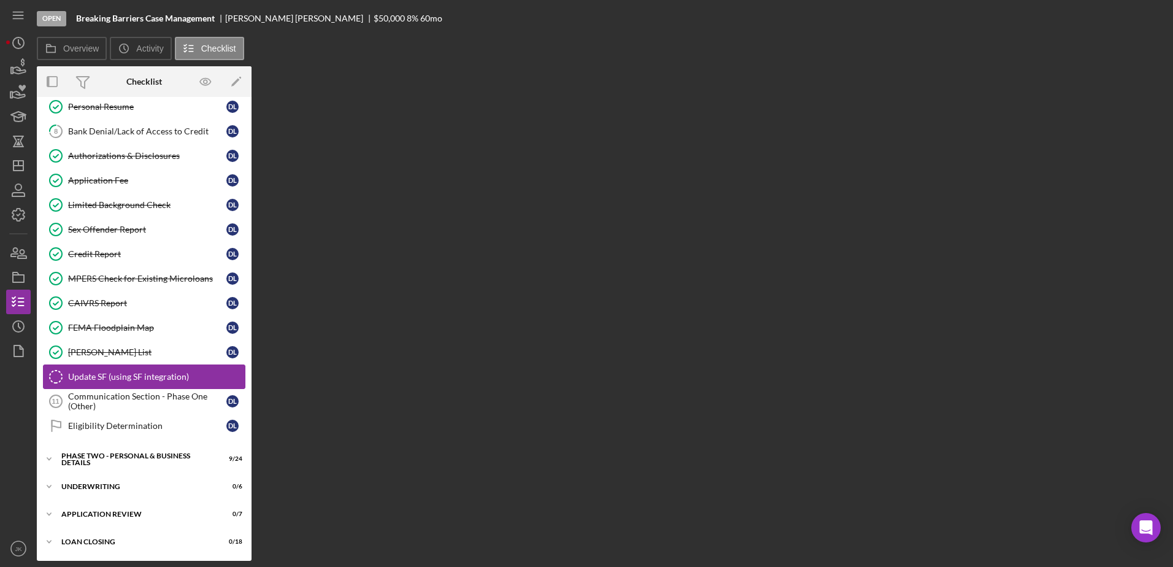
scroll to position [182, 0]
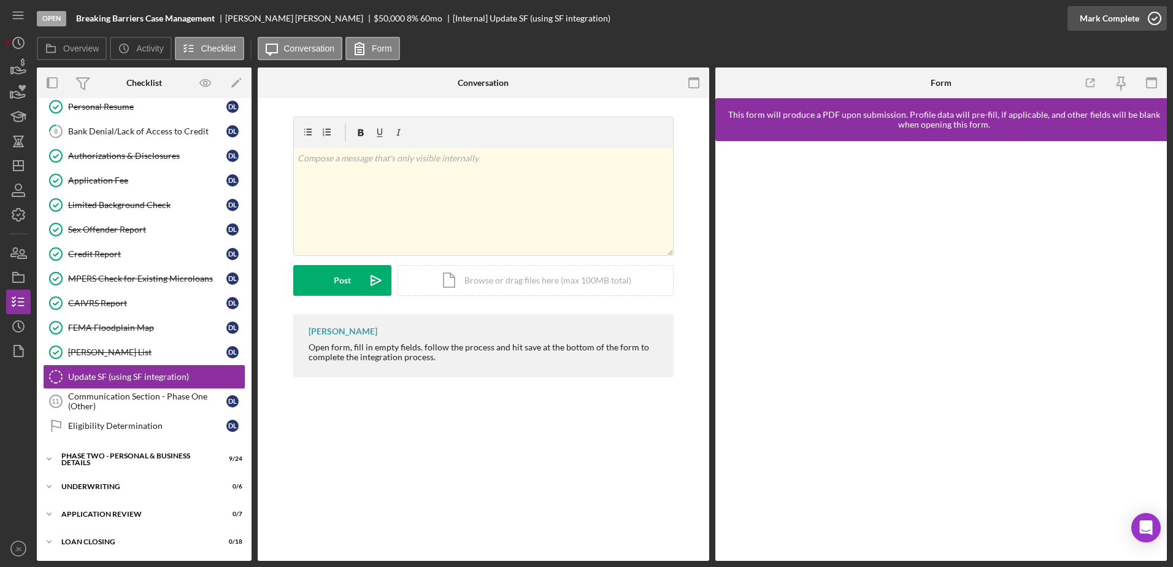
click at [1131, 18] on div "Mark Complete" at bounding box center [1110, 18] width 60 height 25
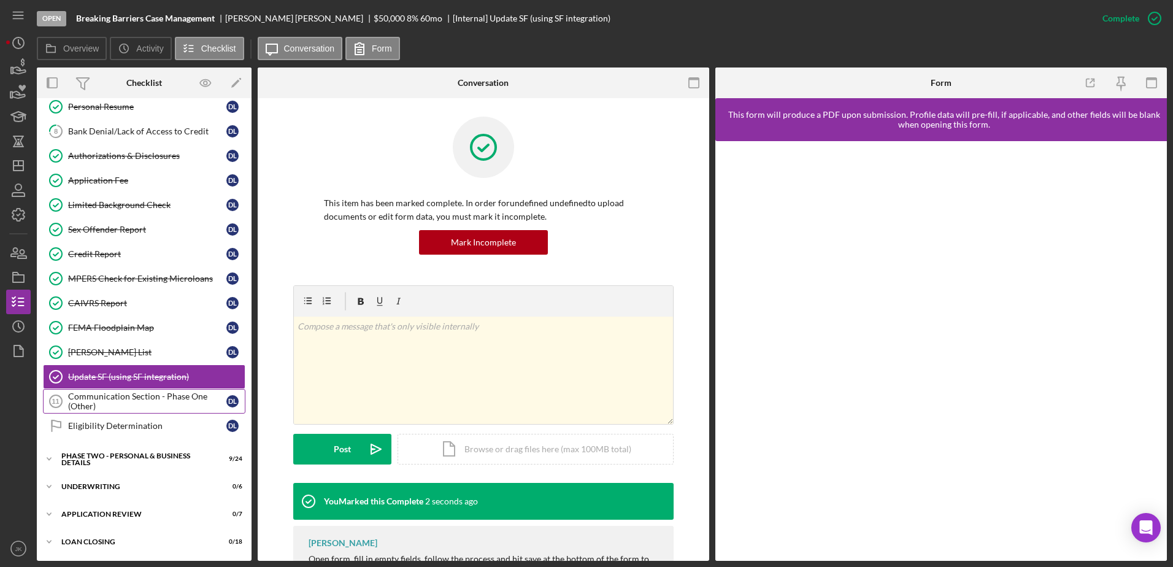
click at [127, 401] on div "Communication Section - Phase One (Other)" at bounding box center [147, 401] width 158 height 20
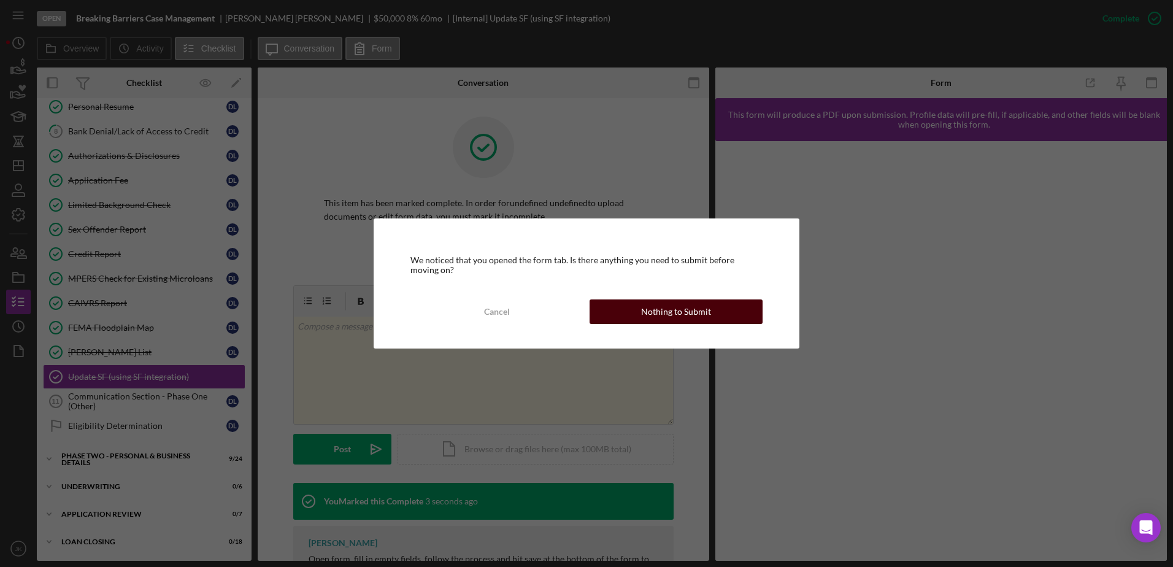
click at [690, 309] on div "Nothing to Submit" at bounding box center [676, 311] width 70 height 25
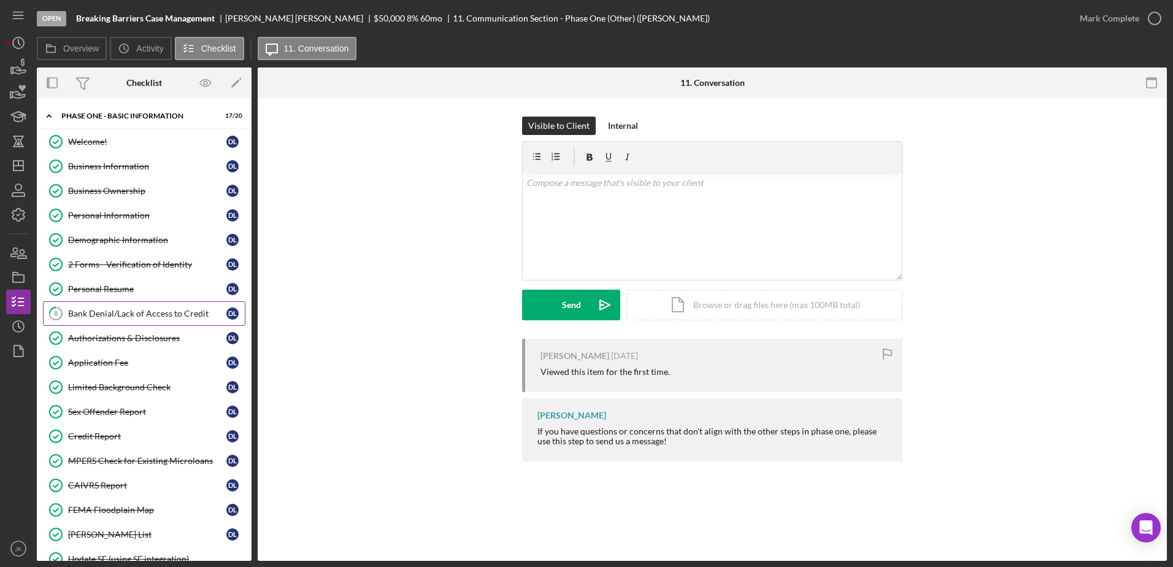
click at [129, 317] on div "Bank Denial/Lack of Access to Credit" at bounding box center [147, 314] width 158 height 10
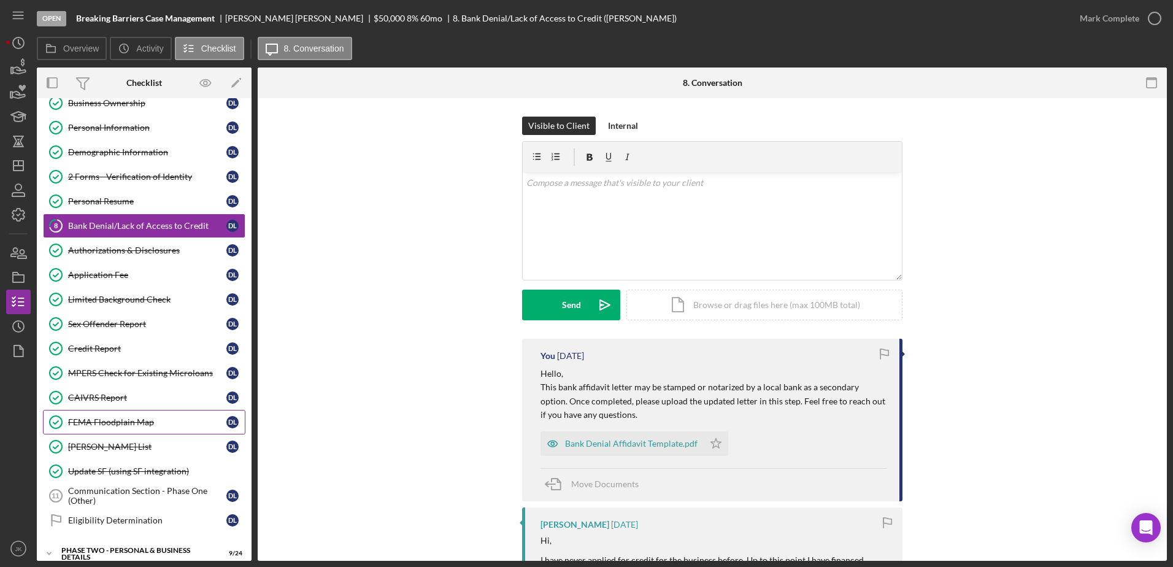
scroll to position [182, 0]
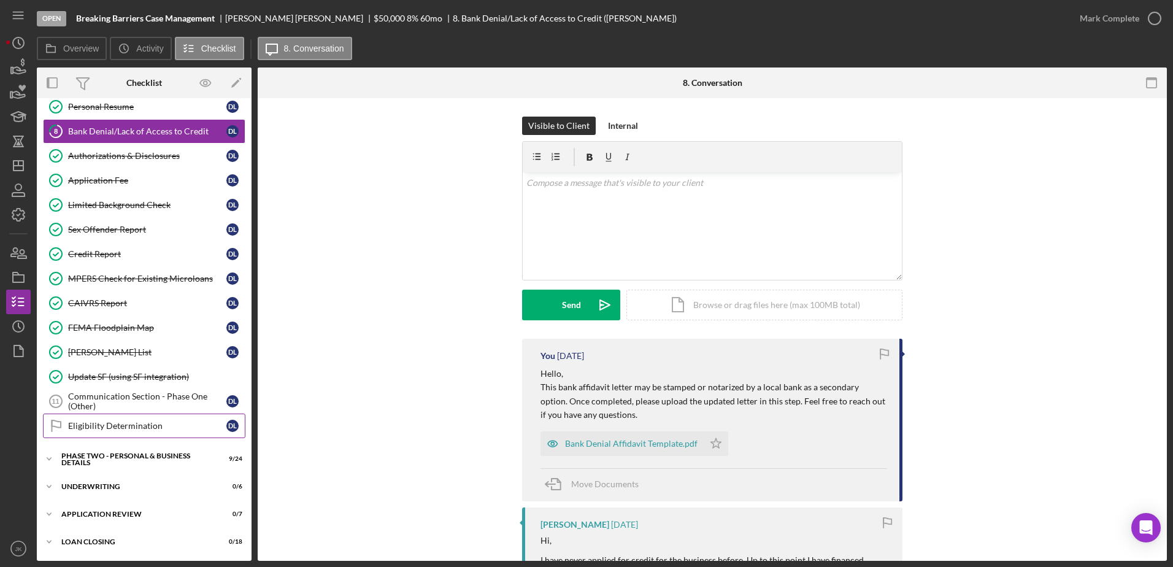
click at [130, 422] on div "Eligibility Determination" at bounding box center [147, 426] width 158 height 10
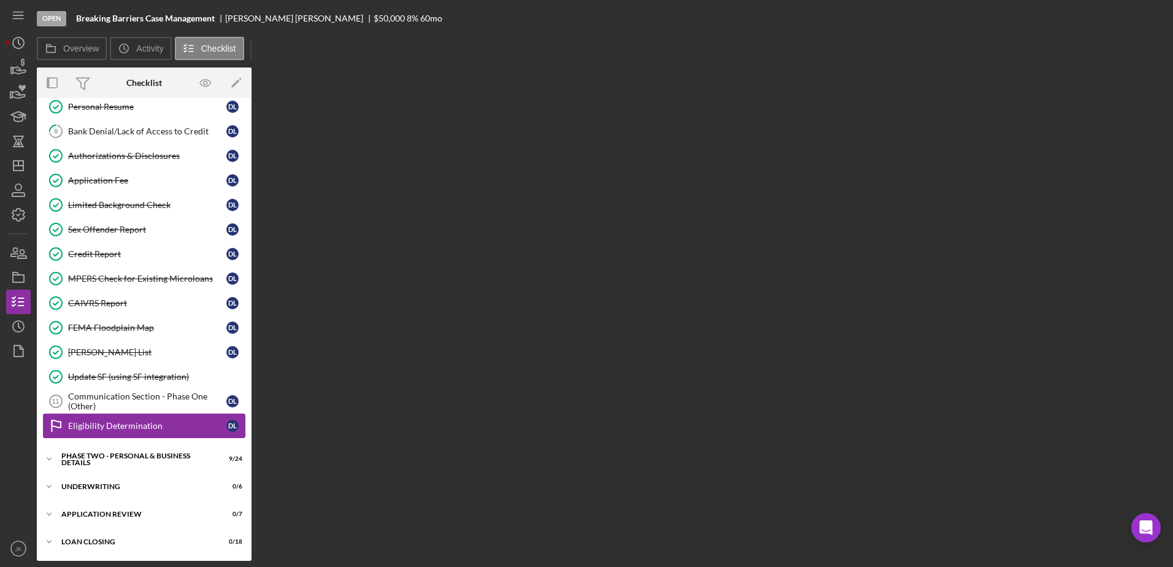
scroll to position [182, 0]
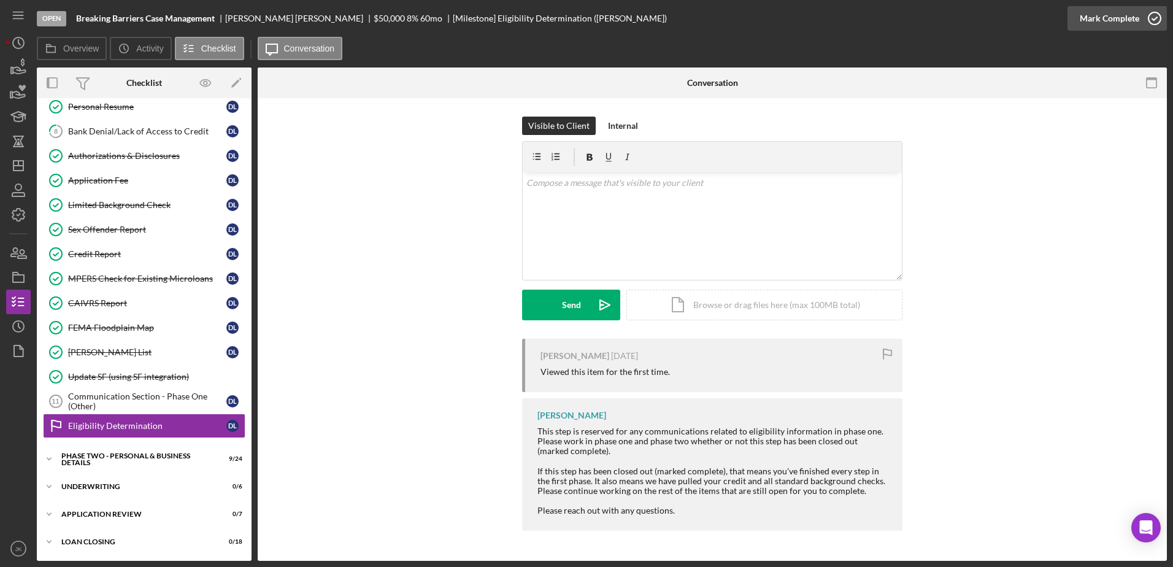
click at [1094, 13] on div "Mark Complete" at bounding box center [1110, 18] width 60 height 25
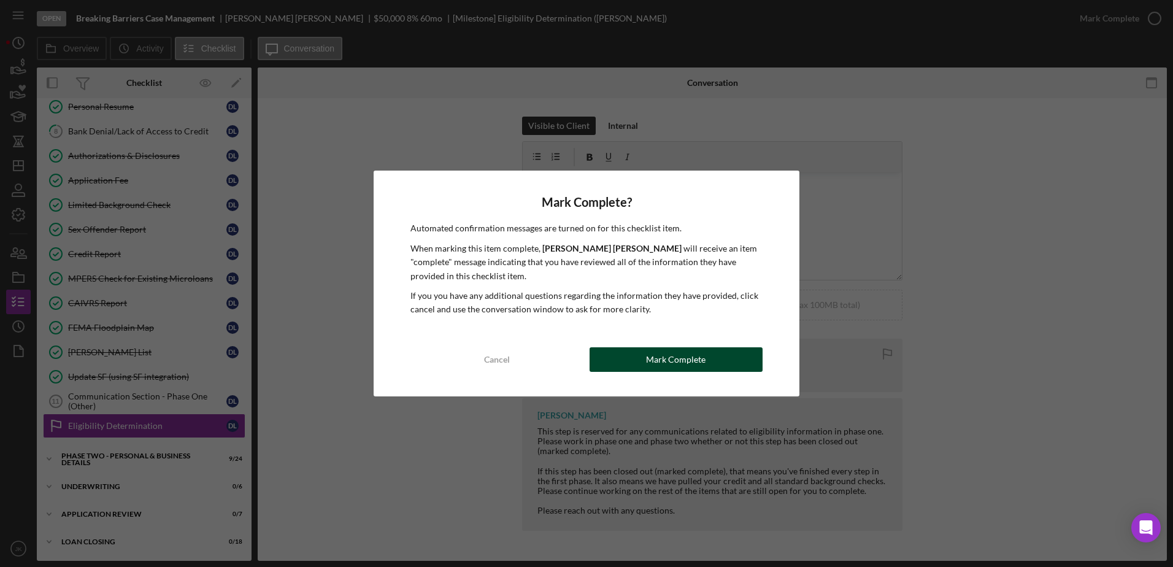
click at [640, 365] on button "Mark Complete" at bounding box center [676, 359] width 173 height 25
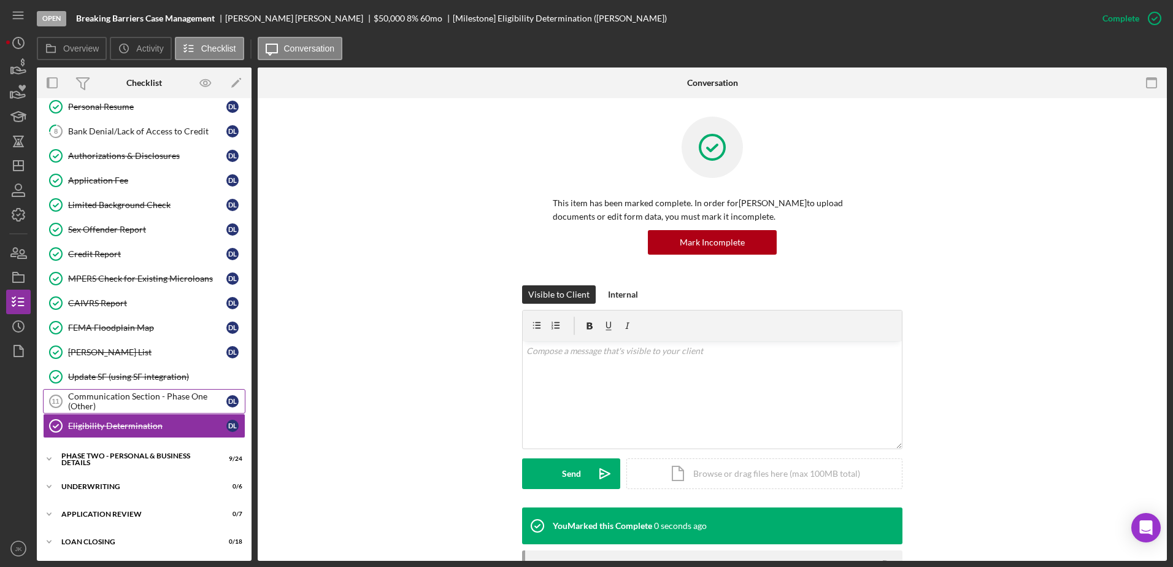
click at [175, 399] on div "Communication Section - Phase One (Other)" at bounding box center [147, 401] width 158 height 20
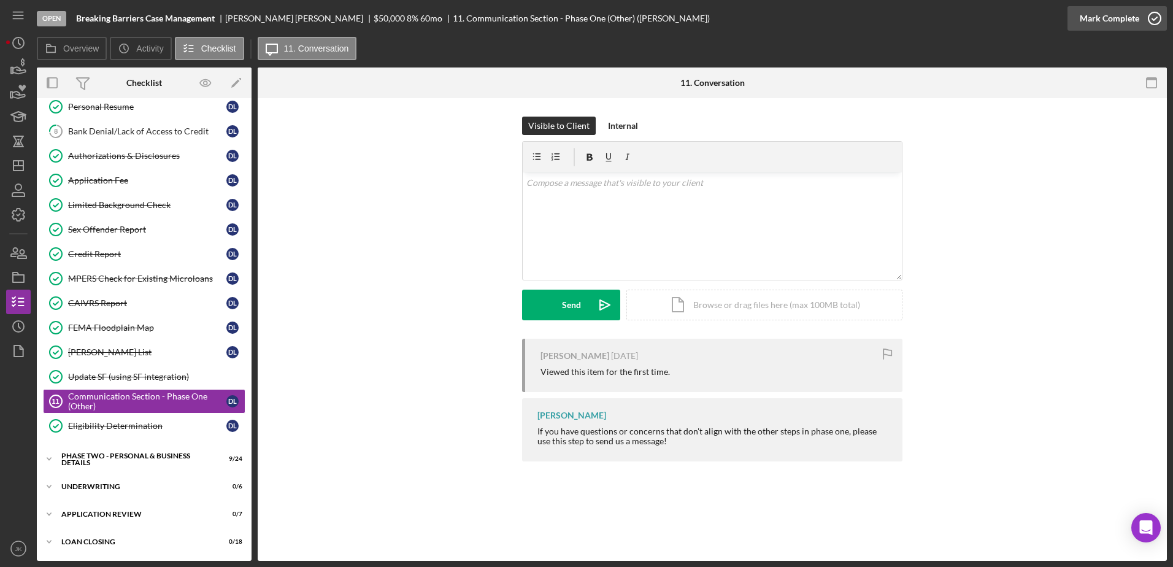
click at [1077, 14] on button "Mark Complete" at bounding box center [1116, 18] width 99 height 25
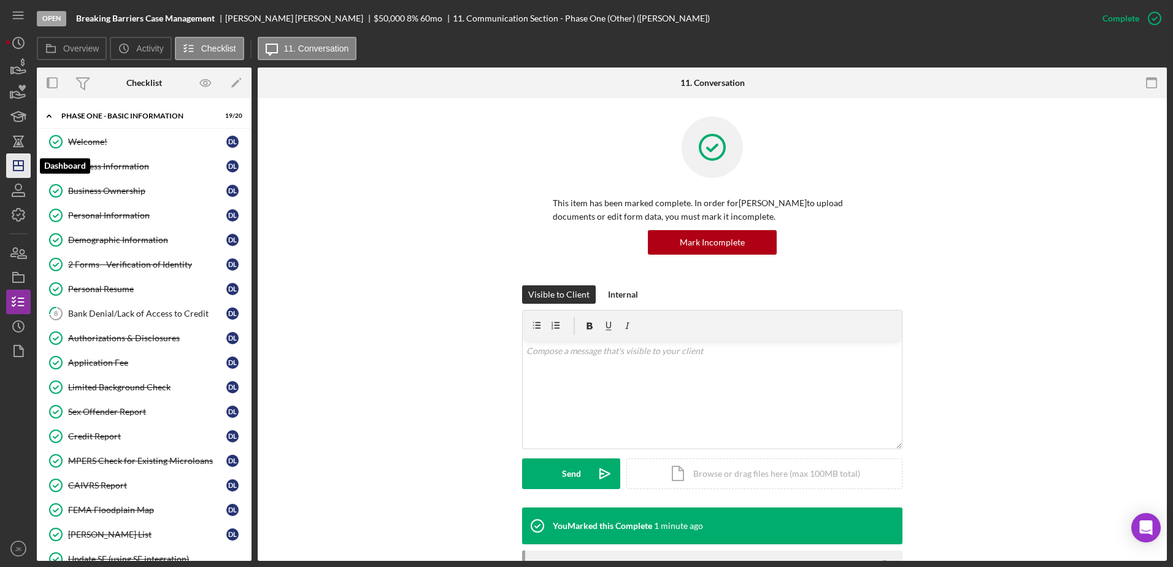
click at [22, 164] on icon "Icon/Dashboard" at bounding box center [18, 165] width 31 height 31
